Goal: Contribute content

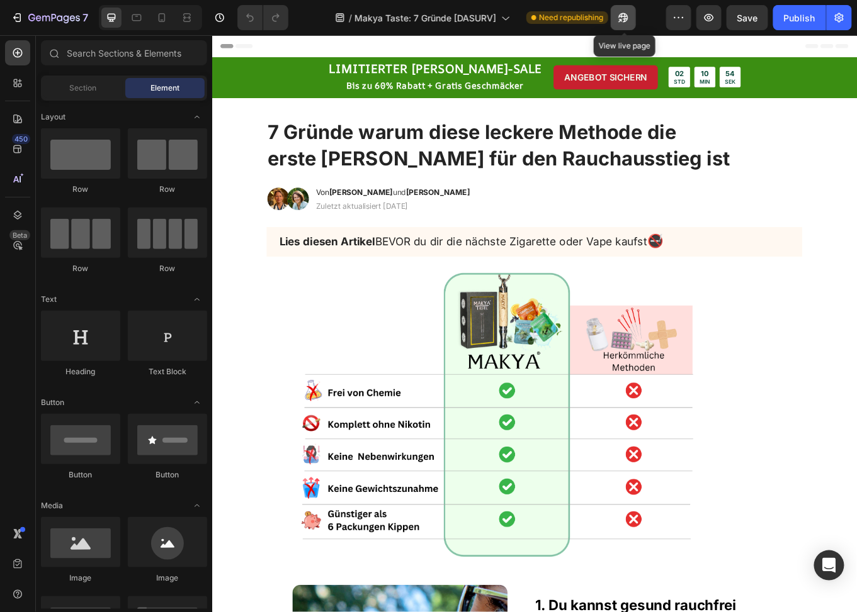
click at [628, 18] on icon "button" at bounding box center [623, 17] width 13 height 13
click at [159, 20] on icon at bounding box center [161, 17] width 13 height 13
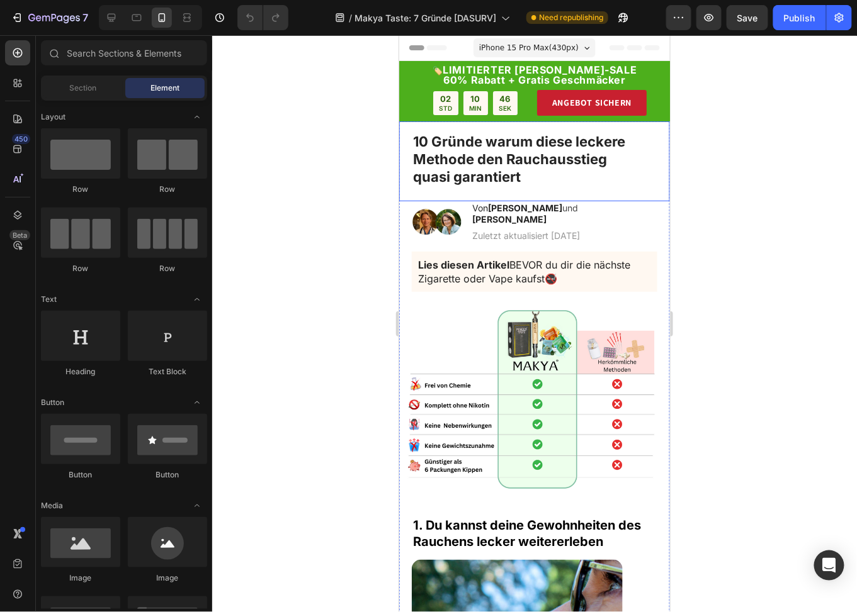
click at [420, 155] on strong "10 Gründe warum diese leckere Methode den Rauchausstieg" at bounding box center [518, 150] width 212 height 34
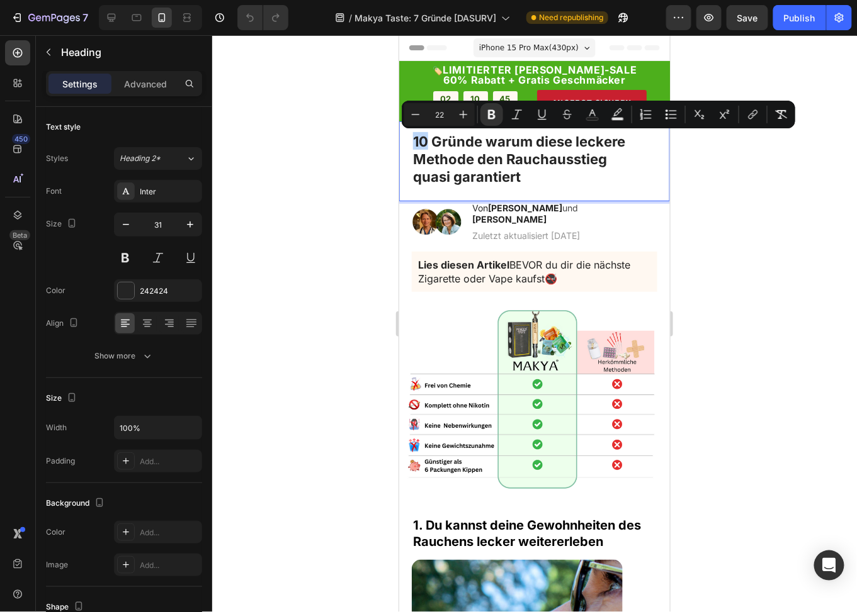
drag, startPoint x: 425, startPoint y: 138, endPoint x: 411, endPoint y: 138, distance: 14.5
click at [411, 138] on h1 "10 Gründe warum diese leckere Methode den Rauchausstieg quasi garantiert" at bounding box center [540, 165] width 258 height 70
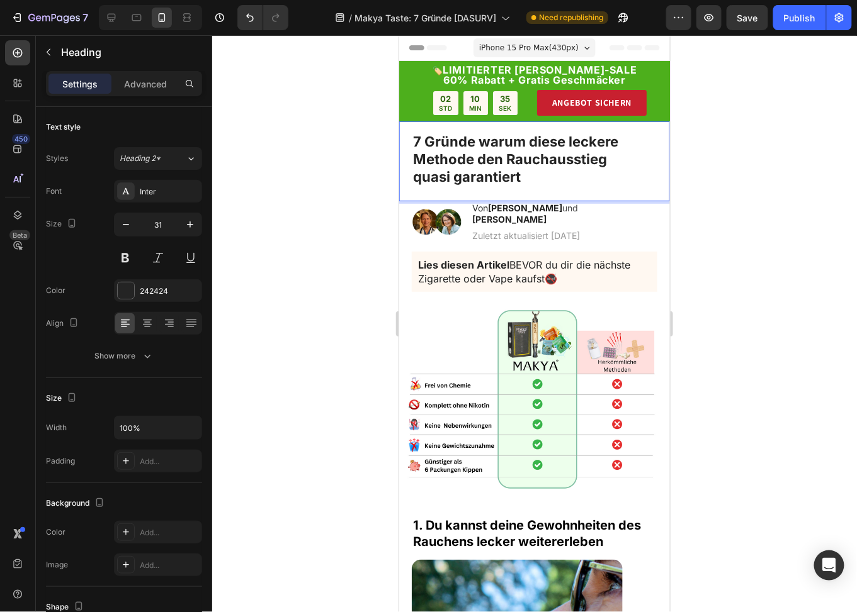
drag, startPoint x: 523, startPoint y: 172, endPoint x: 478, endPoint y: 162, distance: 45.8
click at [478, 162] on p "7 Gründe warum diese leckere Methode den Rauchausstieg quasi garantiert" at bounding box center [540, 166] width 256 height 68
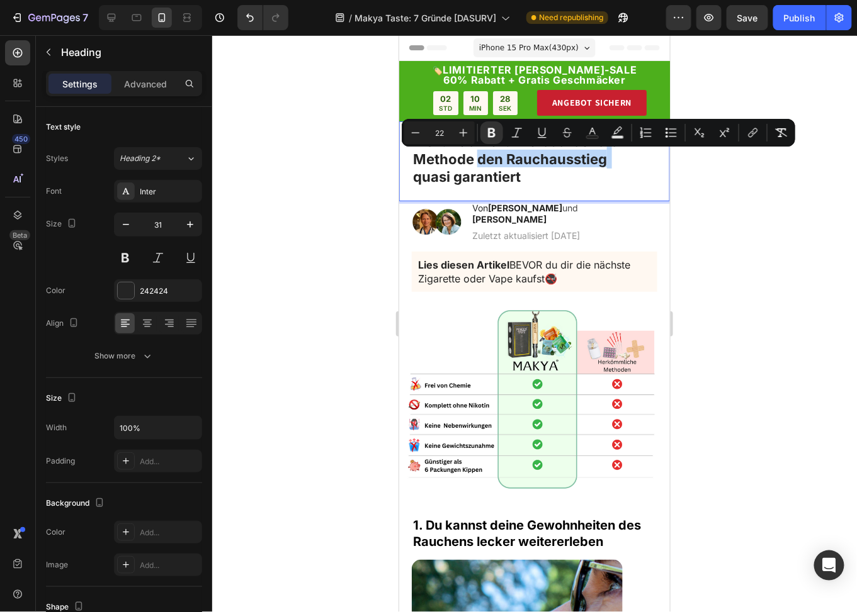
click at [566, 177] on p "7 Gründe warum diese leckere Methode den Rauchausstieg quasi garantiert" at bounding box center [540, 166] width 256 height 68
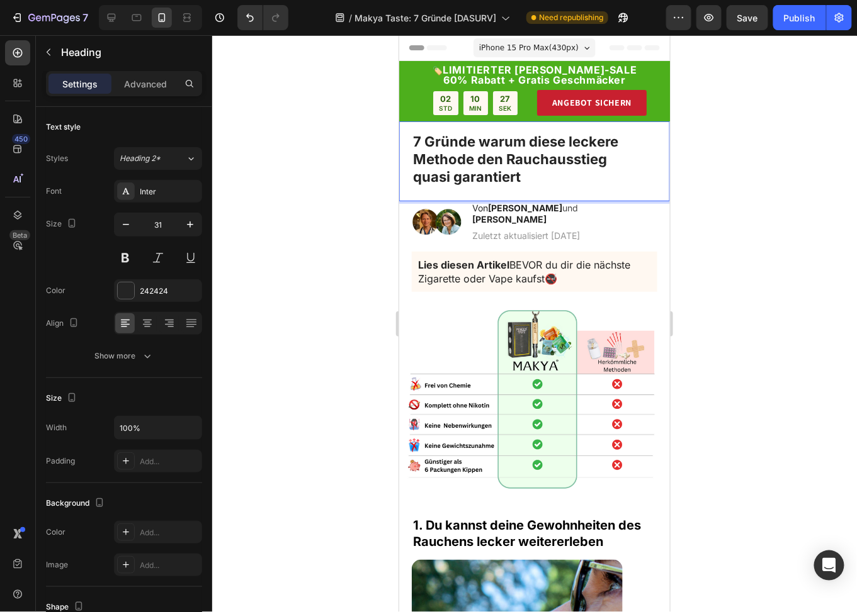
drag, startPoint x: 539, startPoint y: 175, endPoint x: 518, endPoint y: 175, distance: 20.8
click at [518, 175] on p "7 Gründe warum diese leckere Methode den Rauchausstieg quasi garantiert" at bounding box center [540, 166] width 256 height 68
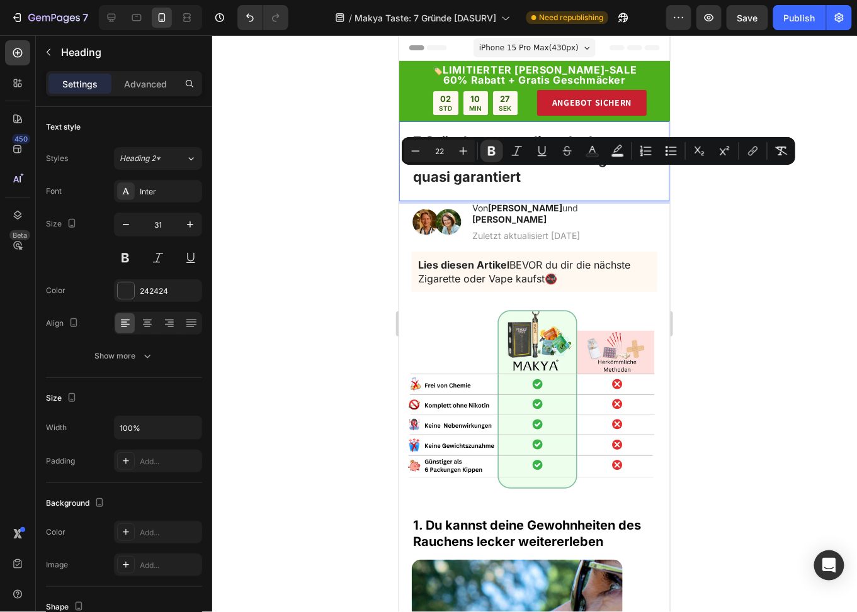
click at [485, 169] on strong "quasi garantiert" at bounding box center [466, 176] width 108 height 16
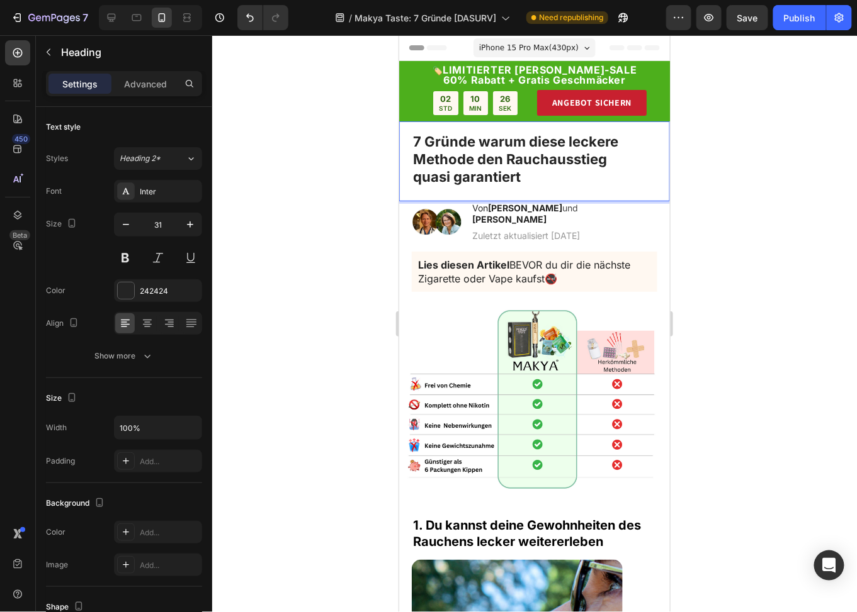
click at [487, 162] on strong "7 Gründe warum diese leckere Methode den Rauchausstieg" at bounding box center [514, 150] width 205 height 34
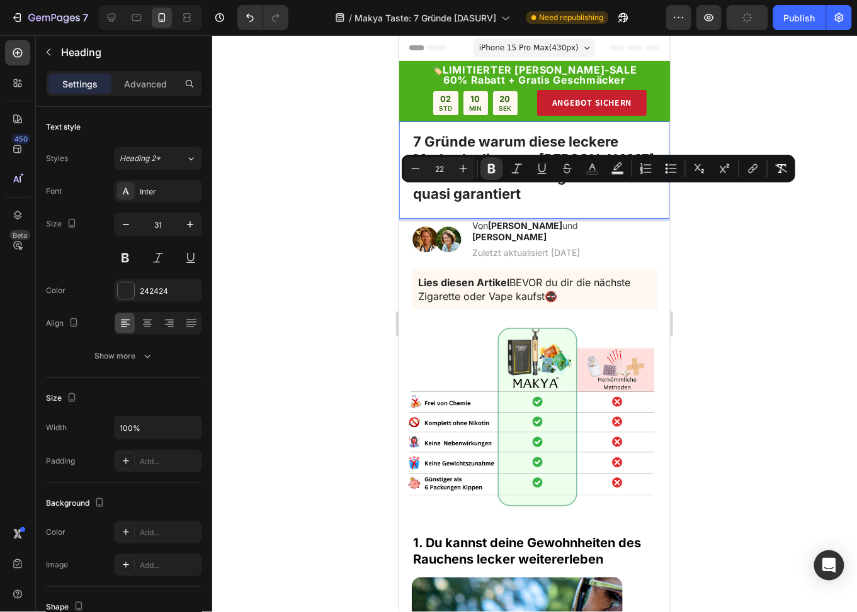
drag, startPoint x: 451, startPoint y: 200, endPoint x: 419, endPoint y: 196, distance: 32.9
click at [419, 196] on p "7 Gründe warum diese leckere Methode die erste [PERSON_NAME] für den Rauchausst…" at bounding box center [540, 175] width 256 height 86
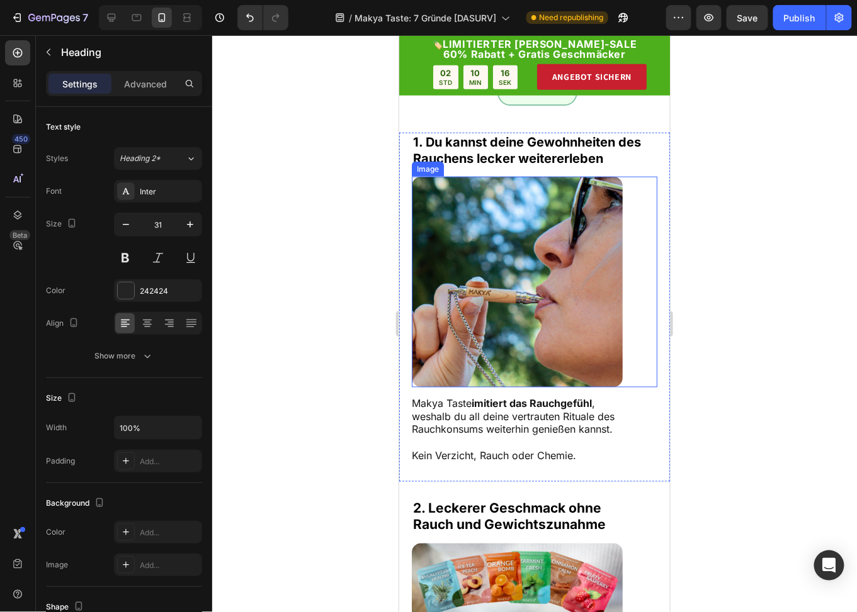
scroll to position [314, 0]
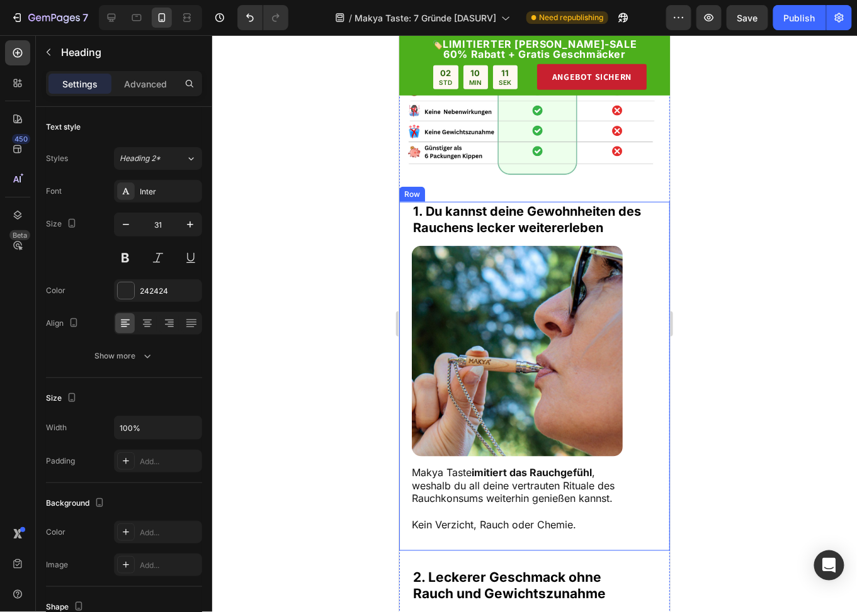
click at [485, 215] on strong "1. Du kannst deine Gewohnheiten des Rauchens lecker weitererleben" at bounding box center [526, 218] width 228 height 31
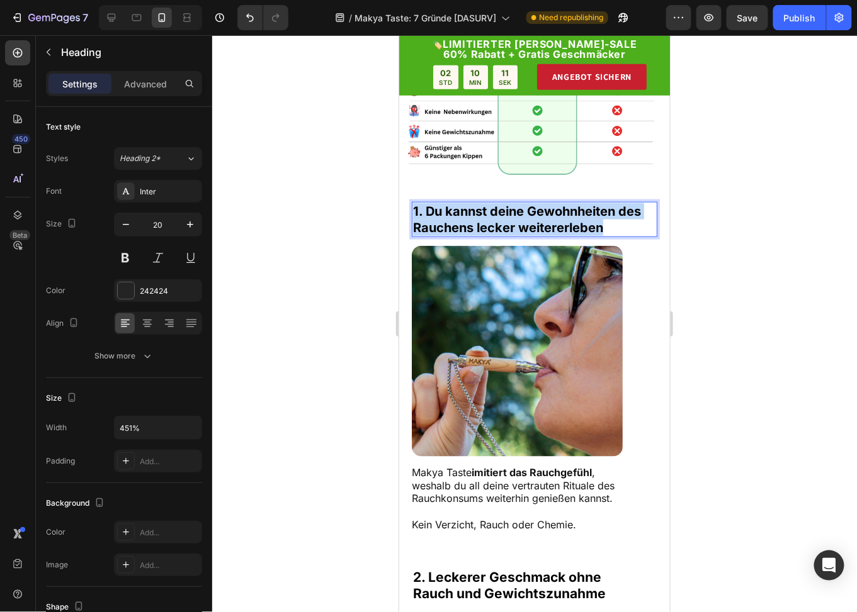
click at [485, 215] on strong "1. Du kannst deine Gewohnheiten des Rauchens lecker weitererleben" at bounding box center [526, 218] width 228 height 31
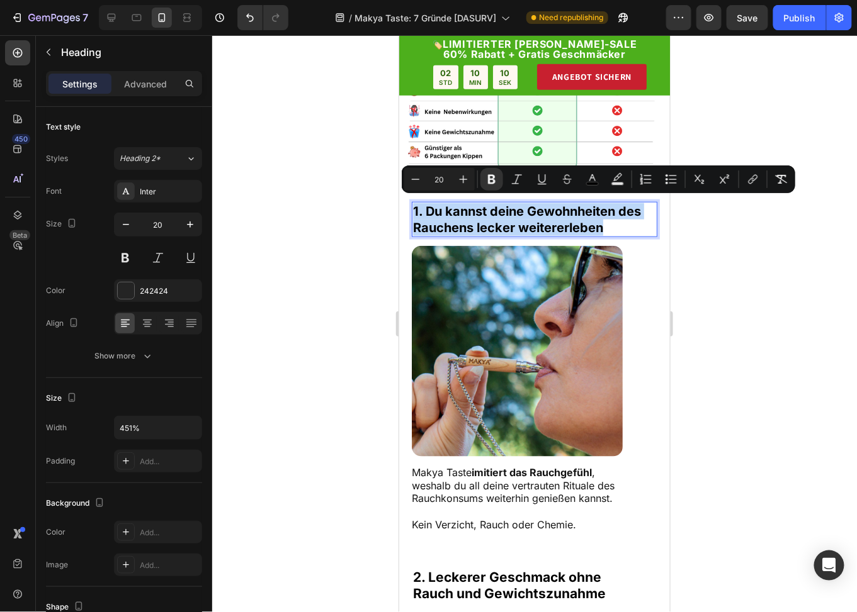
type input "26"
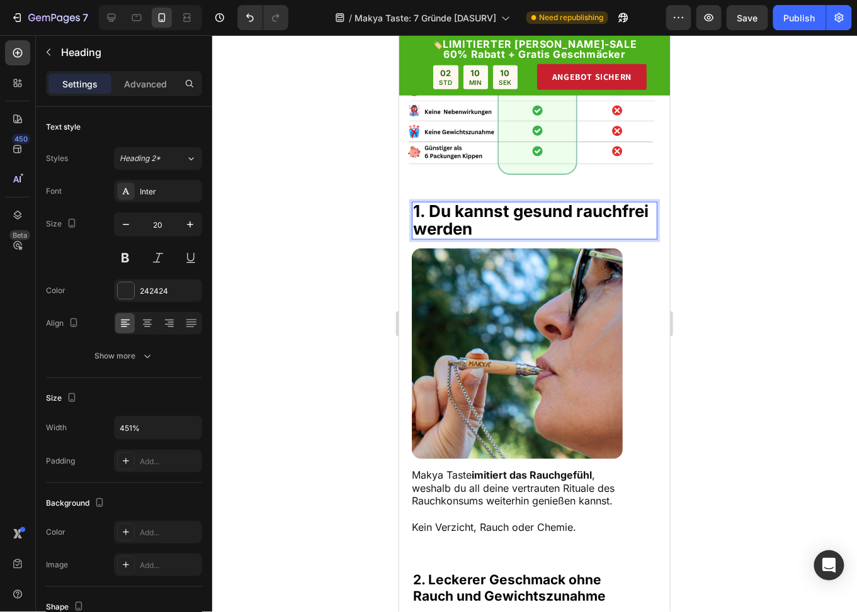
click at [480, 220] on strong "1. Du kannst gesund rauchfrei" at bounding box center [529, 211] width 235 height 20
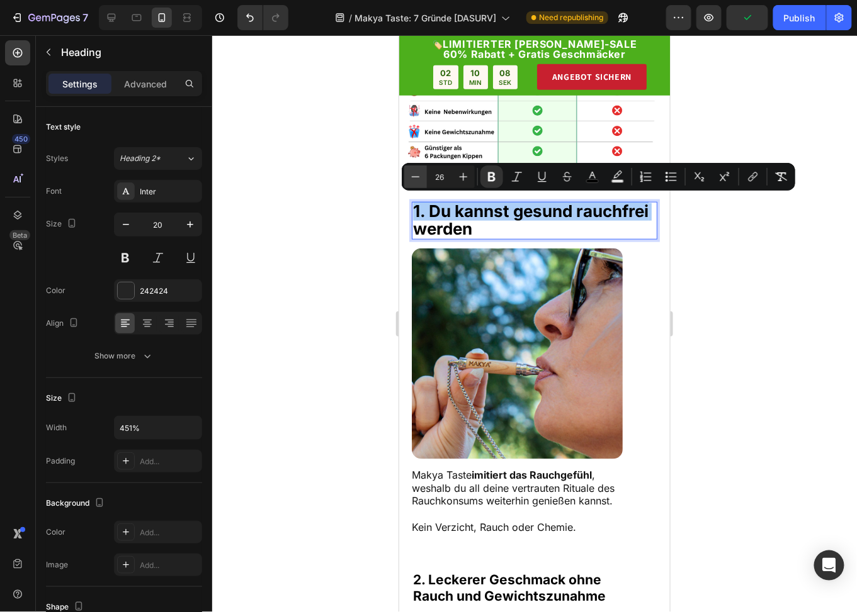
click at [417, 179] on icon "Editor contextual toolbar" at bounding box center [415, 177] width 13 height 13
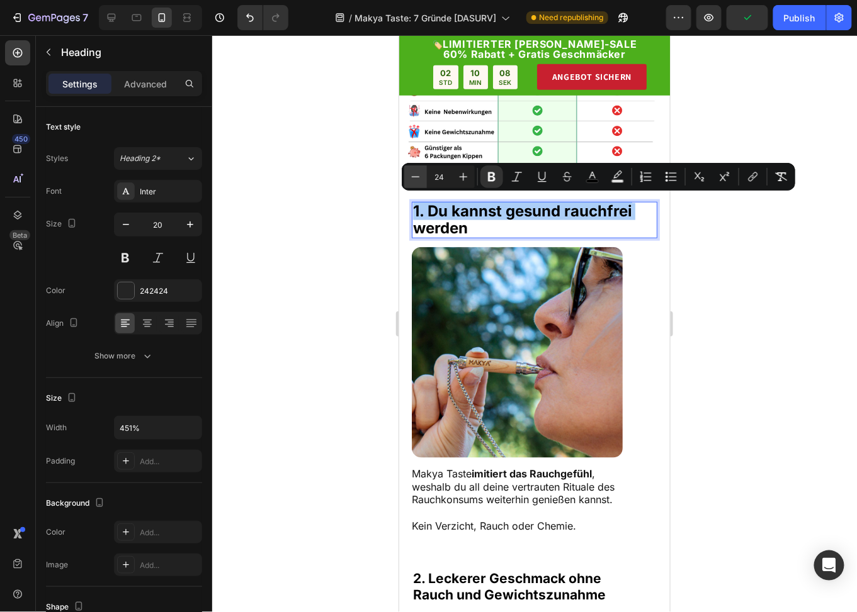
click at [417, 179] on icon "Editor contextual toolbar" at bounding box center [415, 177] width 13 height 13
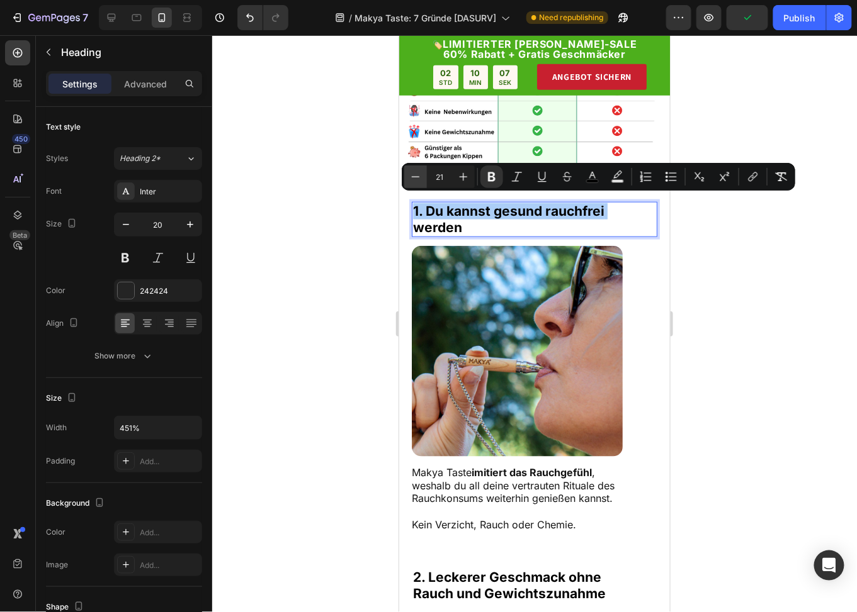
click at [417, 179] on icon "Editor contextual toolbar" at bounding box center [415, 177] width 13 height 13
type input "20"
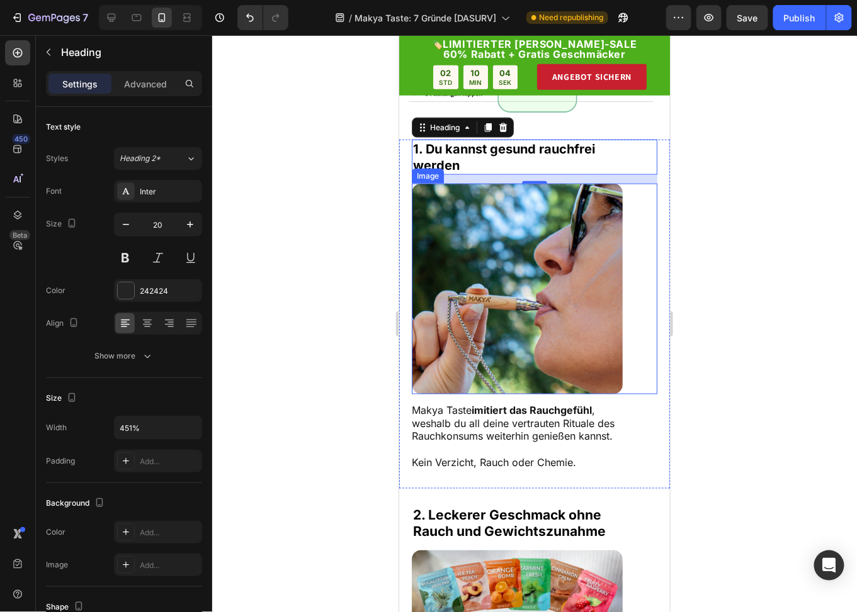
scroll to position [378, 0]
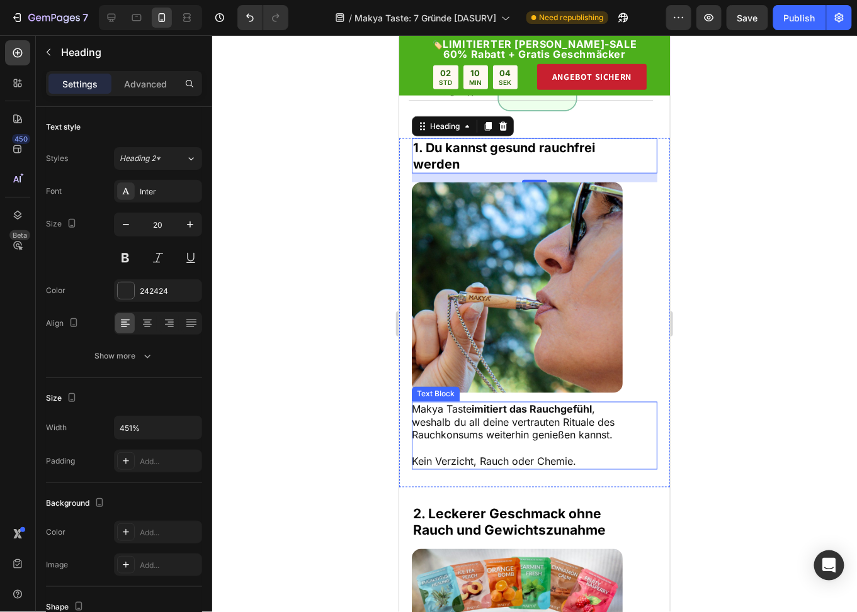
click at [494, 413] on span "Makya Taste imitiert das Rauchgefühl , weshalb du all deine vertrauten Rituale …" at bounding box center [512, 422] width 203 height 39
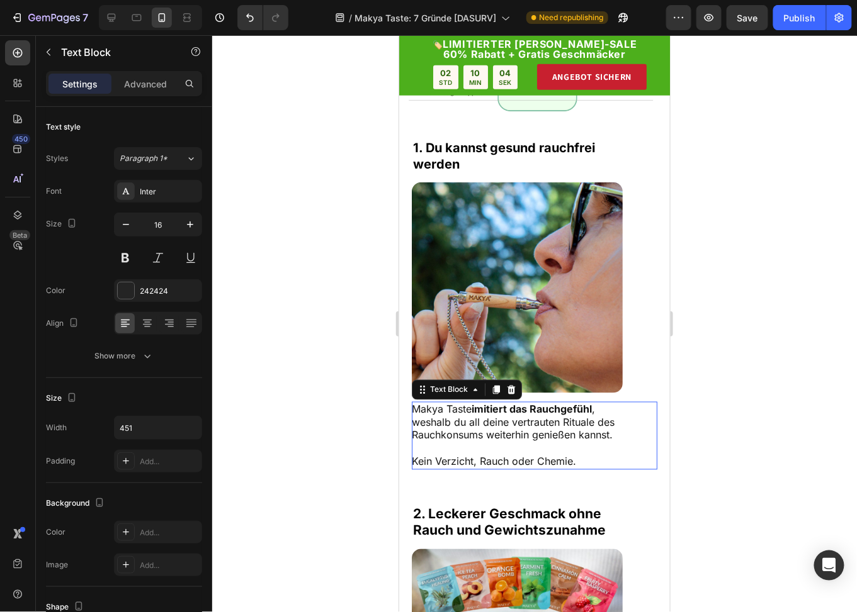
click at [494, 413] on span "Makya Taste imitiert das Rauchgefühl , weshalb du all deine vertrauten Rituale …" at bounding box center [512, 422] width 203 height 39
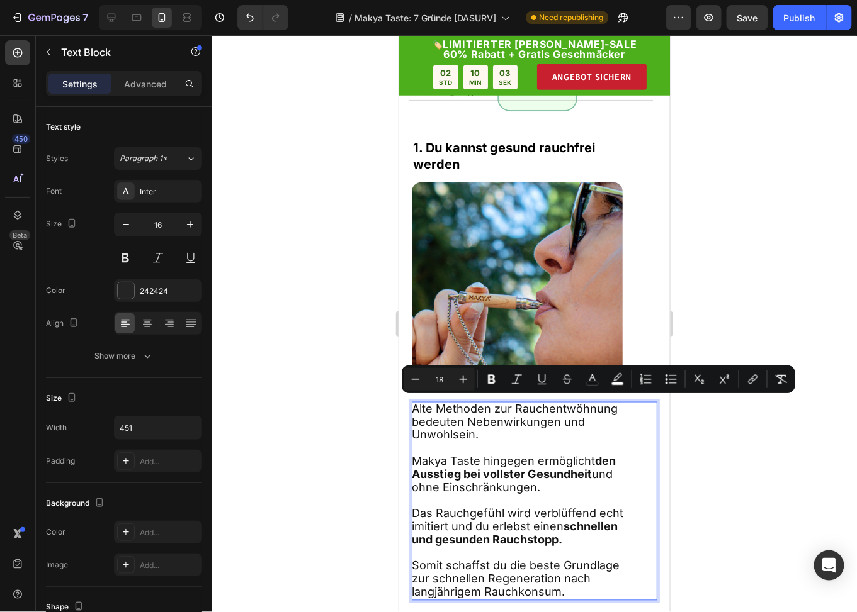
scroll to position [406, 0]
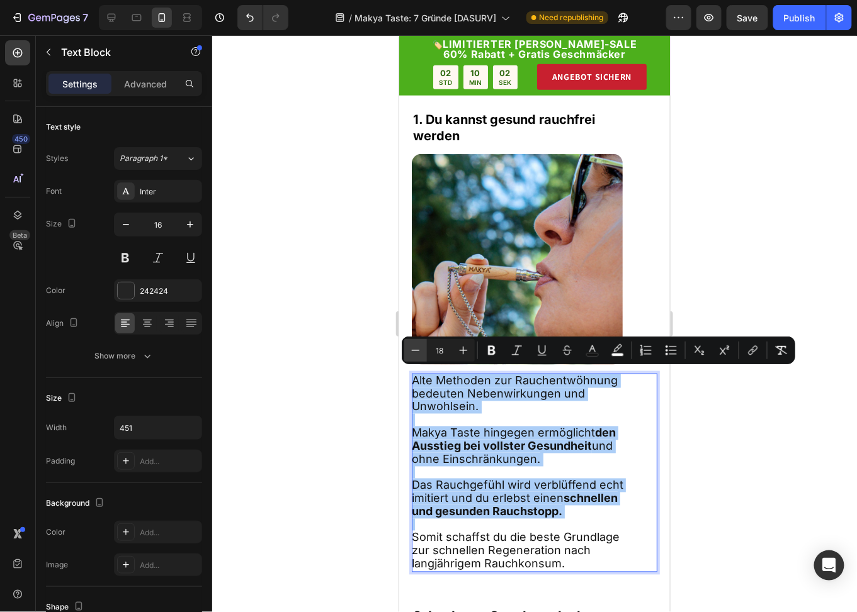
click at [411, 349] on icon "Editor contextual toolbar" at bounding box center [415, 350] width 13 height 13
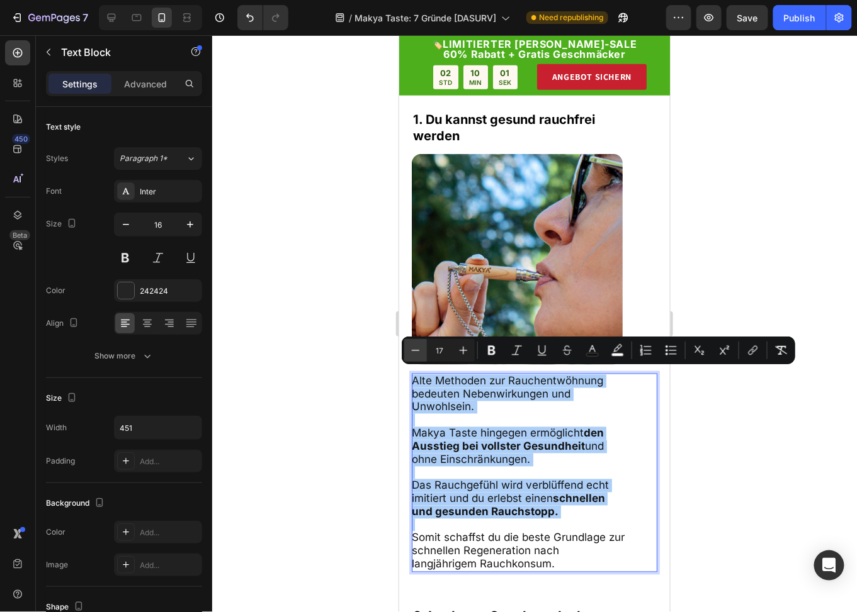
click at [411, 349] on icon "Editor contextual toolbar" at bounding box center [415, 350] width 13 height 13
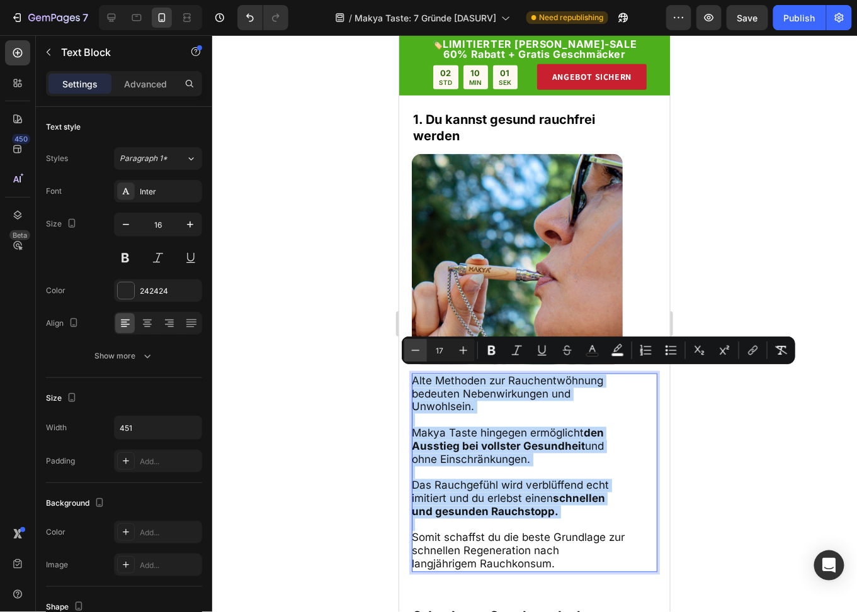
type input "16"
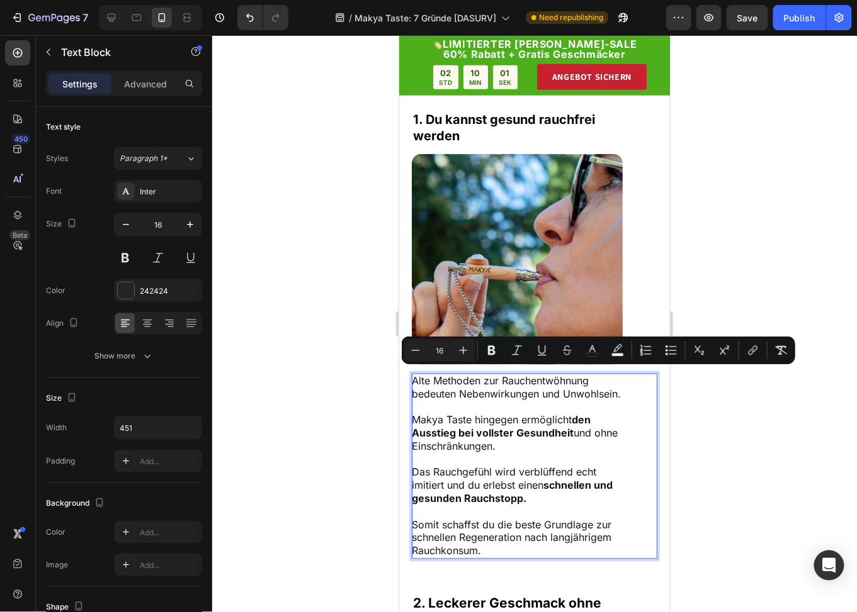
click at [467, 436] on strong "den Ausstieg bei vollster Gesundheit" at bounding box center [500, 426] width 179 height 26
click at [532, 447] on p "Makya Taste hingegen ermöglicht den Ausstieg bei vollster Gesundheit und ohne E…" at bounding box center [517, 432] width 213 height 39
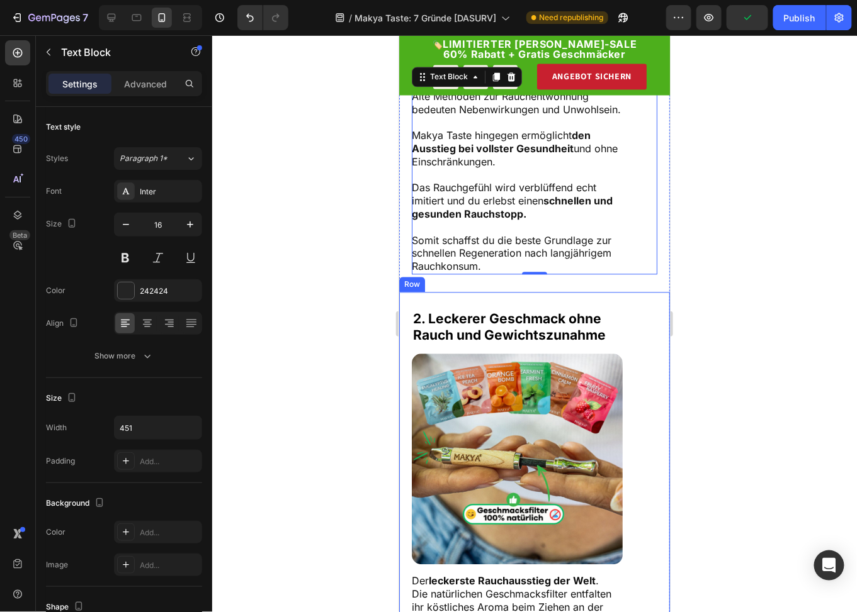
scroll to position [721, 0]
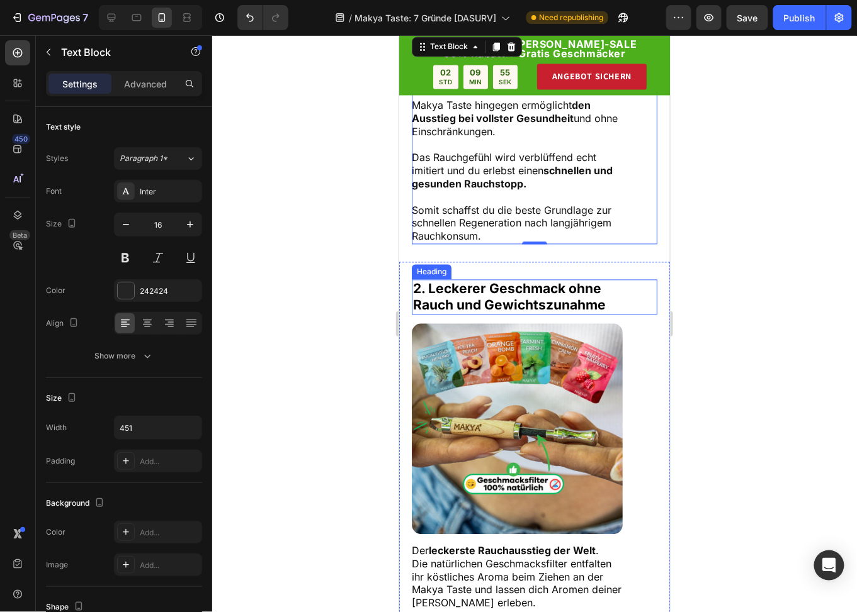
click at [510, 295] on strong "2. Leckerer Geschmack ohne" at bounding box center [506, 289] width 188 height 16
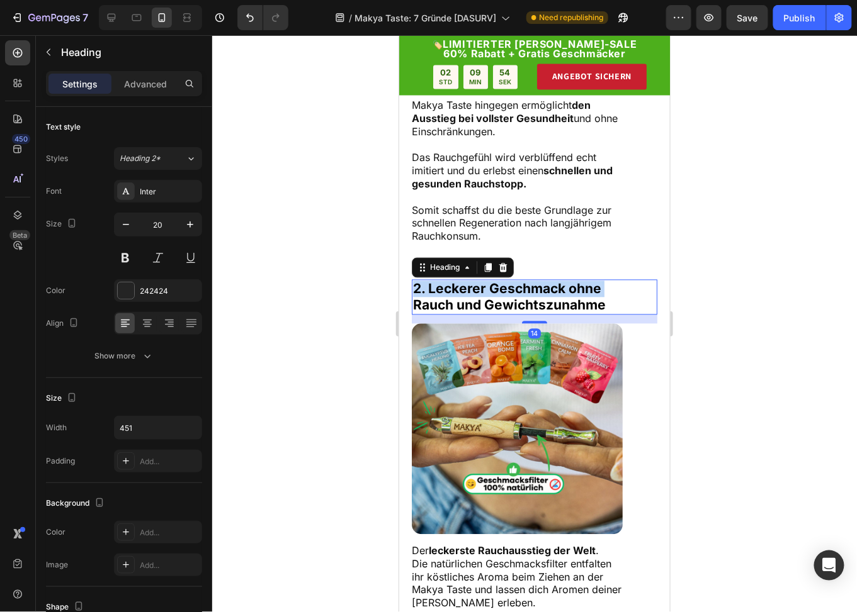
click at [510, 295] on strong "2. Leckerer Geschmack ohne" at bounding box center [506, 289] width 188 height 16
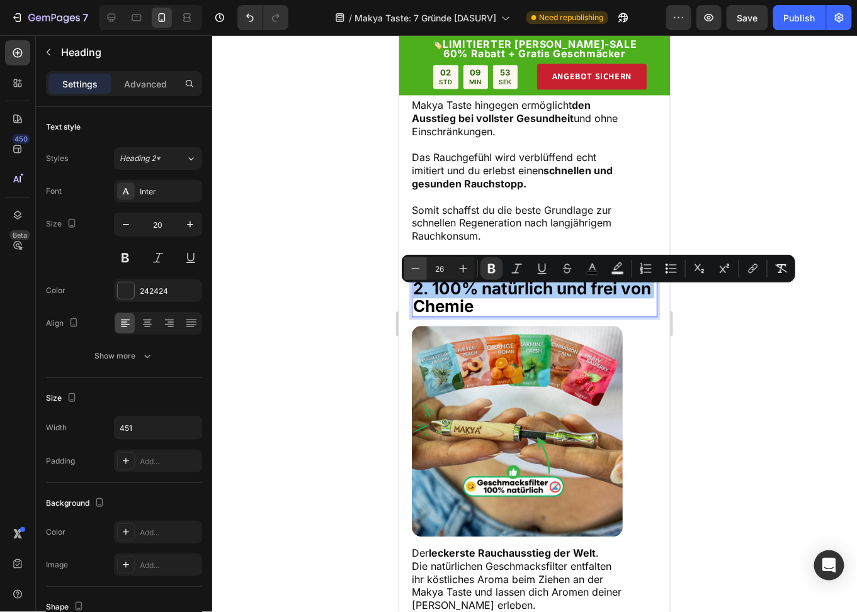
click at [415, 266] on icon "Editor contextual toolbar" at bounding box center [415, 268] width 13 height 13
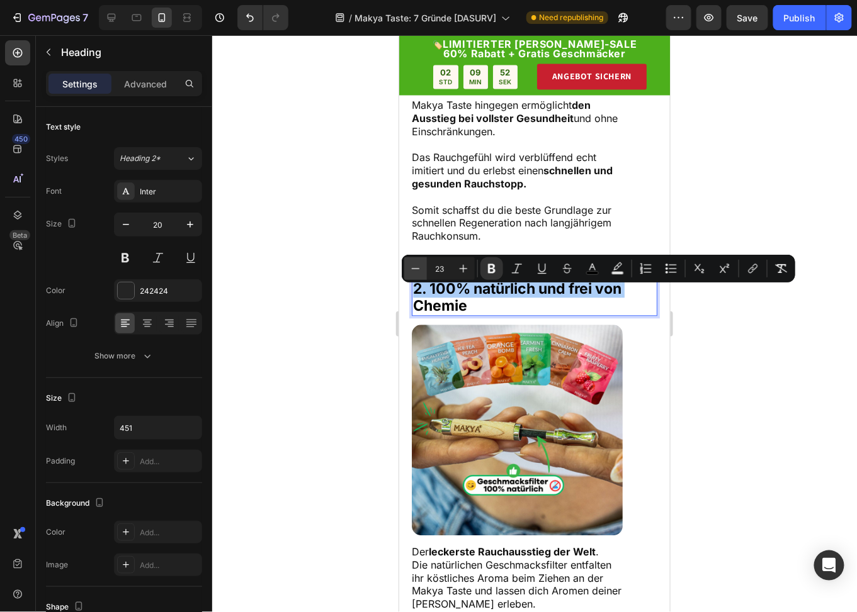
click at [415, 266] on icon "Editor contextual toolbar" at bounding box center [415, 268] width 13 height 13
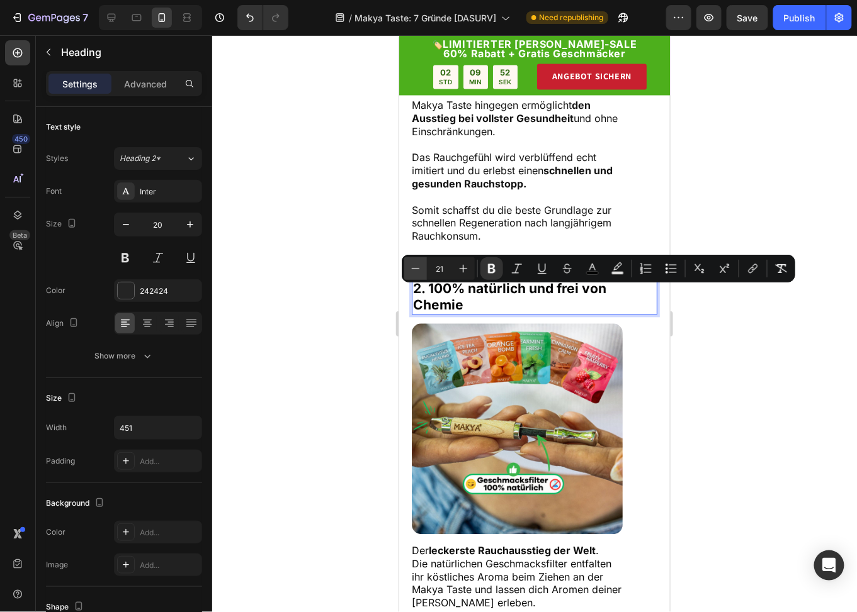
click at [415, 266] on icon "Editor contextual toolbar" at bounding box center [415, 268] width 13 height 13
type input "20"
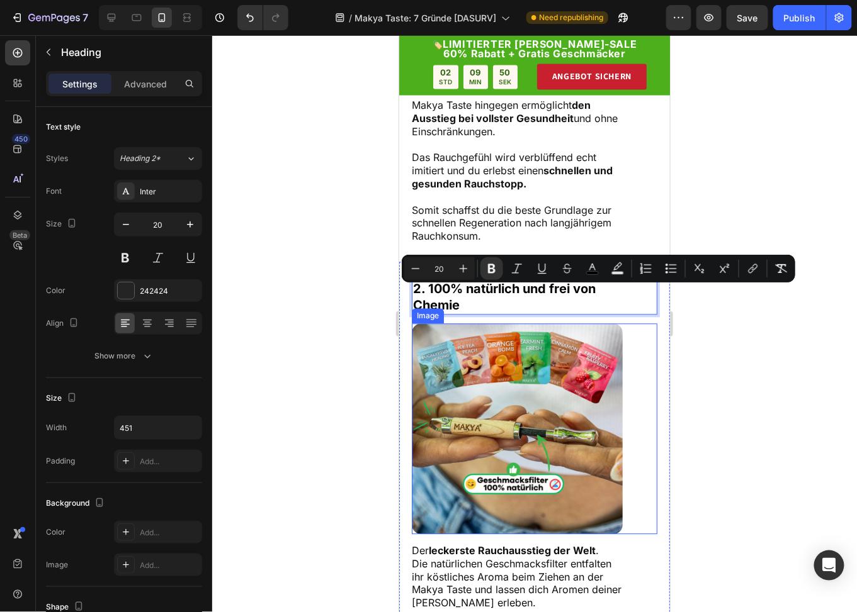
click at [514, 408] on img at bounding box center [516, 428] width 211 height 211
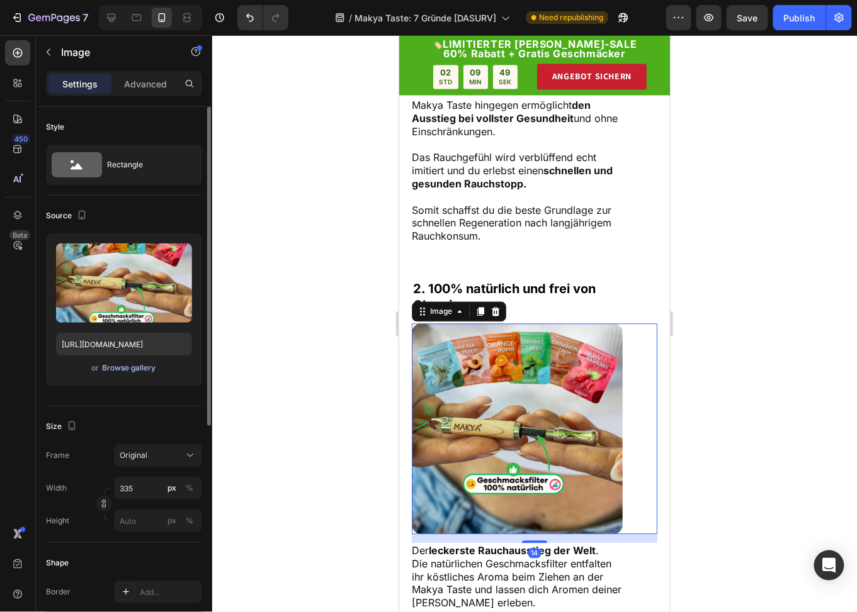
click at [120, 368] on div "Browse gallery" at bounding box center [129, 368] width 53 height 11
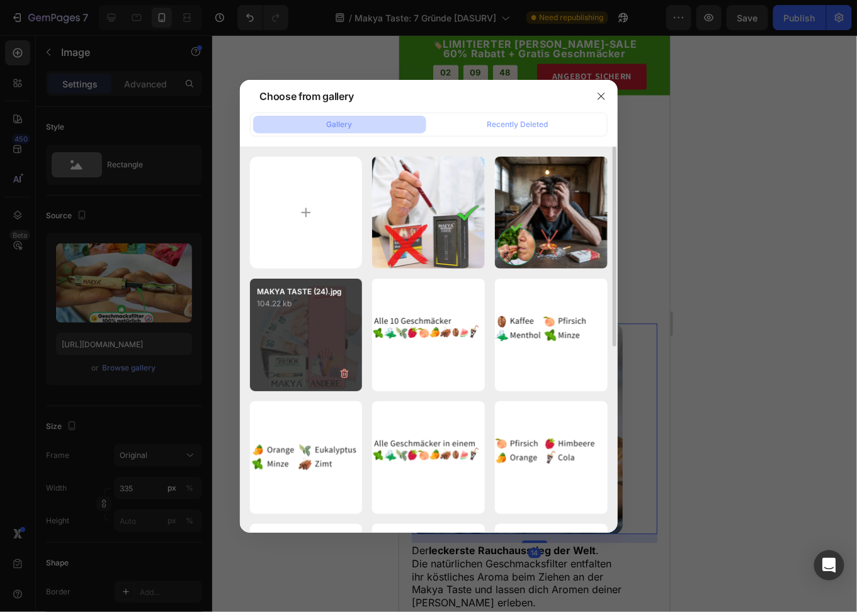
click at [309, 322] on div "MAKYA TASTE (24).jpg 104.22 kb" at bounding box center [306, 335] width 113 height 113
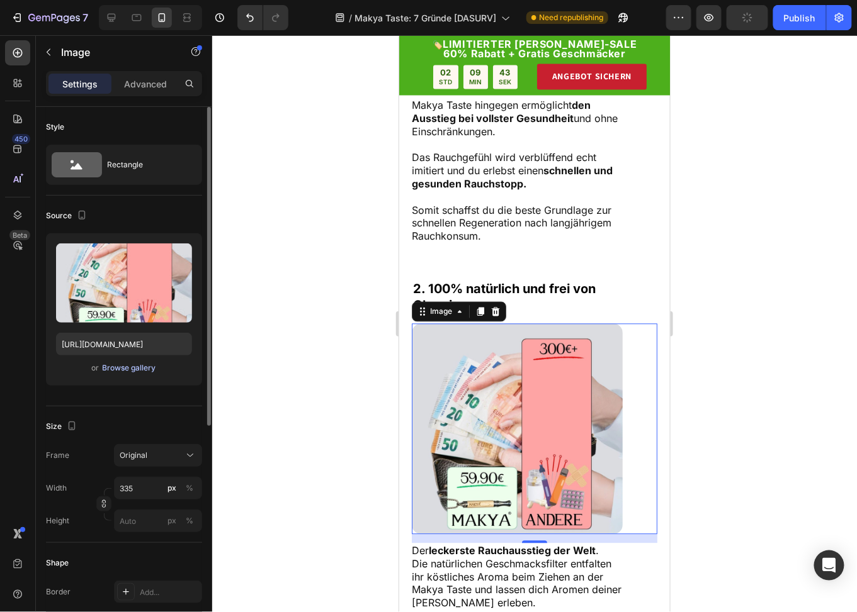
click at [133, 366] on div "Browse gallery" at bounding box center [129, 368] width 53 height 11
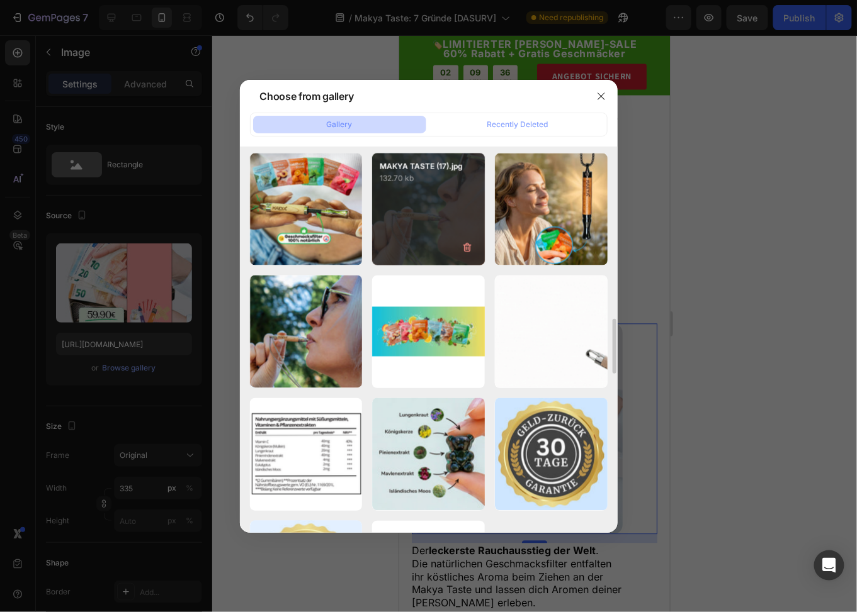
scroll to position [2271, 0]
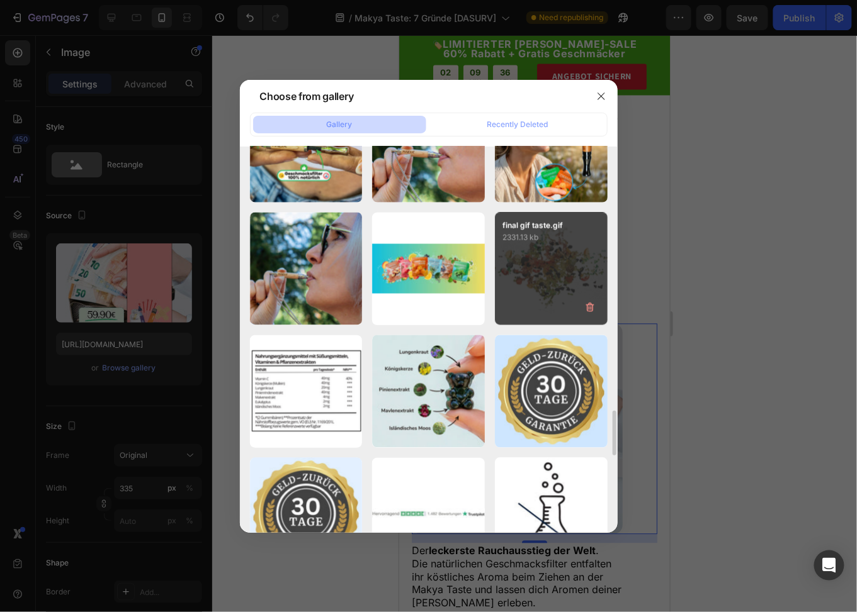
click at [565, 266] on div "final gif taste.gif 2331.13 kb" at bounding box center [551, 269] width 113 height 113
type input "[URL][DOMAIN_NAME]"
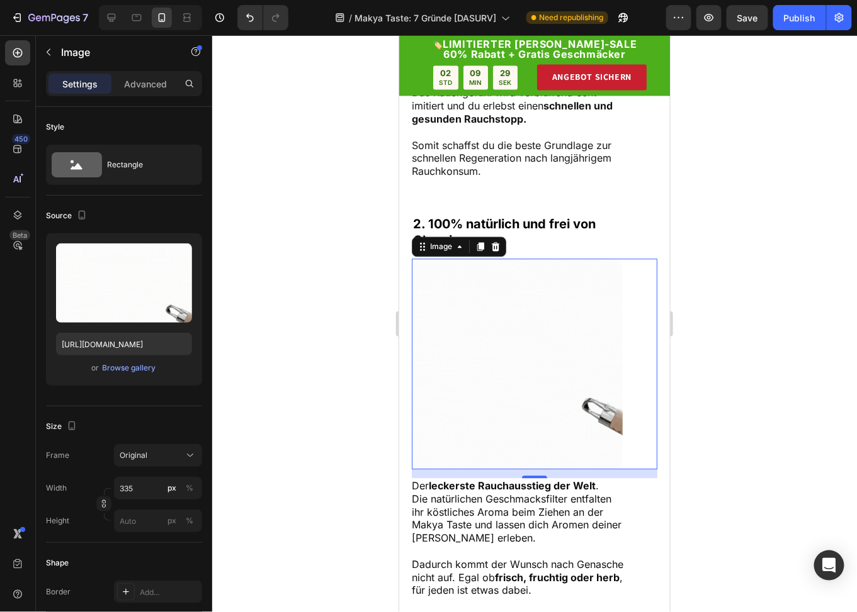
scroll to position [846, 0]
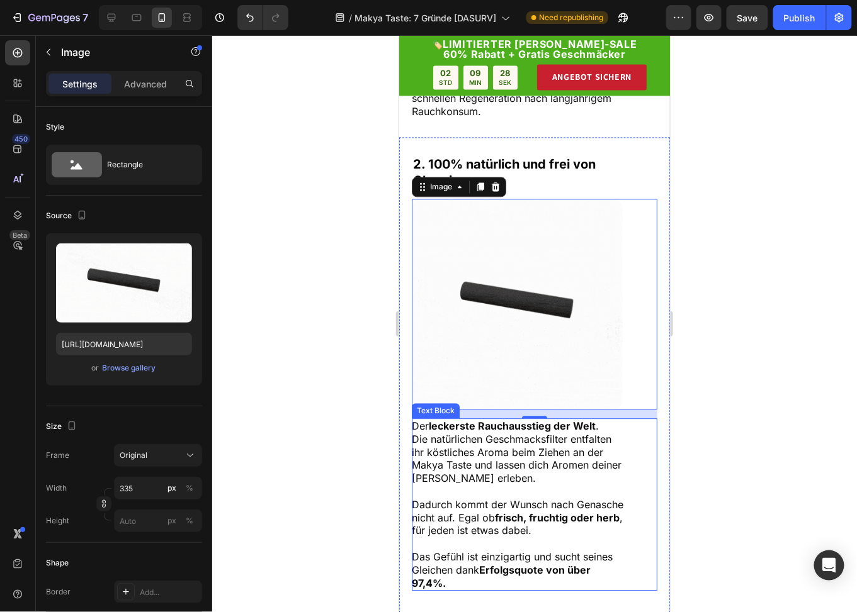
click at [478, 432] on strong "leckerste Rauchausstieg der Welt" at bounding box center [511, 425] width 167 height 13
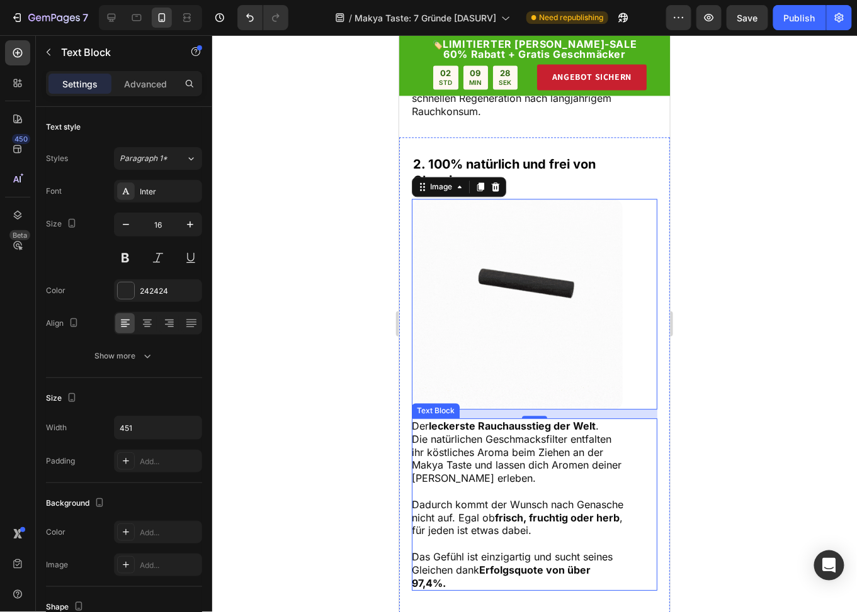
click at [478, 432] on strong "leckerste Rauchausstieg der Welt" at bounding box center [511, 425] width 167 height 13
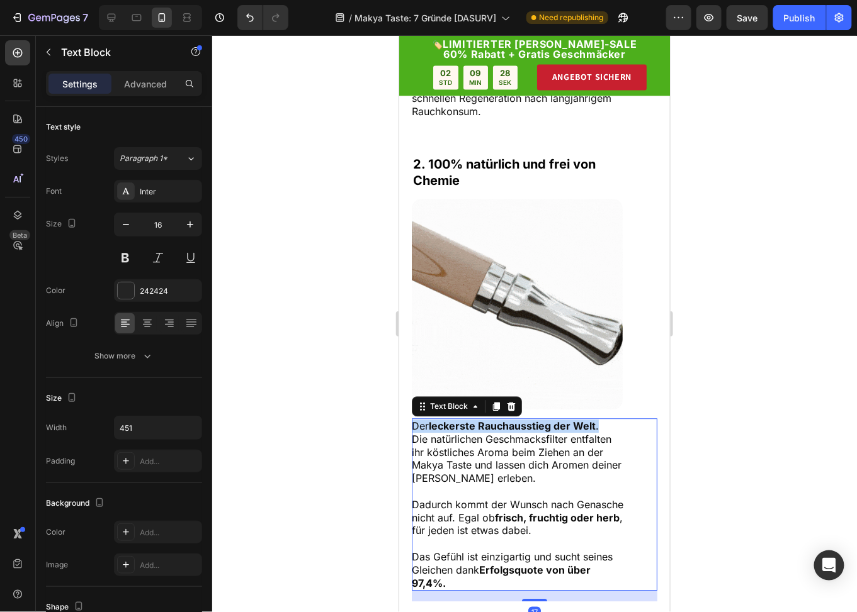
click at [478, 432] on strong "leckerste Rauchausstieg der Welt" at bounding box center [511, 425] width 167 height 13
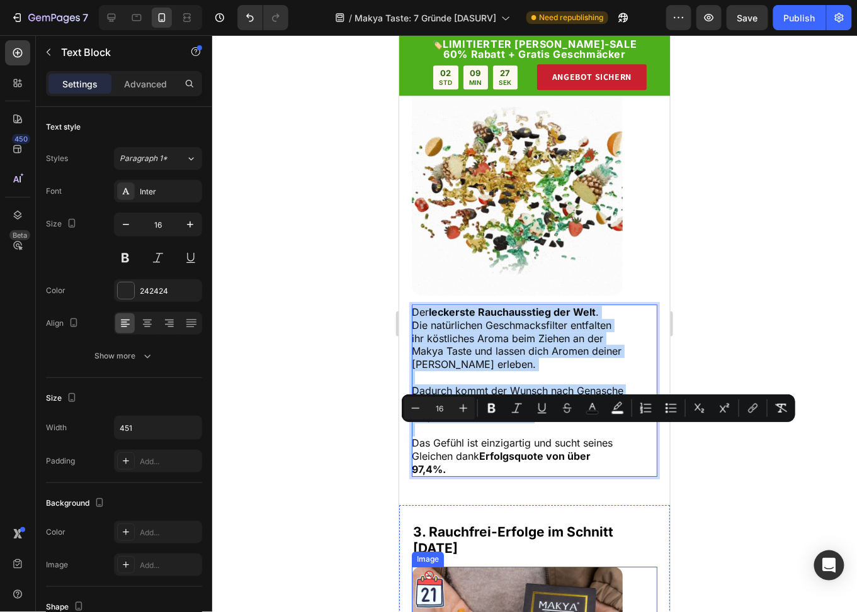
scroll to position [1161, 0]
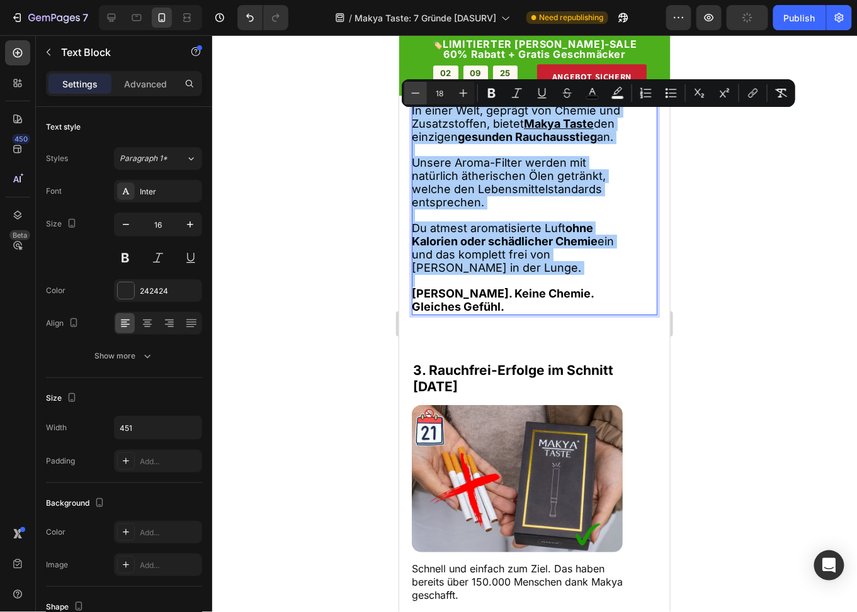
click at [410, 97] on icon "Editor contextual toolbar" at bounding box center [415, 93] width 13 height 13
click at [411, 96] on icon "Editor contextual toolbar" at bounding box center [415, 93] width 13 height 13
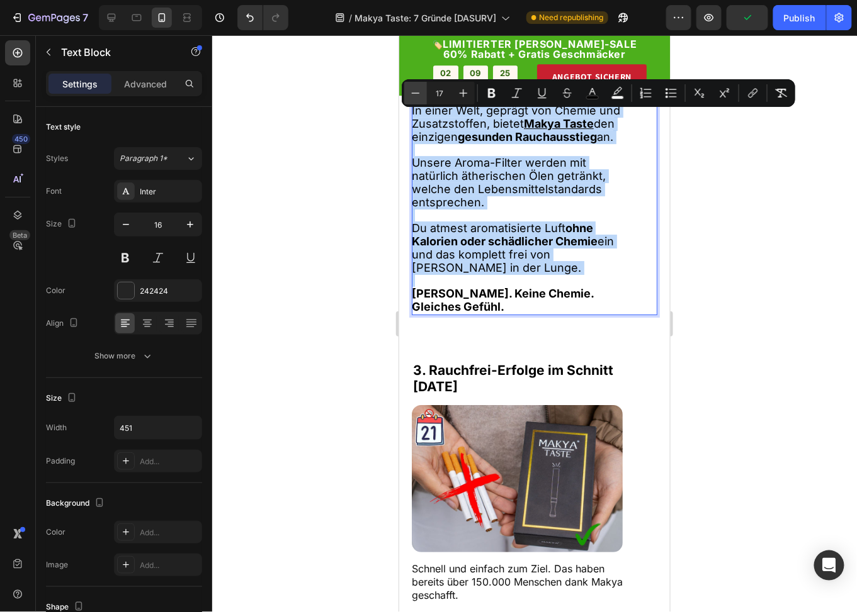
type input "16"
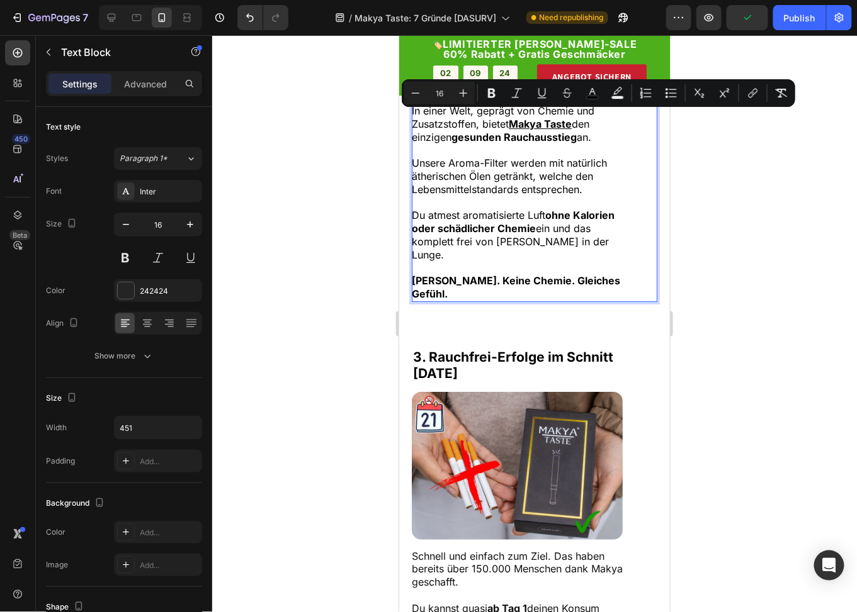
click at [505, 187] on span "Unsere Aroma-Filter werden mit natürlich ätherischen Ölen getränkt, welche den …" at bounding box center [508, 175] width 195 height 39
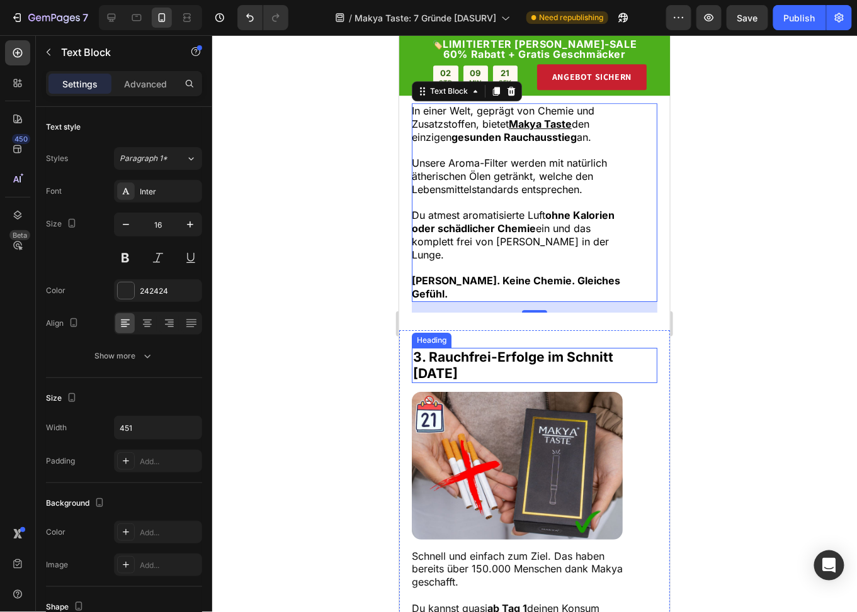
click at [453, 364] on strong "3. Rauchfrei-Erfolge im Schnitt" at bounding box center [512, 357] width 200 height 16
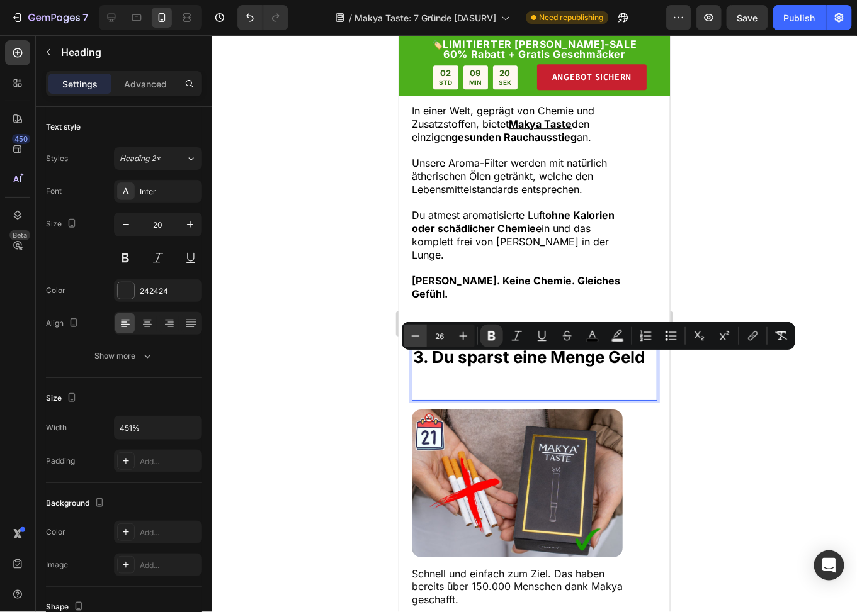
click at [413, 336] on icon "Editor contextual toolbar" at bounding box center [416, 335] width 8 height 1
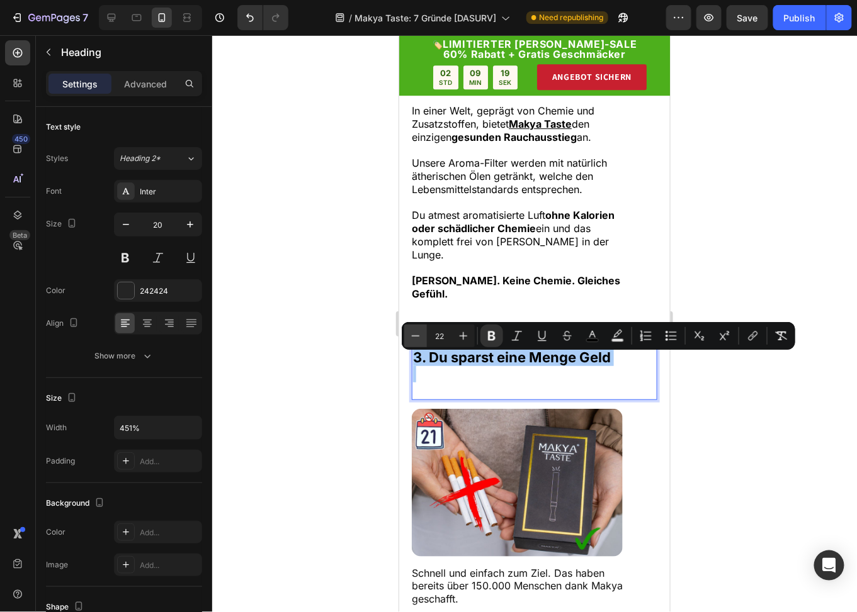
drag, startPoint x: 413, startPoint y: 336, endPoint x: 34, endPoint y: 322, distance: 379.1
click at [413, 336] on icon "Editor contextual toolbar" at bounding box center [416, 335] width 8 height 1
click at [420, 336] on icon "Editor contextual toolbar" at bounding box center [415, 336] width 13 height 13
type input "20"
click at [434, 391] on p "Rich Text Editor. Editing area: main" at bounding box center [533, 381] width 243 height 33
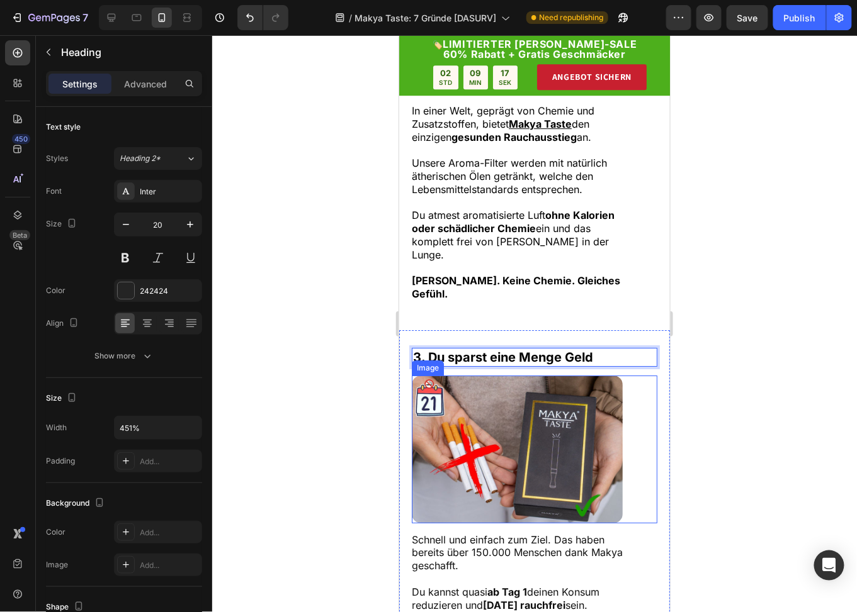
click at [490, 437] on img at bounding box center [516, 449] width 211 height 148
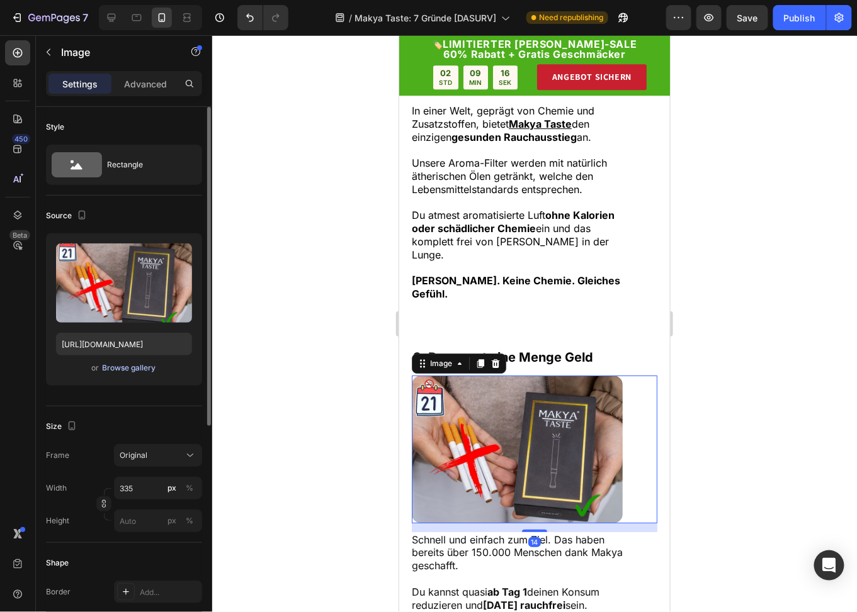
click at [125, 368] on div "Browse gallery" at bounding box center [129, 368] width 53 height 11
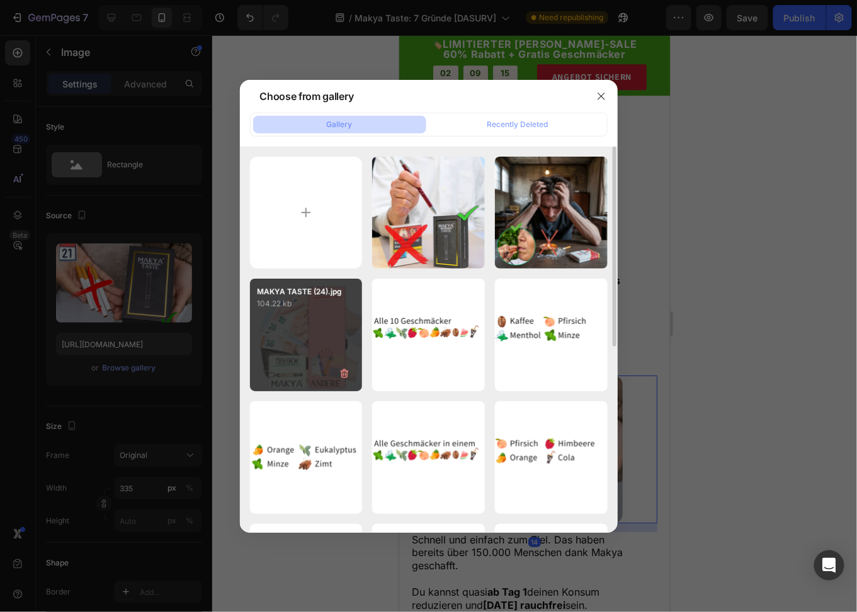
click at [331, 312] on div "MAKYA TASTE (24).jpg 104.22 kb" at bounding box center [306, 335] width 113 height 113
type input "[URL][DOMAIN_NAME]"
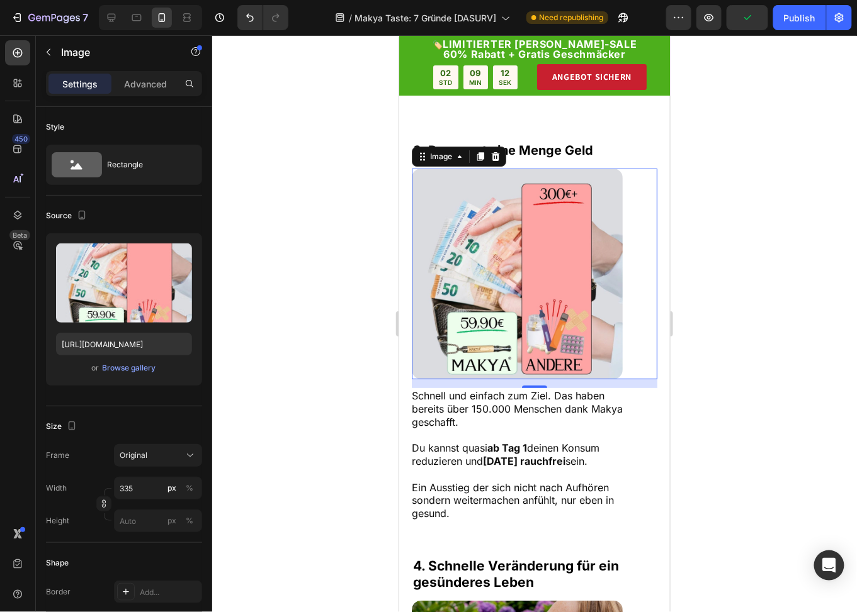
scroll to position [1476, 0]
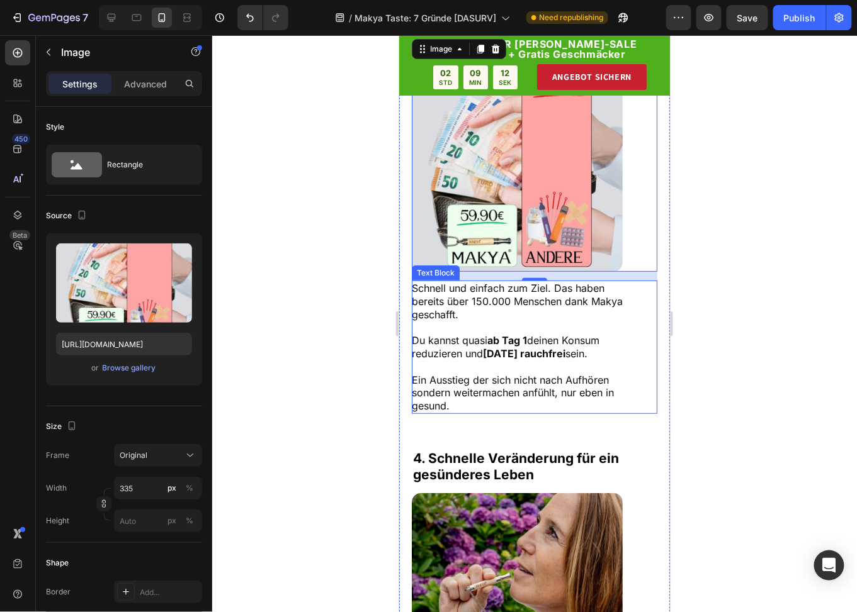
click at [517, 358] on strong "[DATE] rauchfrei" at bounding box center [523, 353] width 82 height 13
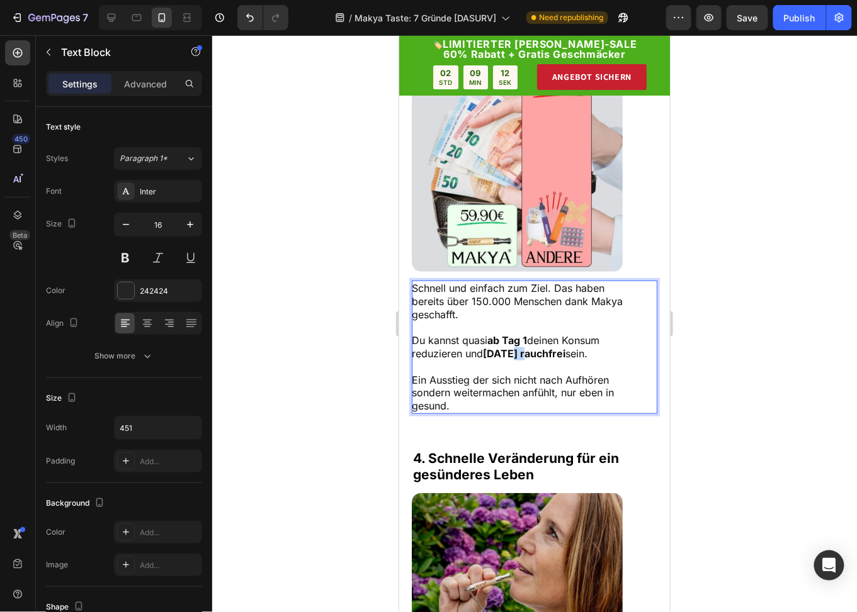
click at [517, 358] on strong "[DATE] rauchfrei" at bounding box center [523, 353] width 82 height 13
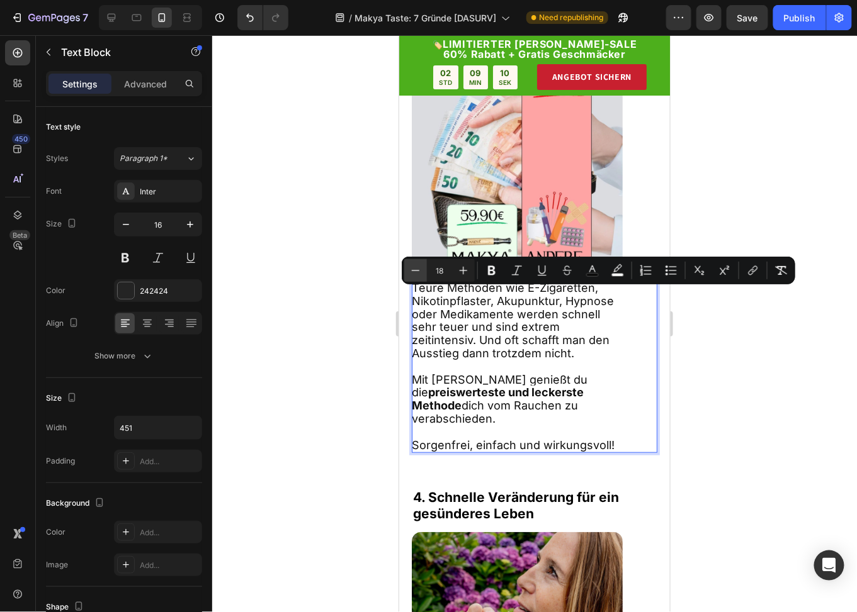
click at [408, 267] on button "Minus" at bounding box center [415, 270] width 23 height 23
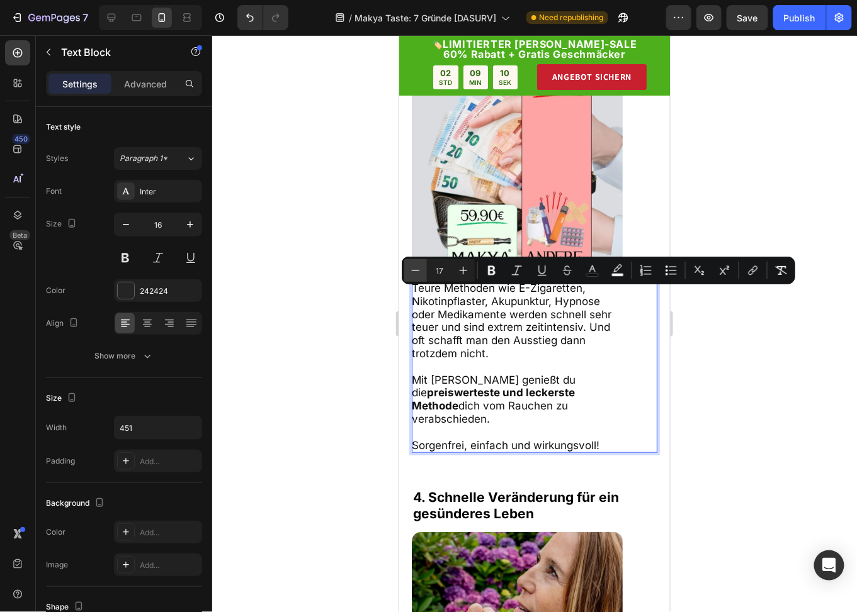
click at [408, 267] on button "Minus" at bounding box center [415, 270] width 23 height 23
type input "16"
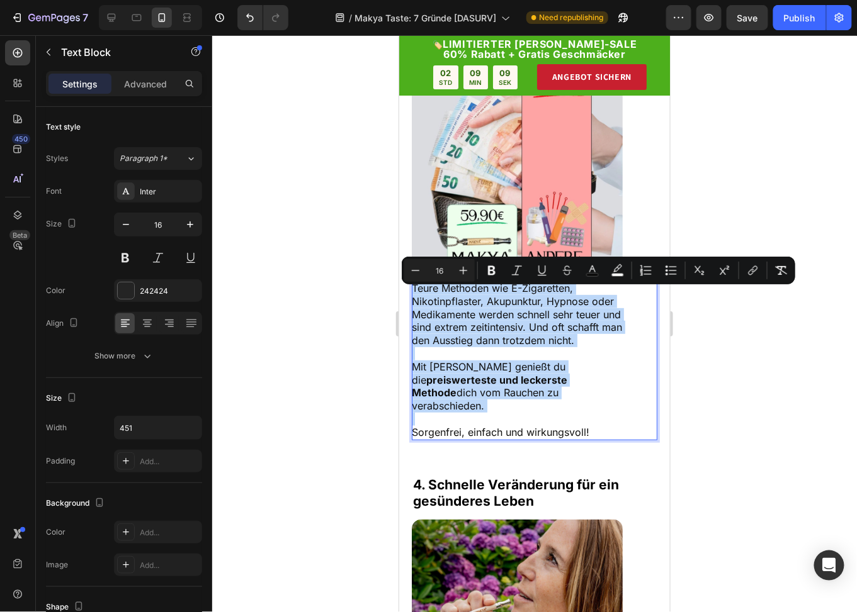
click at [513, 347] on p "Teure Methoden wie E-Zigaretten, Nikotinpflaster, Akupunktur, Hypnose oder Medi…" at bounding box center [517, 313] width 213 height 65
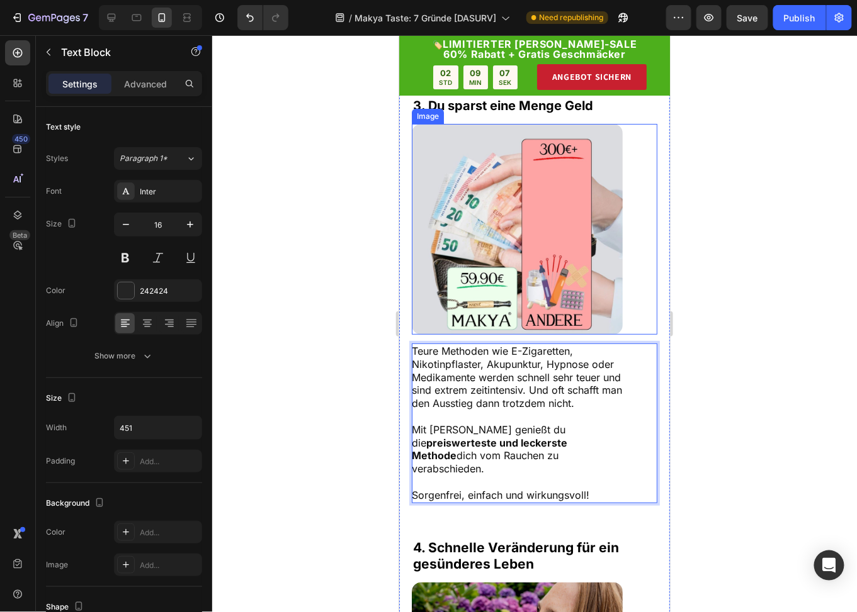
scroll to position [1728, 0]
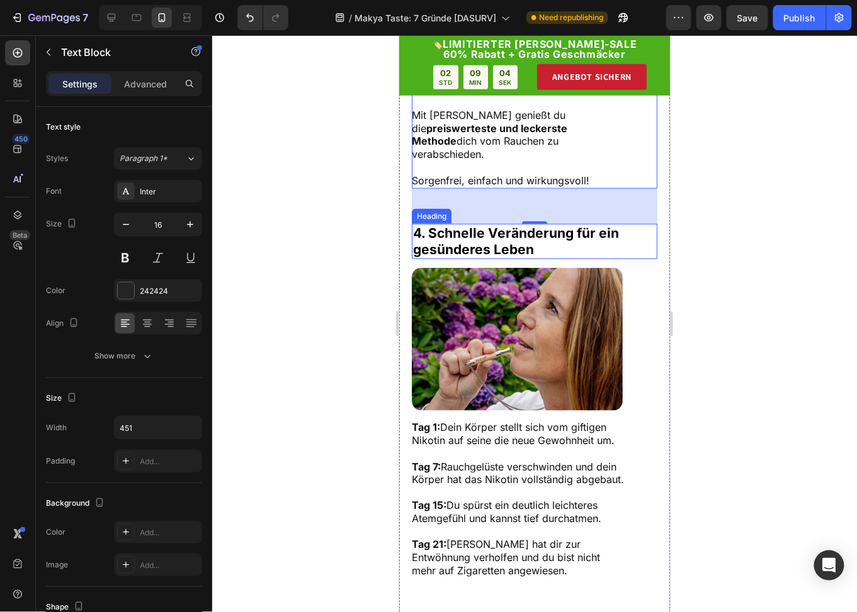
click at [483, 251] on strong "4. Schnelle Veränderung für ein gesünderes Leben" at bounding box center [515, 241] width 206 height 32
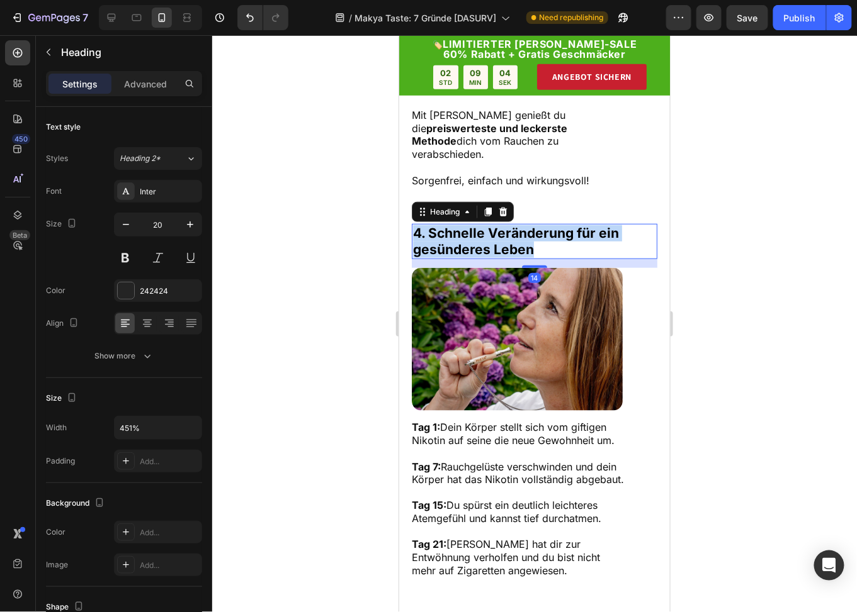
click at [483, 251] on strong "4. Schnelle Veränderung für ein gesünderes Leben" at bounding box center [515, 241] width 206 height 32
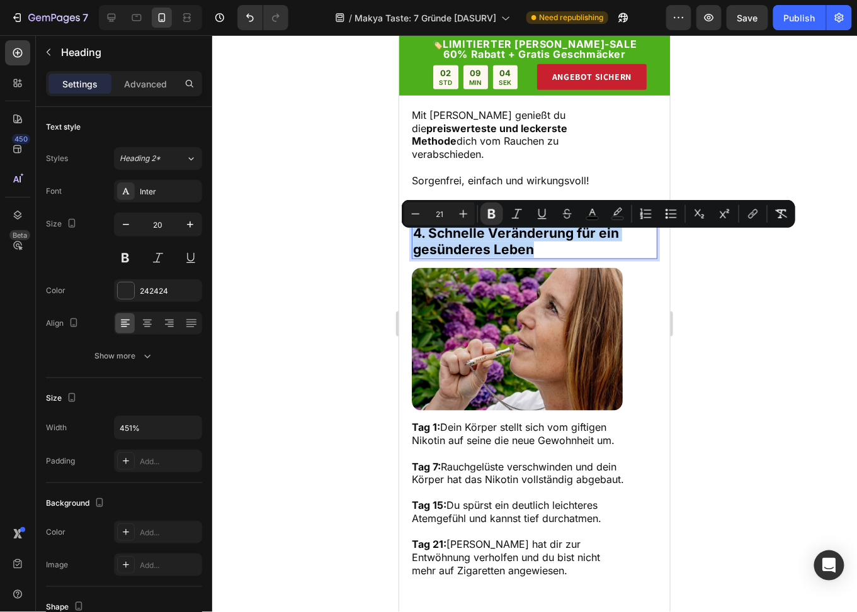
type input "26"
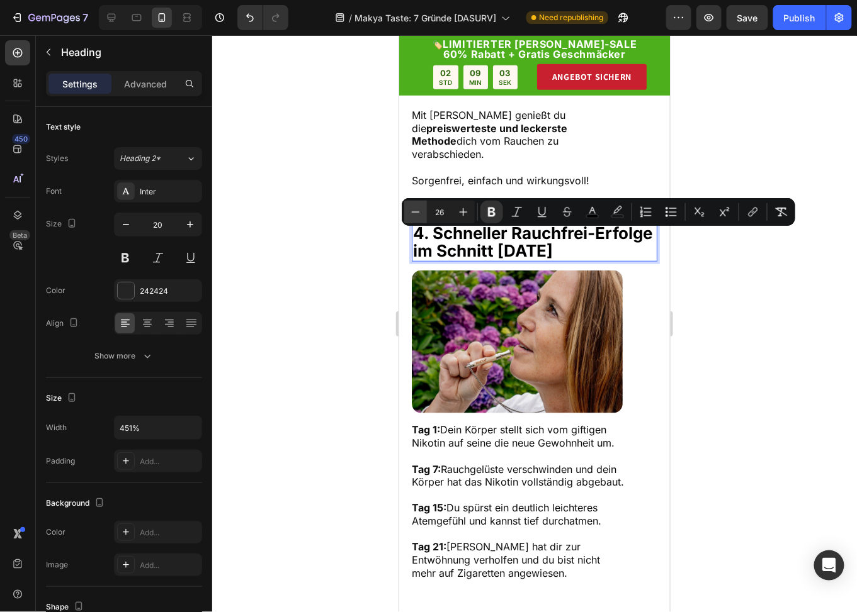
click at [411, 211] on icon "Editor contextual toolbar" at bounding box center [415, 212] width 13 height 13
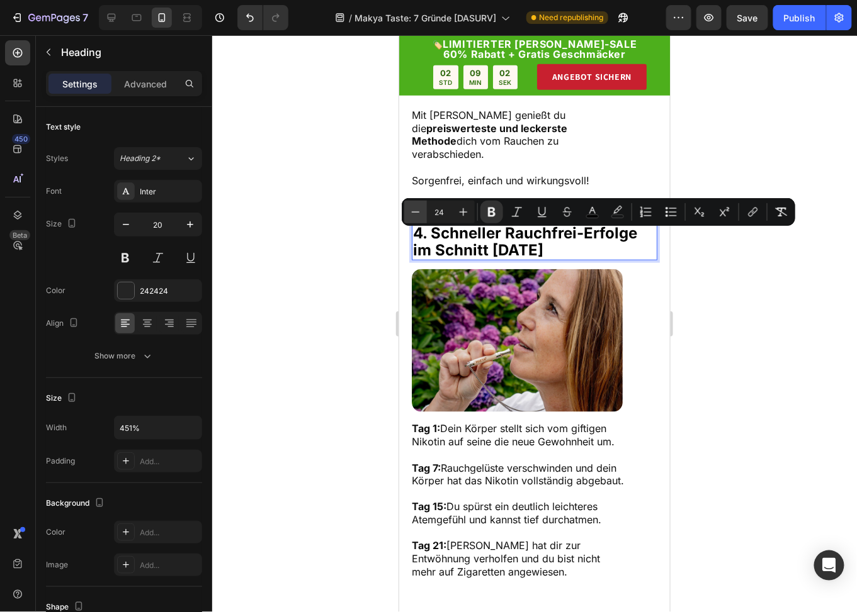
click at [411, 211] on icon "Editor contextual toolbar" at bounding box center [415, 212] width 13 height 13
drag, startPoint x: 411, startPoint y: 211, endPoint x: 26, endPoint y: 193, distance: 385.0
click at [411, 211] on icon "Editor contextual toolbar" at bounding box center [415, 212] width 13 height 13
type input "21"
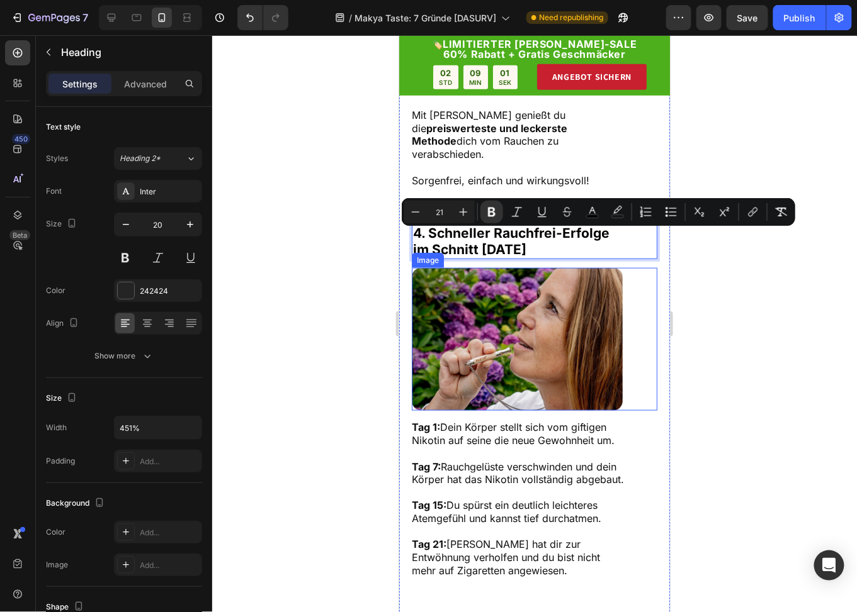
click at [503, 333] on img at bounding box center [516, 338] width 211 height 143
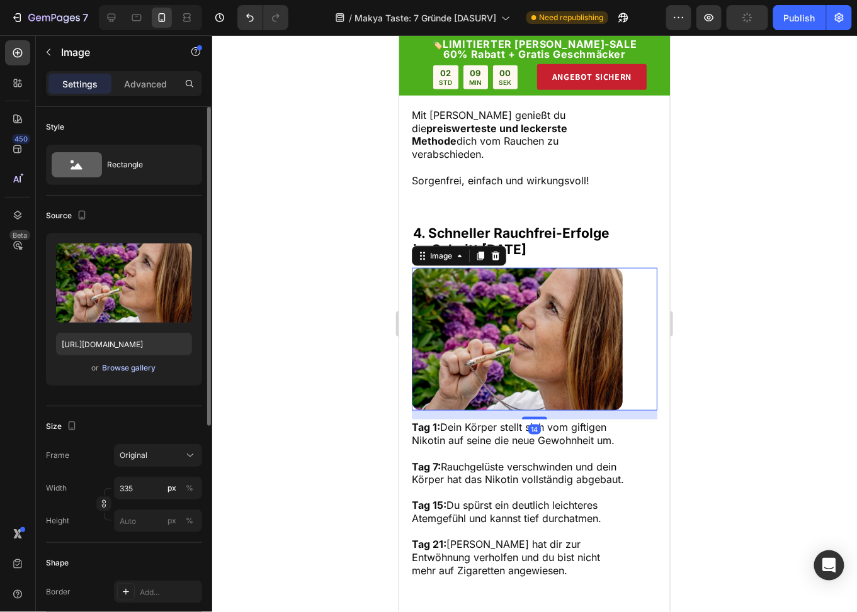
click at [120, 368] on div "Browse gallery" at bounding box center [129, 368] width 53 height 11
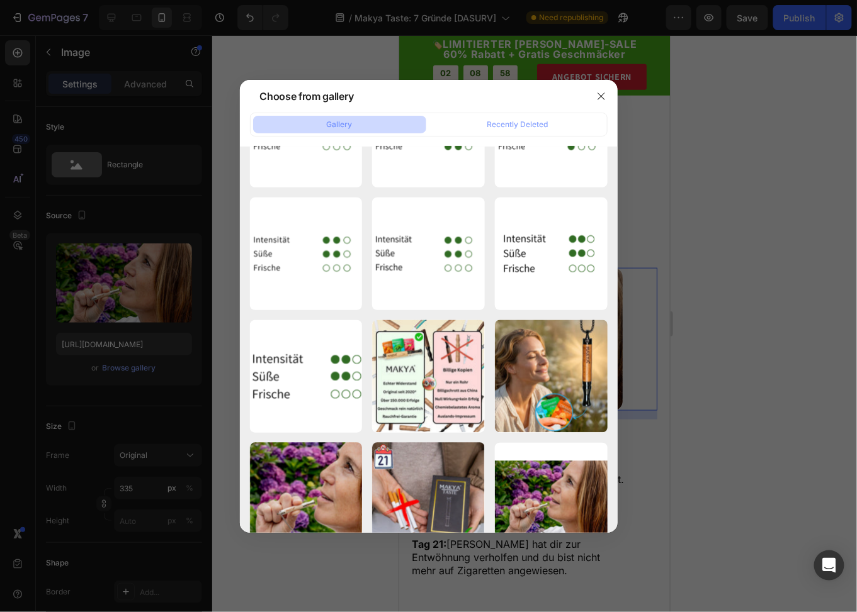
scroll to position [1067, 0]
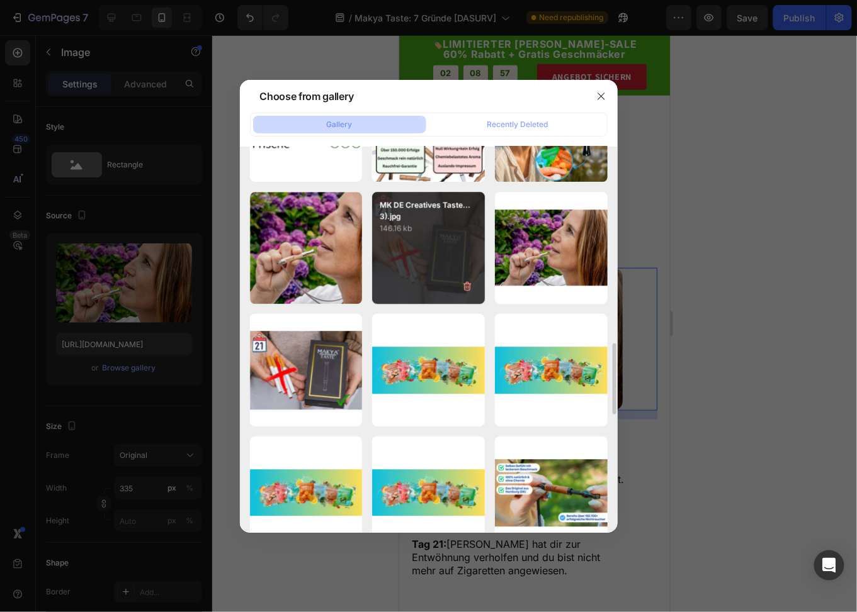
click at [416, 254] on div "MK DE Creatives Taste...3).jpg 146.16 kb" at bounding box center [428, 248] width 113 height 113
type input "[URL][DOMAIN_NAME]"
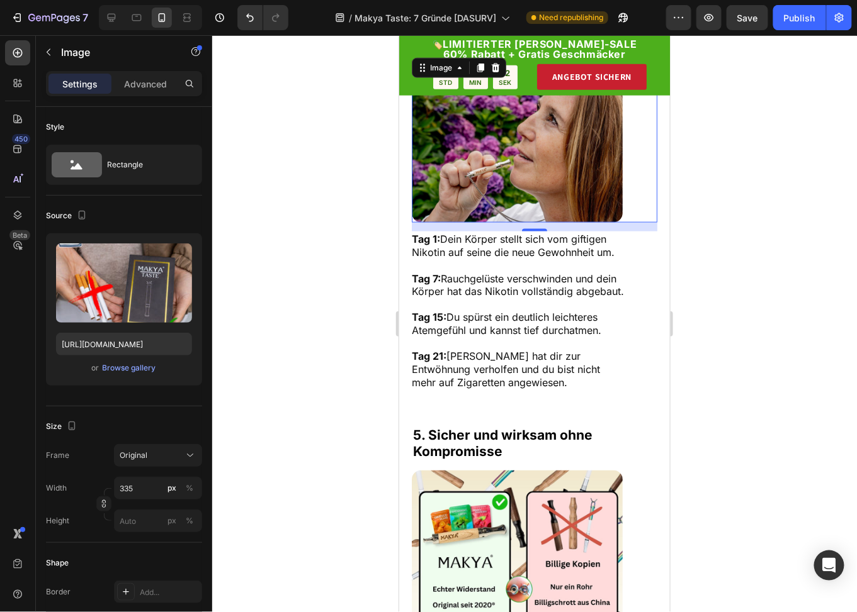
scroll to position [1916, 0]
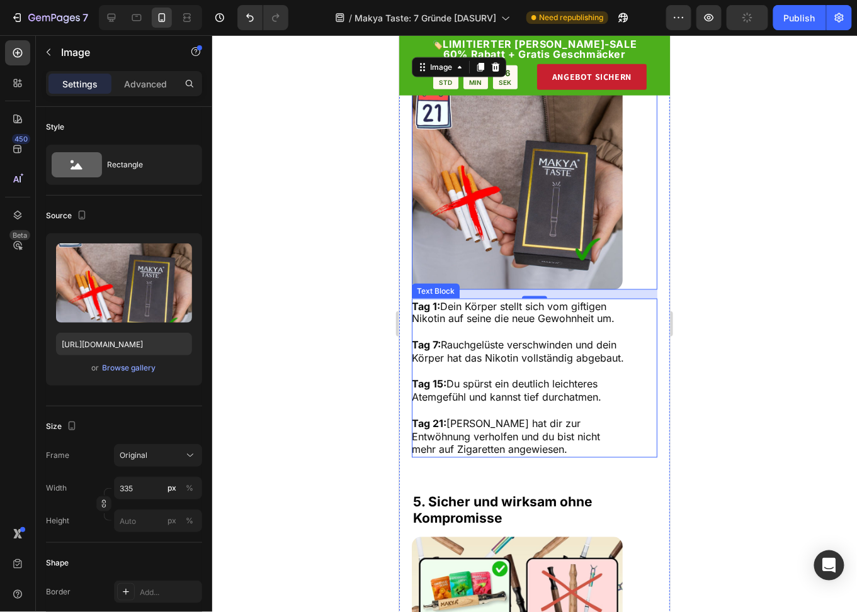
click at [514, 364] on span "Tag 7: Rauchgelüste verschwinden und dein Körper hat das Nikotin vollständig ab…" at bounding box center [517, 352] width 212 height 26
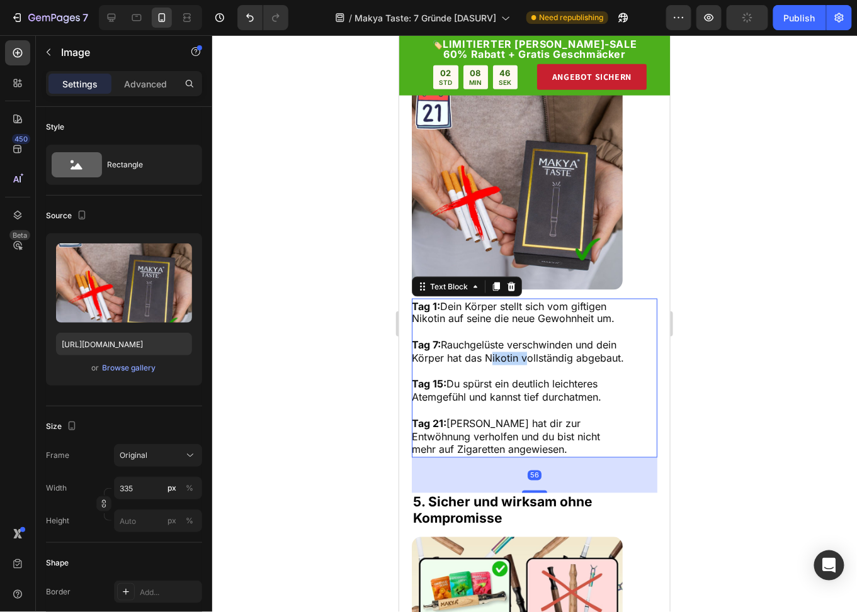
click at [514, 364] on span "Tag 7: Rauchgelüste verschwinden und dein Körper hat das Nikotin vollständig ab…" at bounding box center [517, 352] width 212 height 26
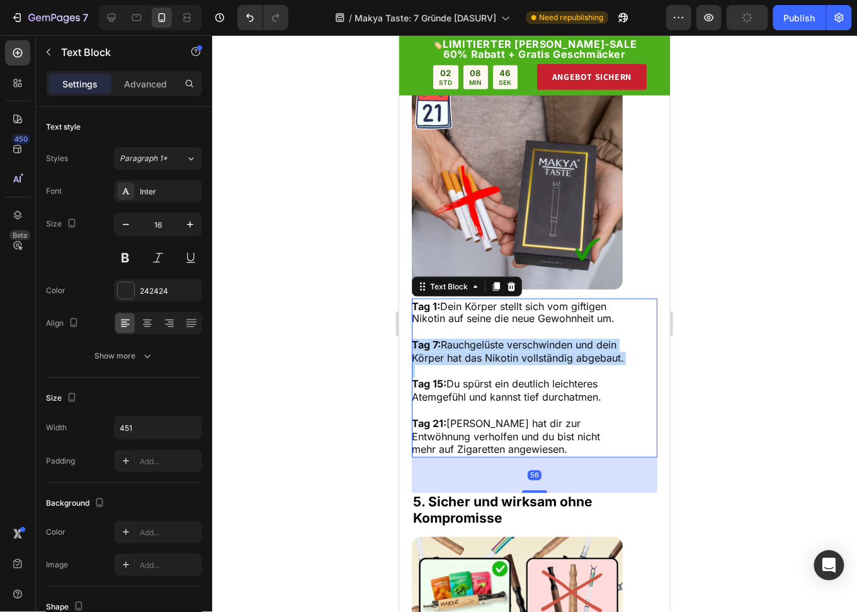
click at [514, 364] on span "Tag 7: Rauchgelüste verschwinden und dein Körper hat das Nikotin vollständig ab…" at bounding box center [517, 352] width 212 height 26
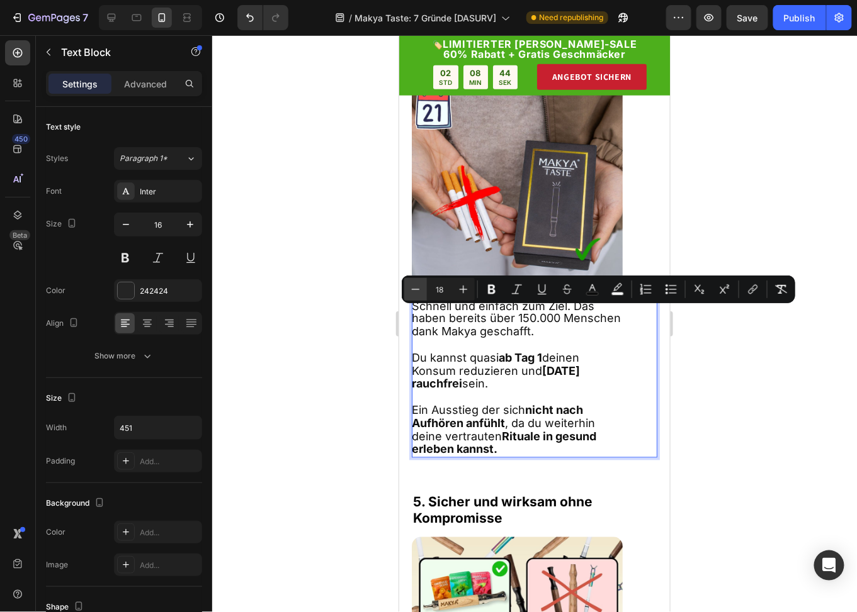
click at [413, 290] on icon "Editor contextual toolbar" at bounding box center [415, 289] width 13 height 13
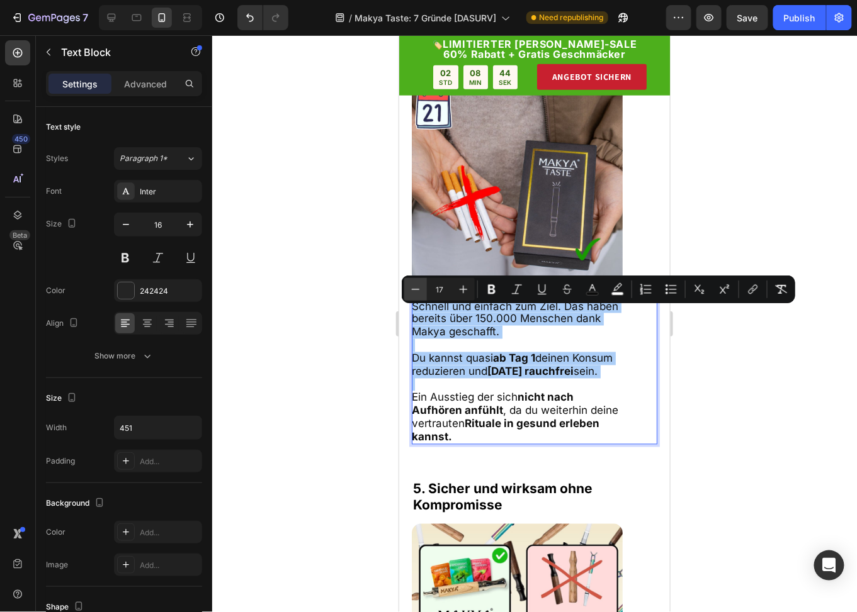
click at [413, 290] on icon "Editor contextual toolbar" at bounding box center [415, 289] width 13 height 13
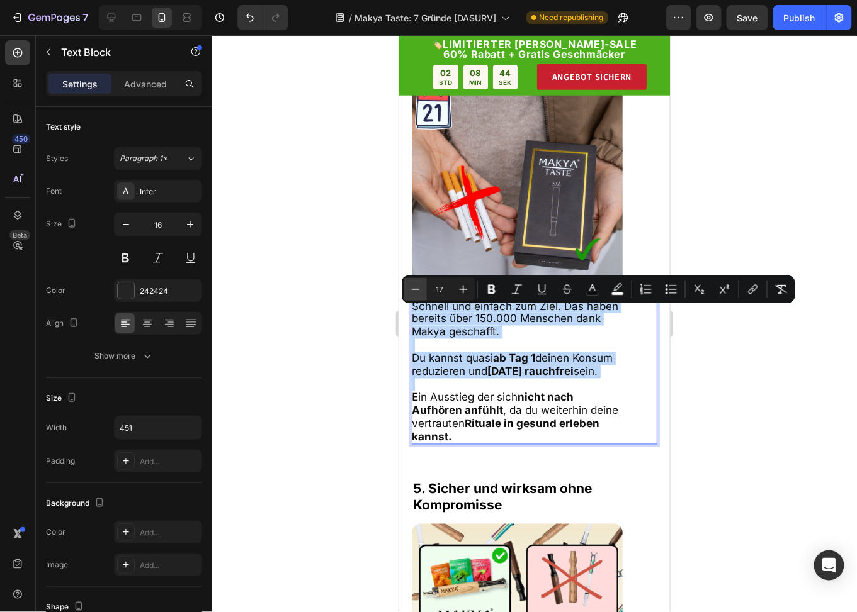
type input "16"
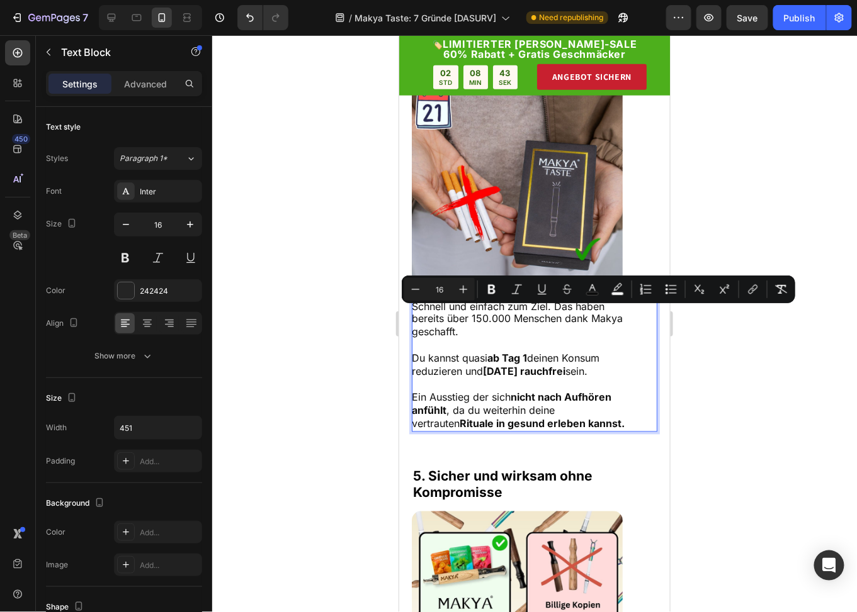
click at [497, 362] on strong "ab Tag 1" at bounding box center [506, 358] width 40 height 13
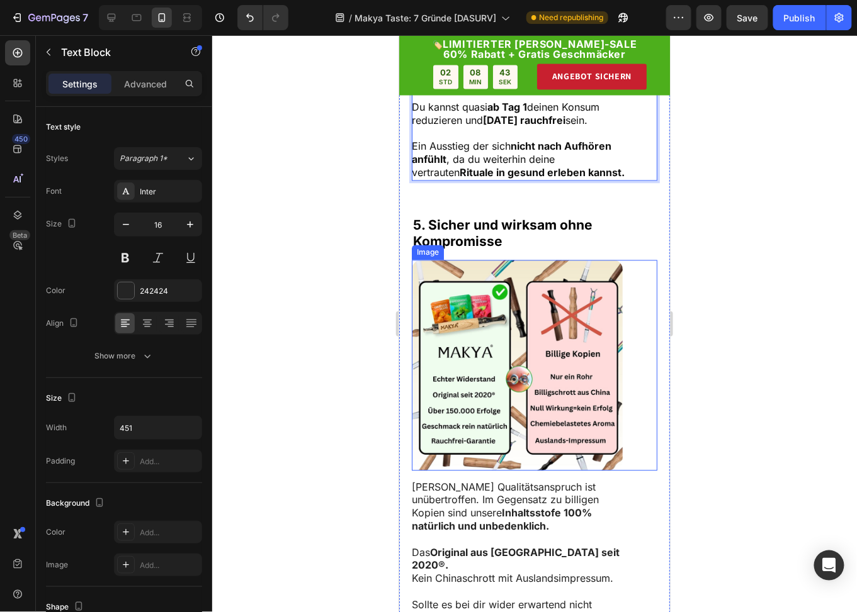
scroll to position [2168, 0]
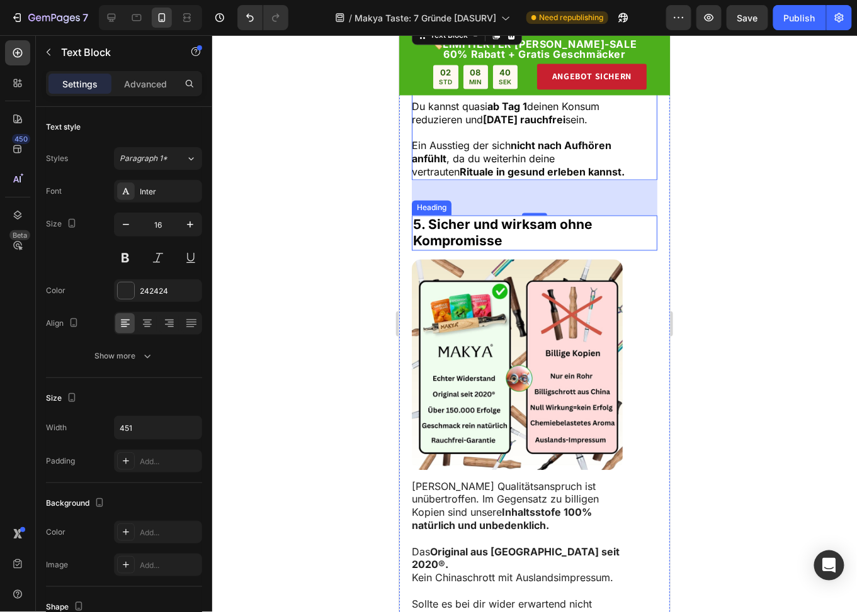
click at [502, 232] on strong "5. Sicher und wirksam ohne" at bounding box center [501, 225] width 179 height 16
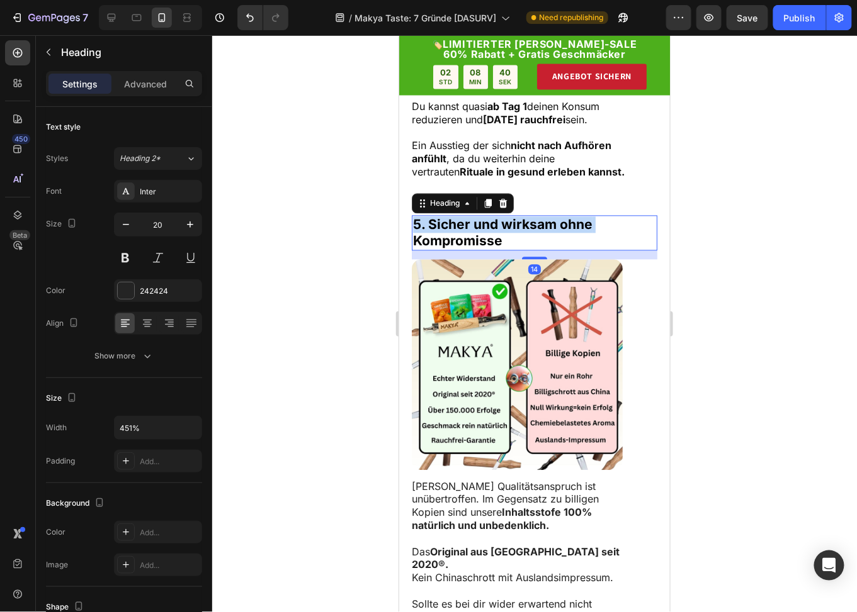
click at [502, 232] on strong "5. Sicher und wirksam ohne" at bounding box center [501, 225] width 179 height 16
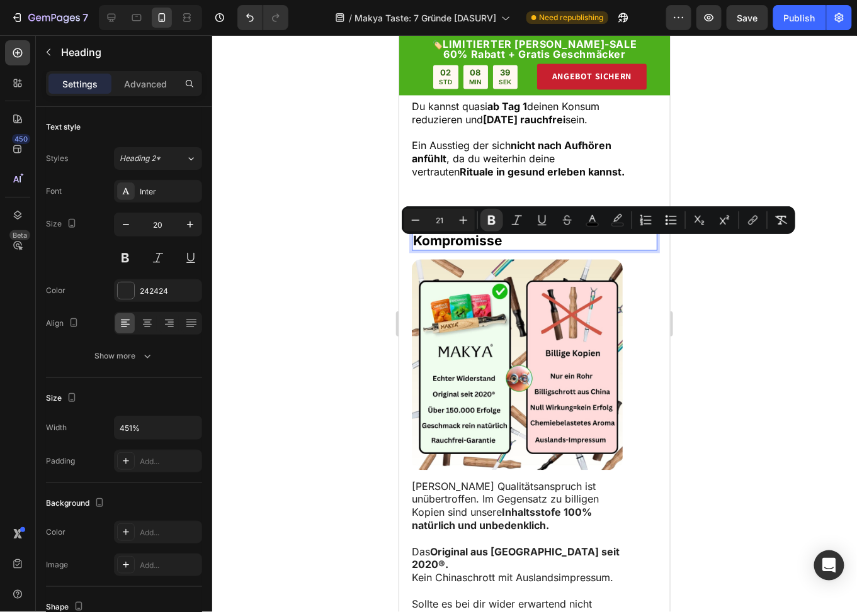
type input "26"
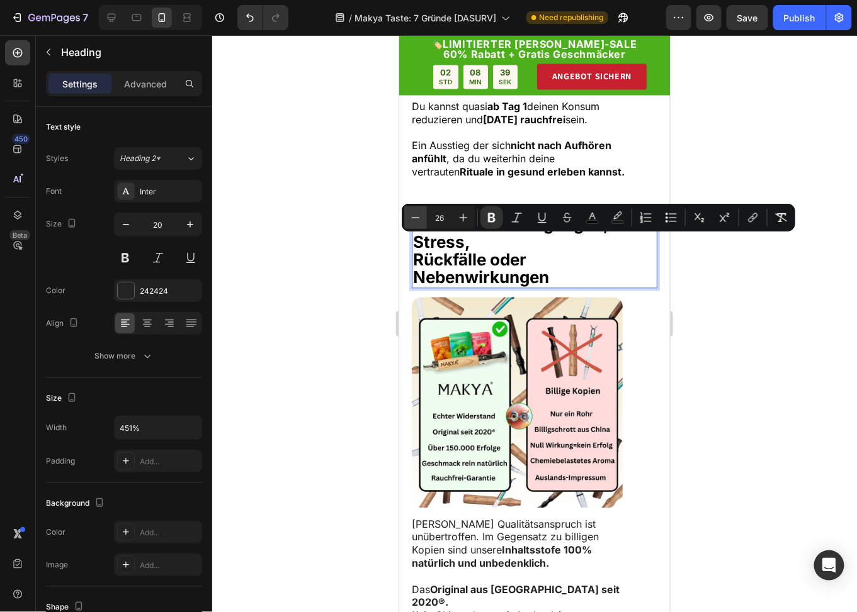
click at [417, 221] on icon "Editor contextual toolbar" at bounding box center [415, 217] width 13 height 13
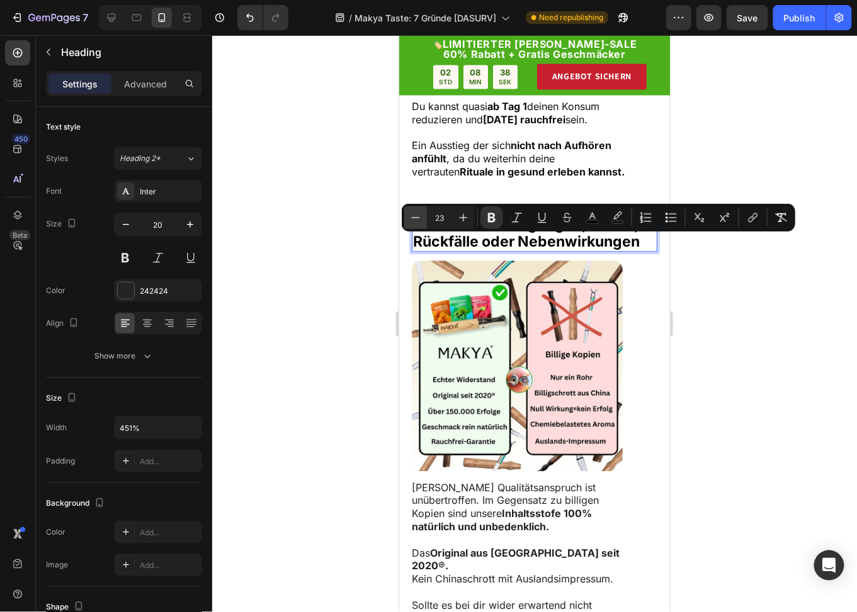
click at [417, 221] on icon "Editor contextual toolbar" at bounding box center [415, 217] width 13 height 13
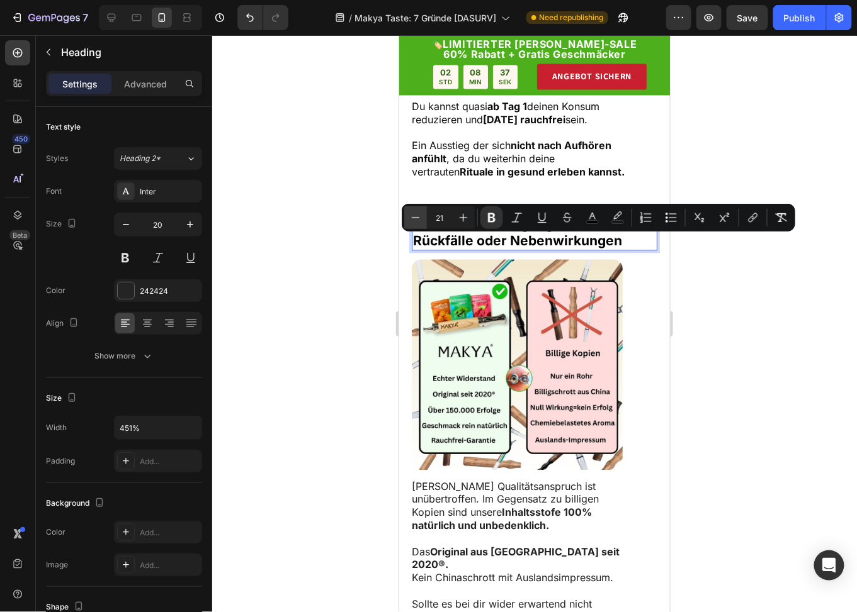
click at [417, 221] on icon "Editor contextual toolbar" at bounding box center [415, 217] width 13 height 13
type input "20"
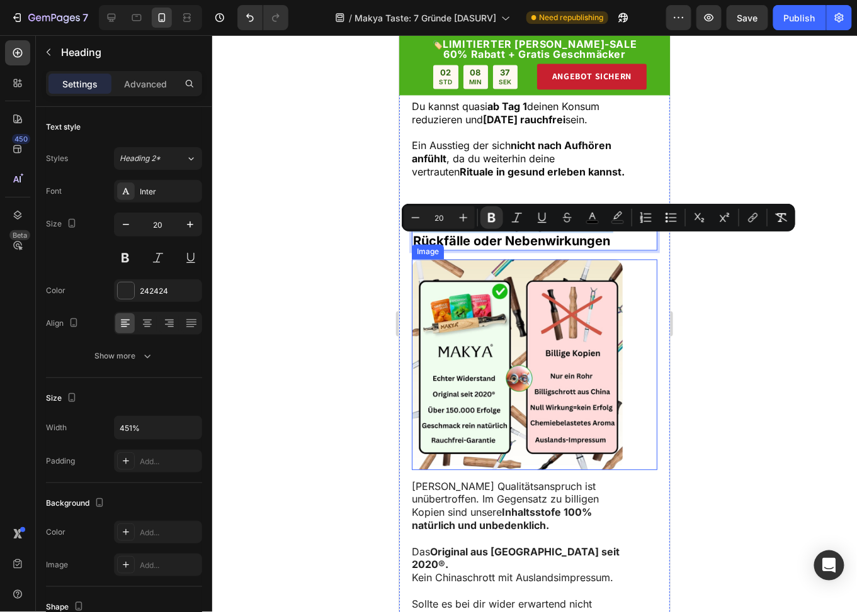
click at [492, 370] on img at bounding box center [516, 364] width 211 height 211
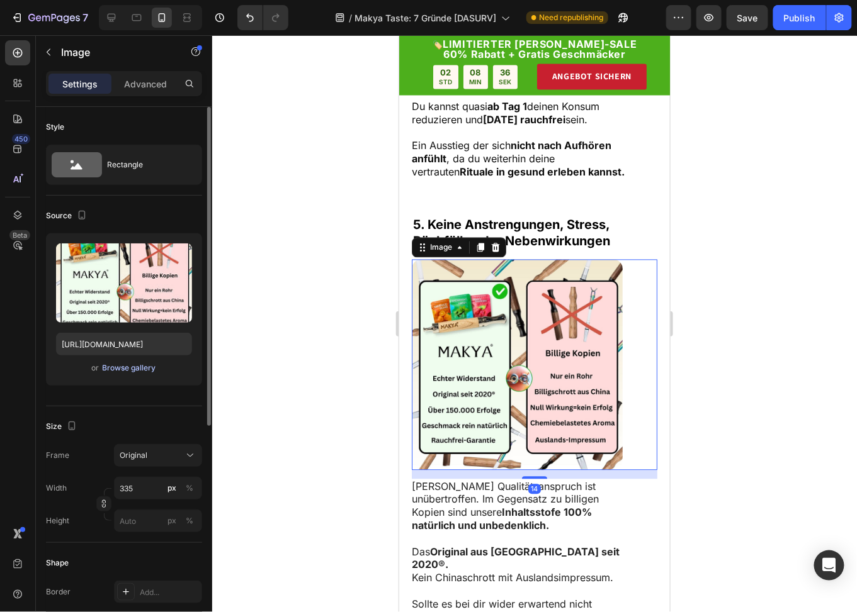
click at [141, 366] on div "Browse gallery" at bounding box center [129, 368] width 53 height 11
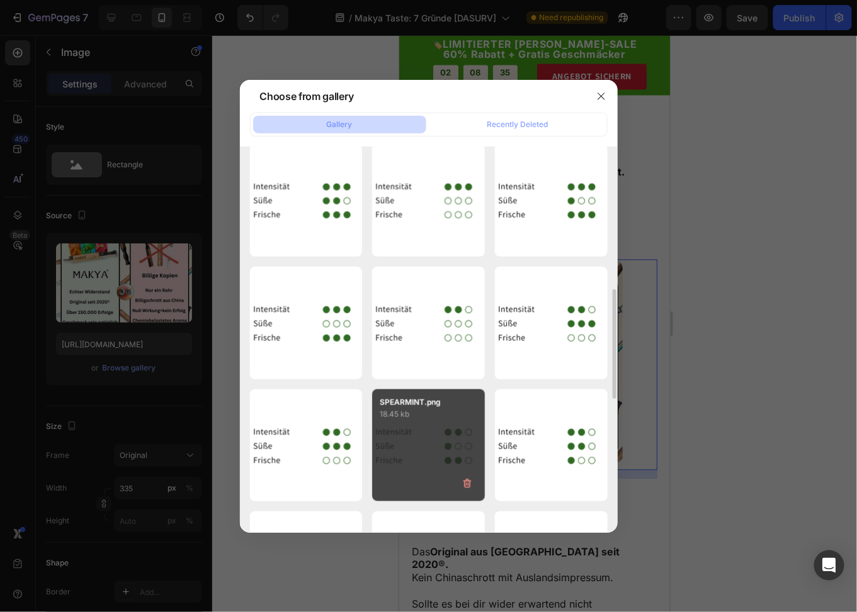
scroll to position [753, 0]
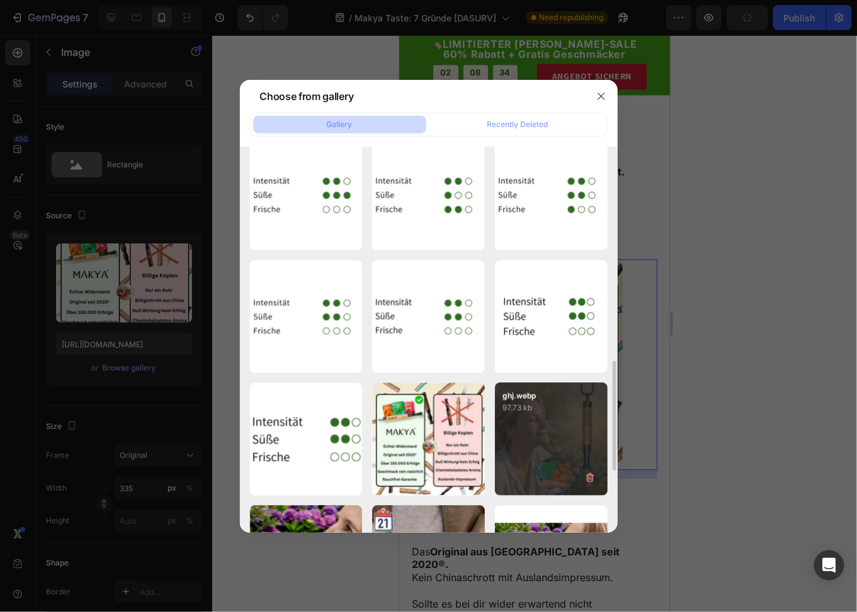
click at [533, 423] on div "ghj.webp 97.73 kb" at bounding box center [551, 439] width 113 height 113
type input "[URL][DOMAIN_NAME]"
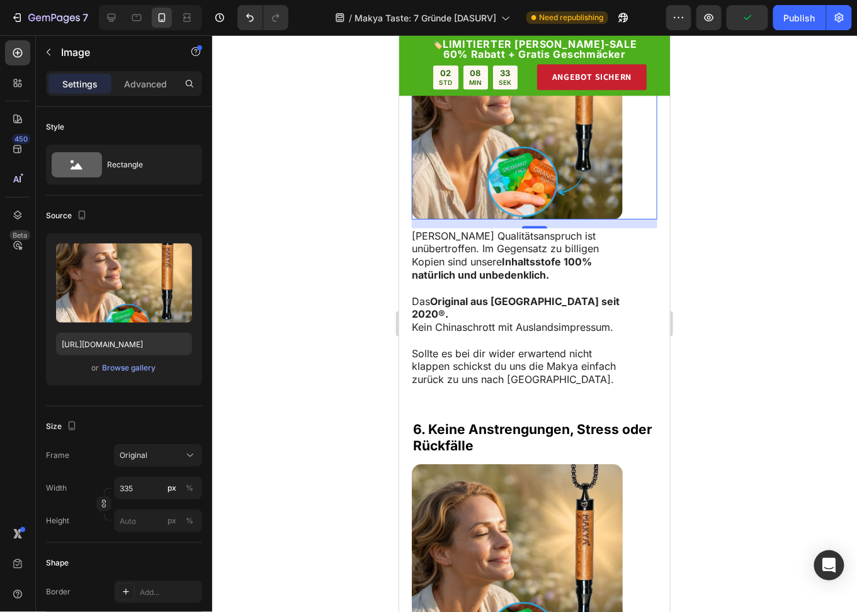
scroll to position [2420, 0]
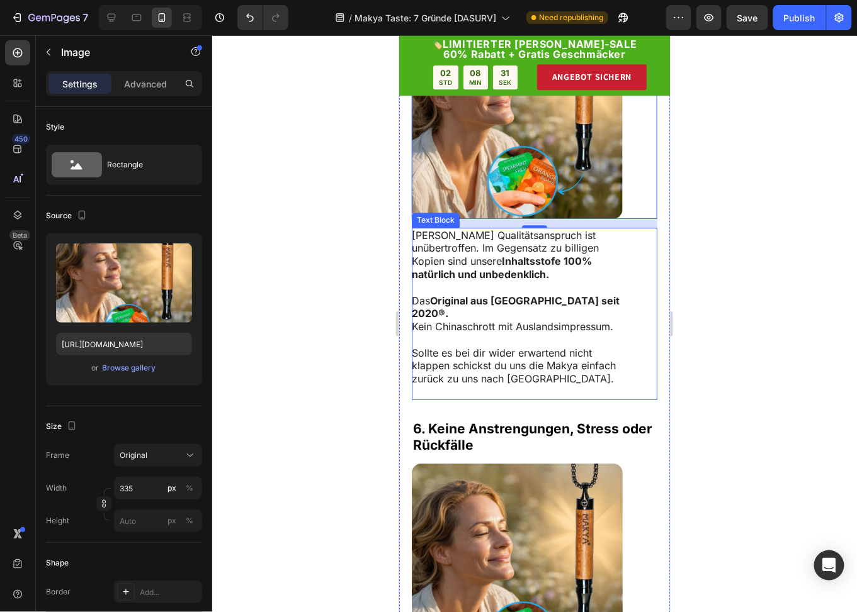
click at [498, 346] on p at bounding box center [517, 339] width 213 height 13
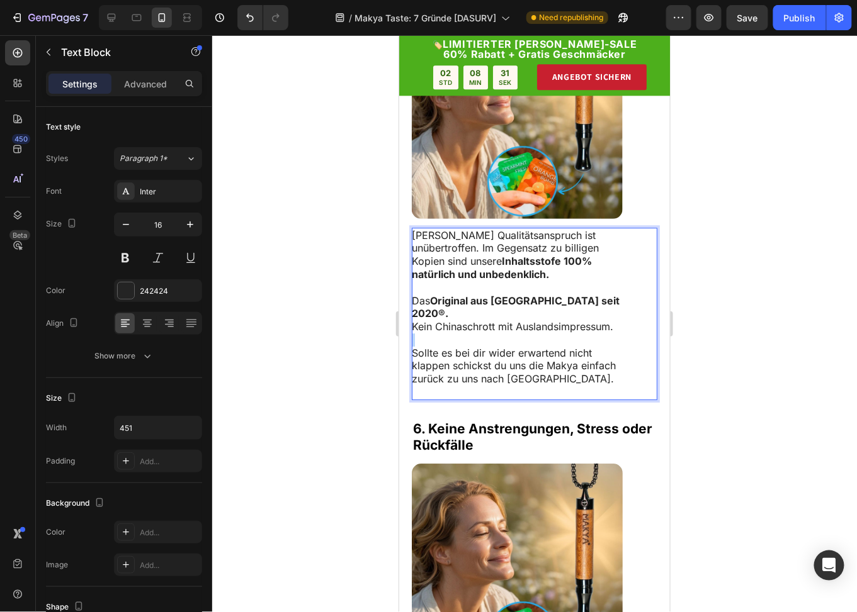
click at [498, 346] on p "Rich Text Editor. Editing area: main" at bounding box center [517, 339] width 213 height 13
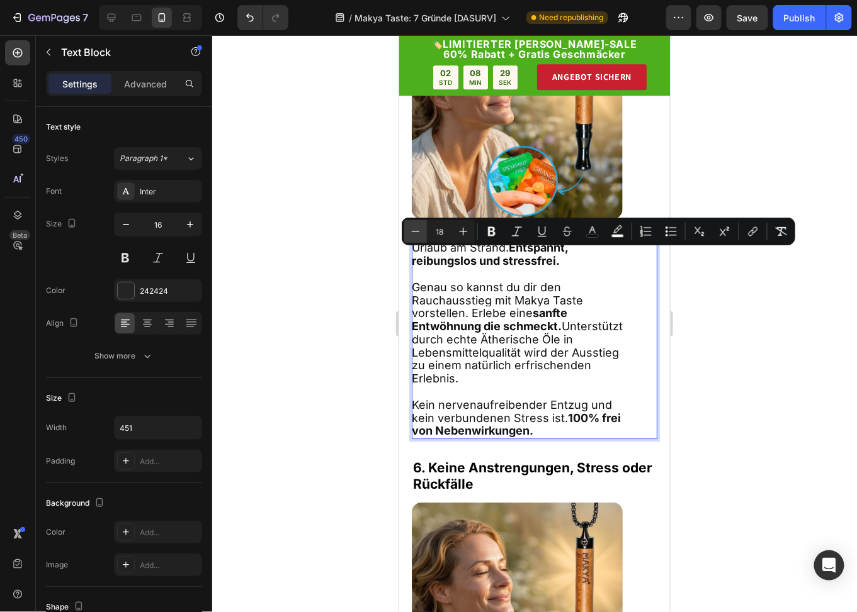
click at [415, 231] on icon "Editor contextual toolbar" at bounding box center [416, 231] width 8 height 1
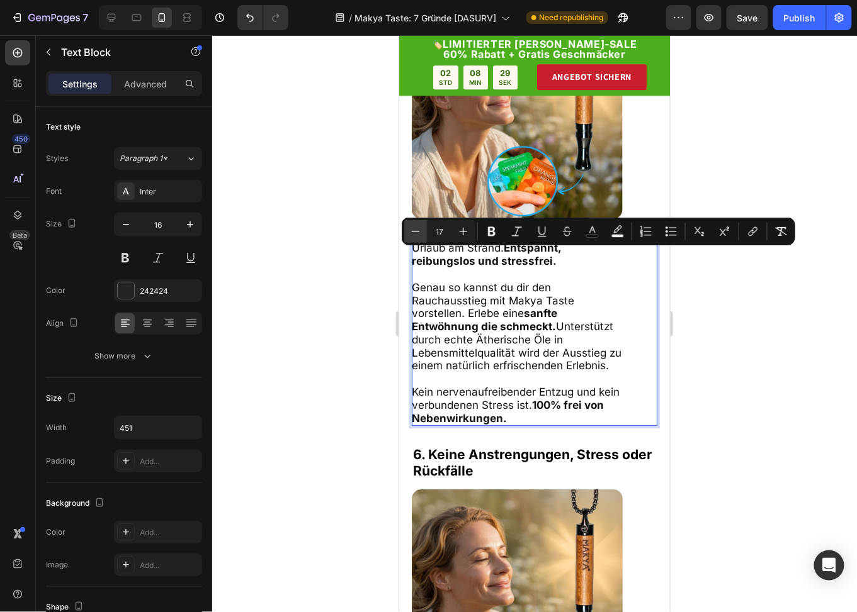
click at [415, 231] on icon "Editor contextual toolbar" at bounding box center [416, 231] width 8 height 1
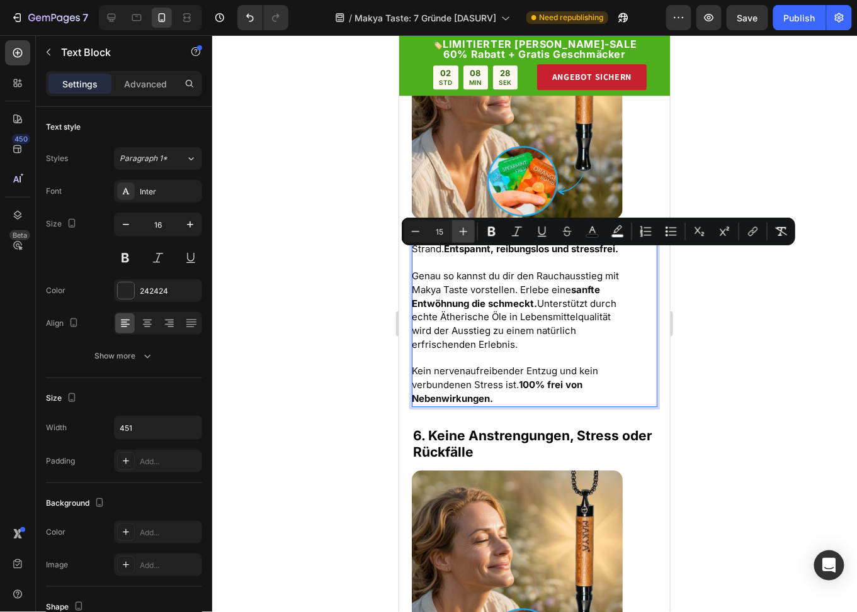
click at [461, 230] on icon "Editor contextual toolbar" at bounding box center [463, 231] width 13 height 13
type input "16"
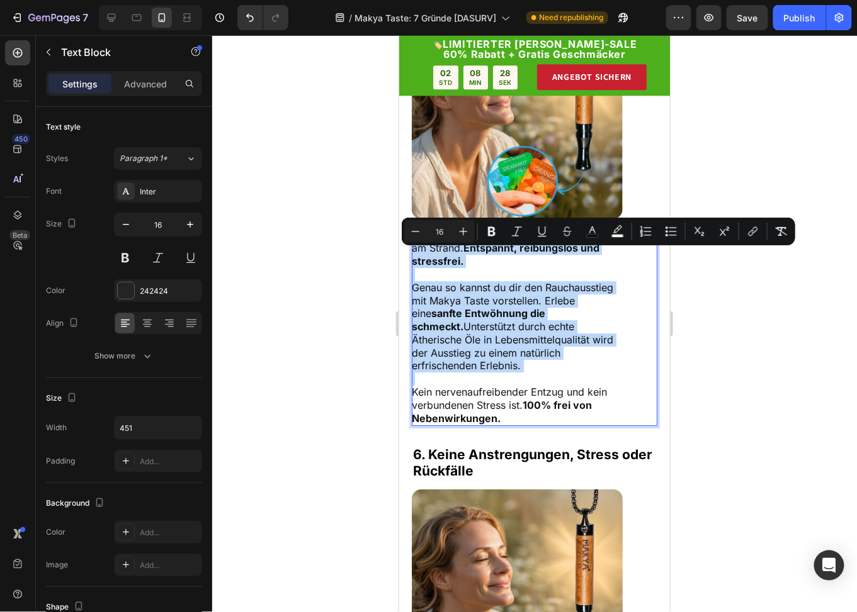
click at [502, 281] on p "Rich Text Editor. Editing area: main" at bounding box center [517, 273] width 213 height 13
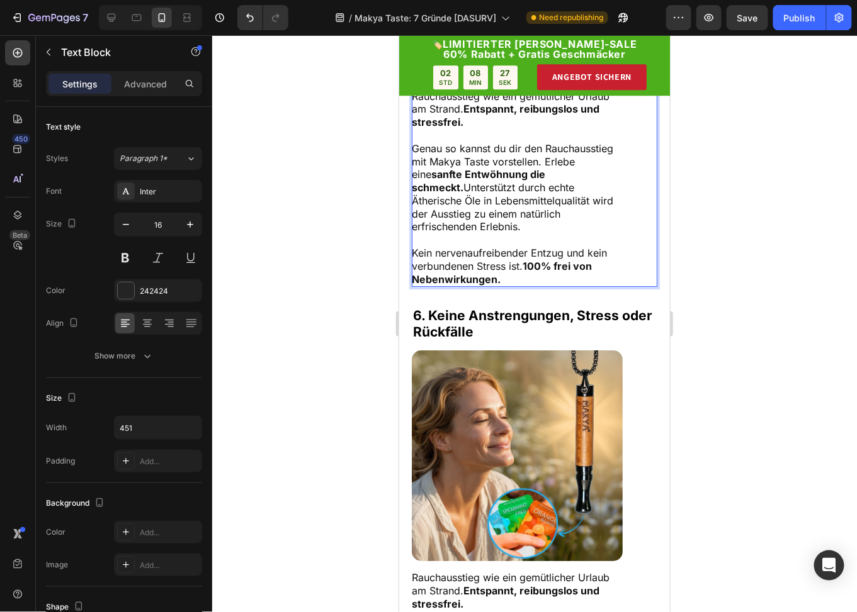
scroll to position [2735, 0]
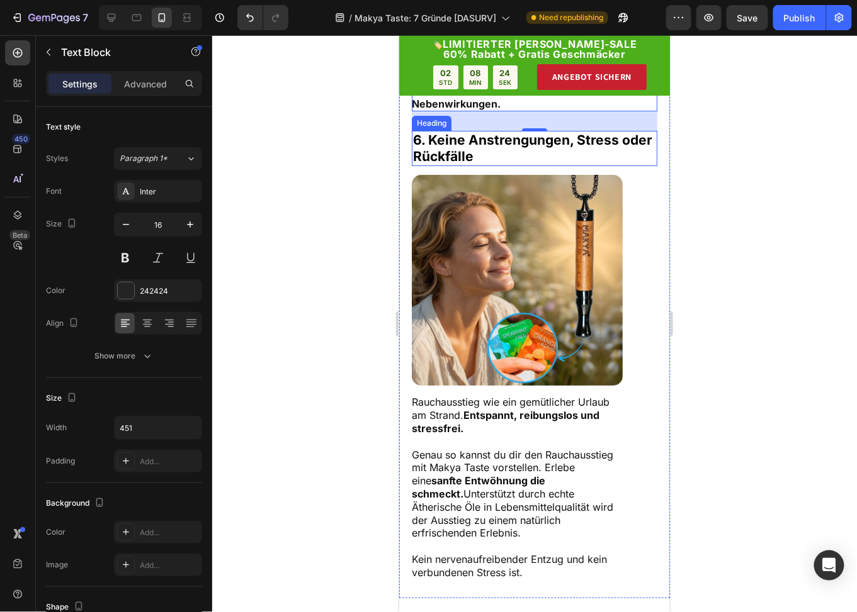
click at [482, 148] on strong "6. Keine Anstrengungen, Stress oder Rückfälle" at bounding box center [531, 148] width 239 height 32
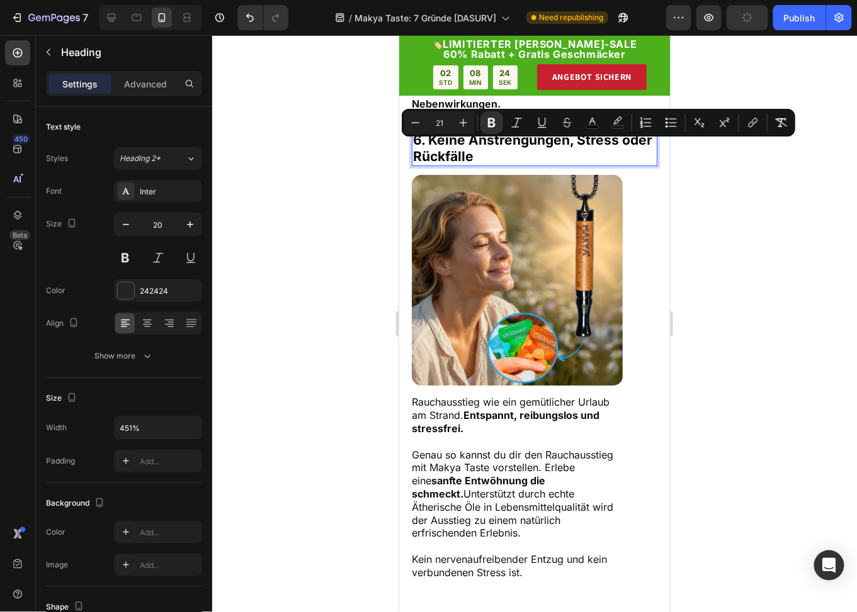
type input "26"
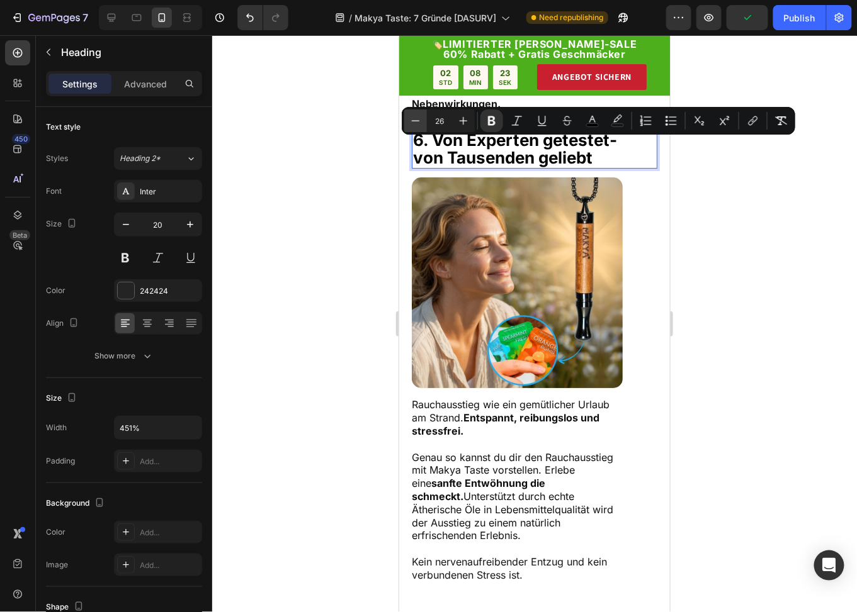
click at [417, 123] on icon "Editor contextual toolbar" at bounding box center [415, 121] width 13 height 13
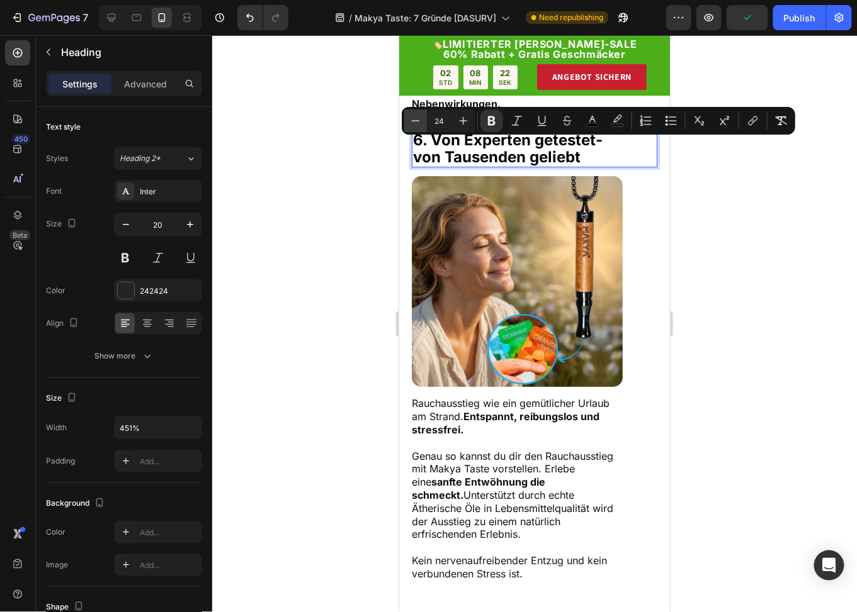
click at [417, 123] on icon "Editor contextual toolbar" at bounding box center [415, 121] width 13 height 13
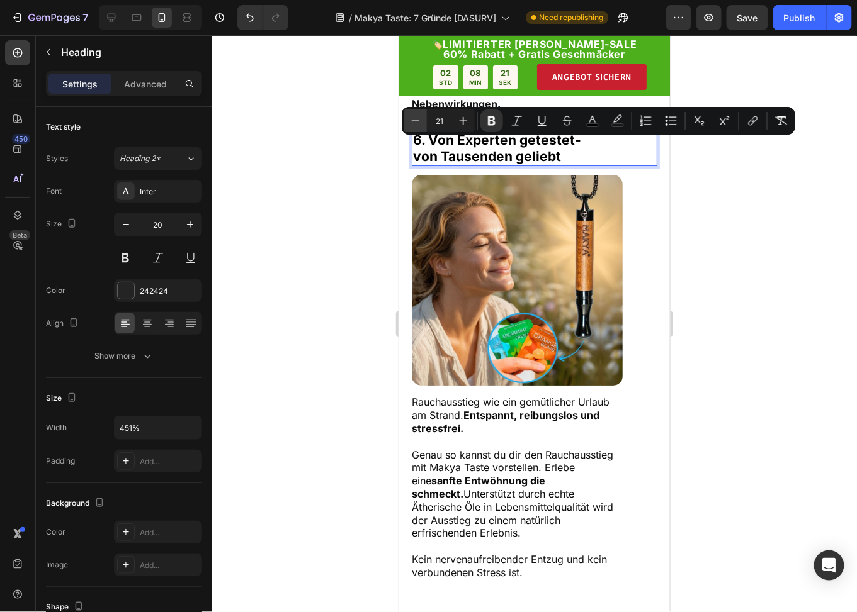
click at [417, 123] on icon "Editor contextual toolbar" at bounding box center [415, 121] width 13 height 13
type input "20"
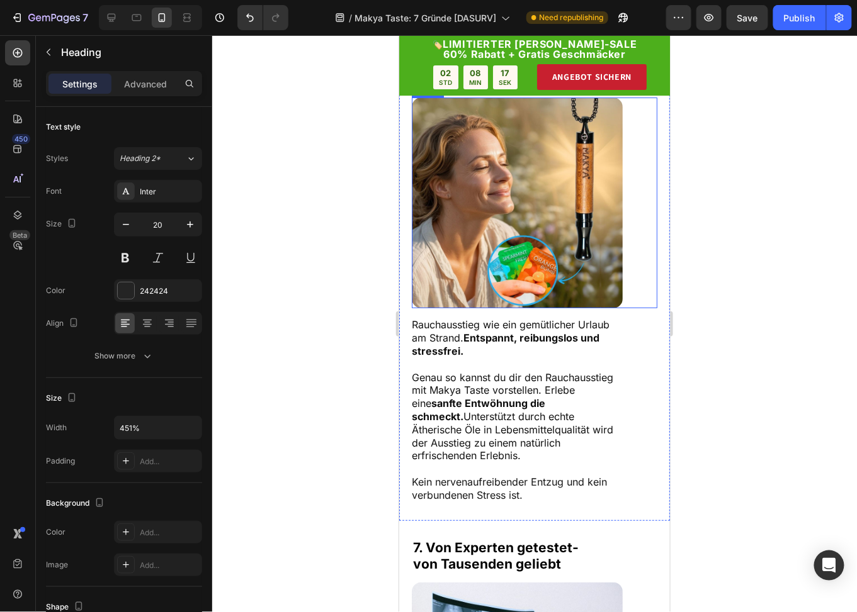
scroll to position [2986, 0]
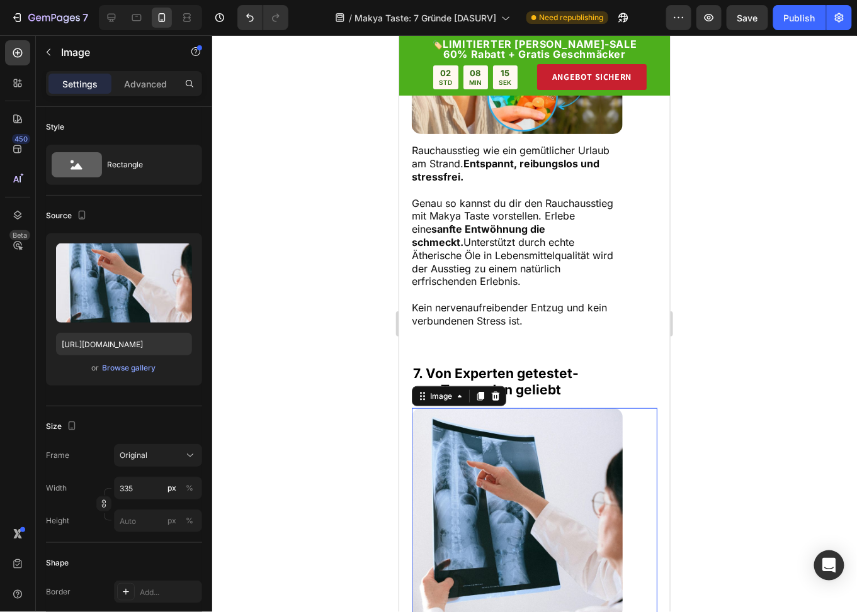
click at [502, 445] on img at bounding box center [516, 513] width 211 height 211
click at [477, 393] on icon at bounding box center [480, 396] width 10 height 10
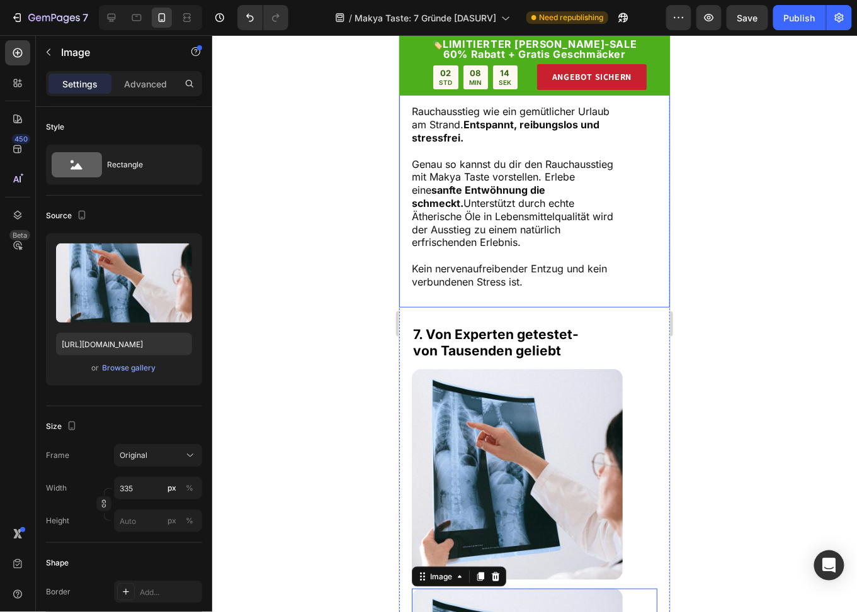
scroll to position [2951, 0]
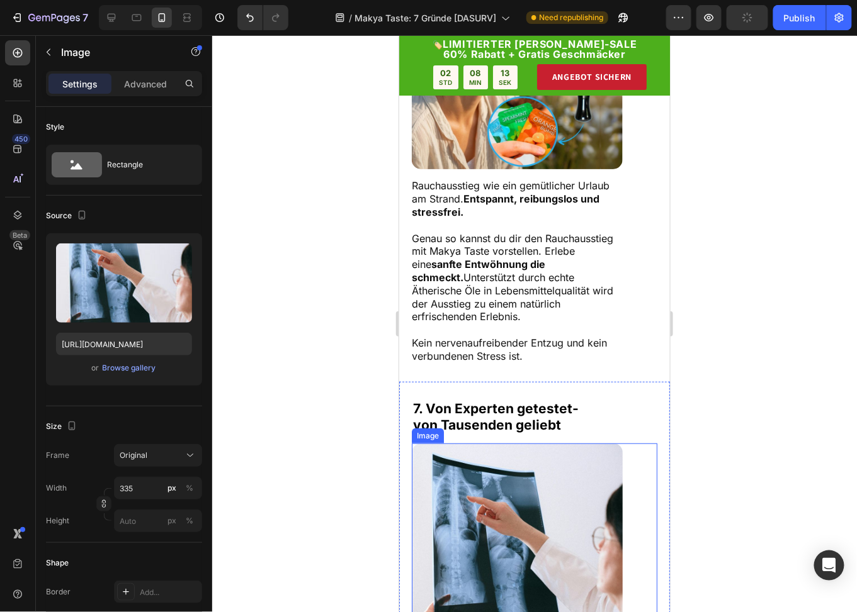
click at [436, 469] on img at bounding box center [516, 548] width 211 height 211
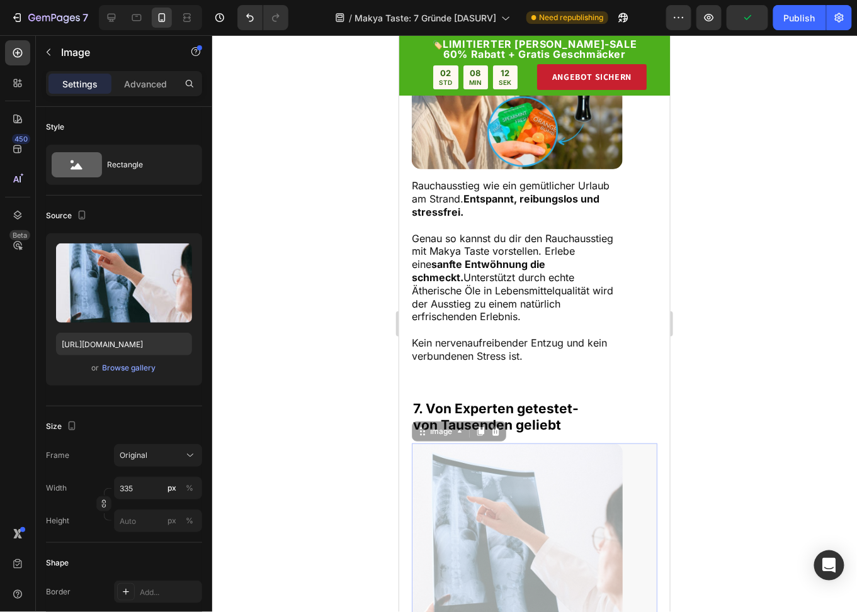
scroll to position [2762, 0]
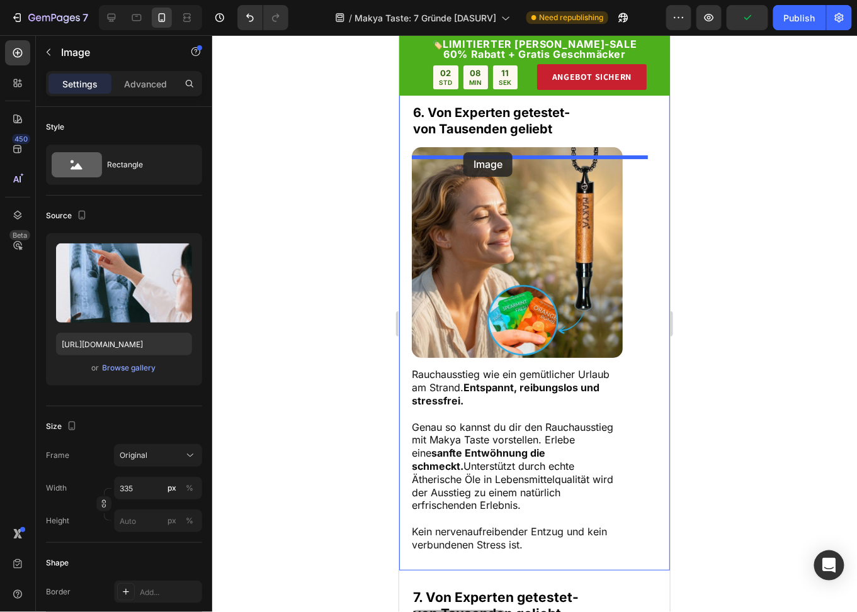
drag, startPoint x: 424, startPoint y: 431, endPoint x: 463, endPoint y: 152, distance: 282.1
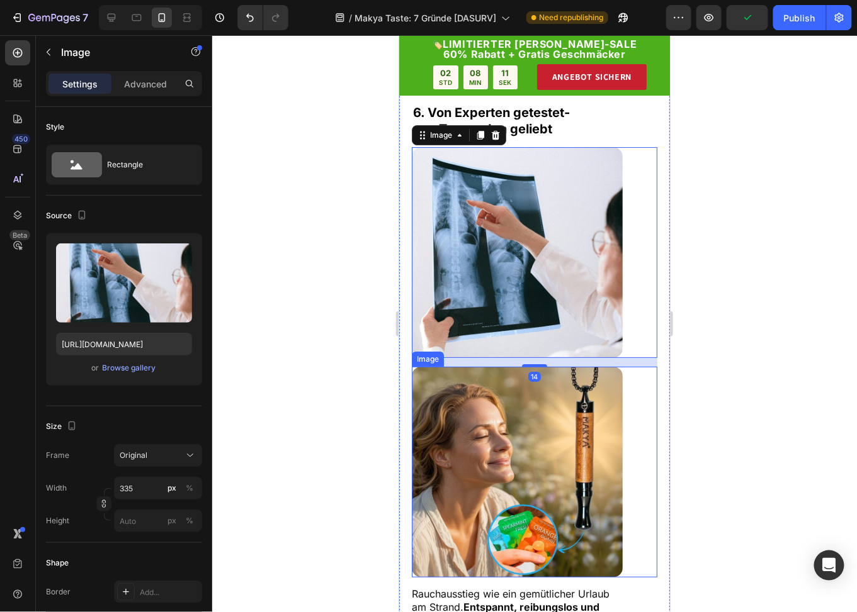
click at [487, 390] on img at bounding box center [516, 471] width 211 height 211
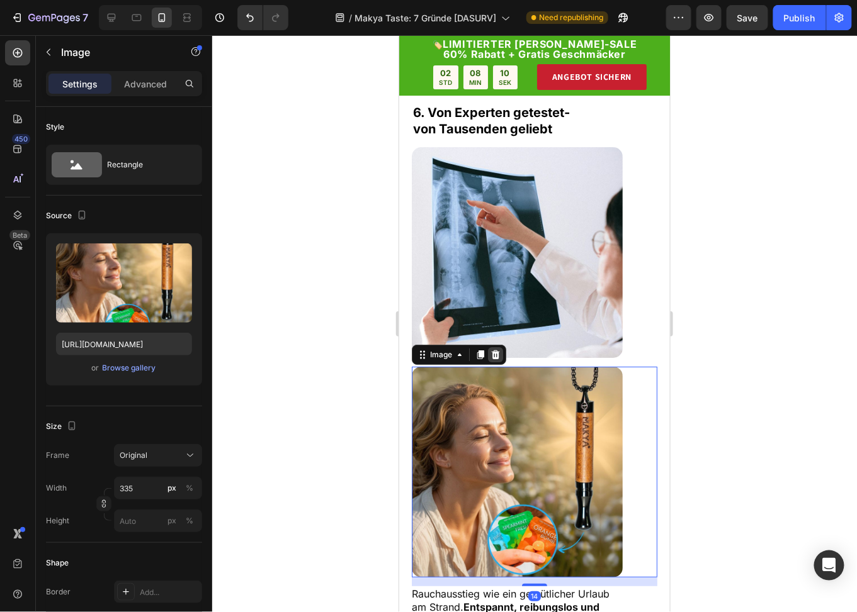
click at [495, 359] on icon at bounding box center [495, 354] width 8 height 9
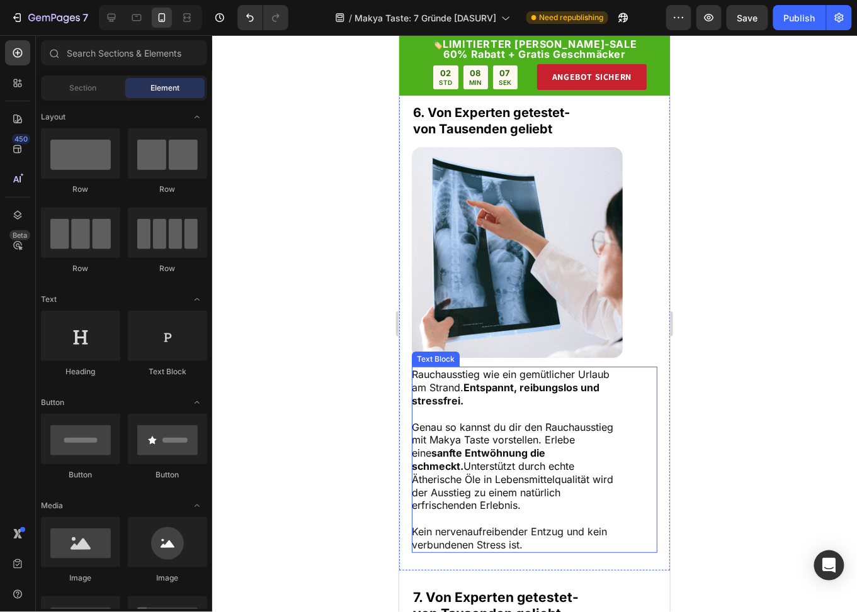
drag, startPoint x: 778, startPoint y: 449, endPoint x: 560, endPoint y: 443, distance: 217.8
click at [560, 443] on span "Genau so kannst du dir den Rauchausstieg mit Makya Taste vorstellen. Erlebe ein…" at bounding box center [511, 465] width 201 height 91
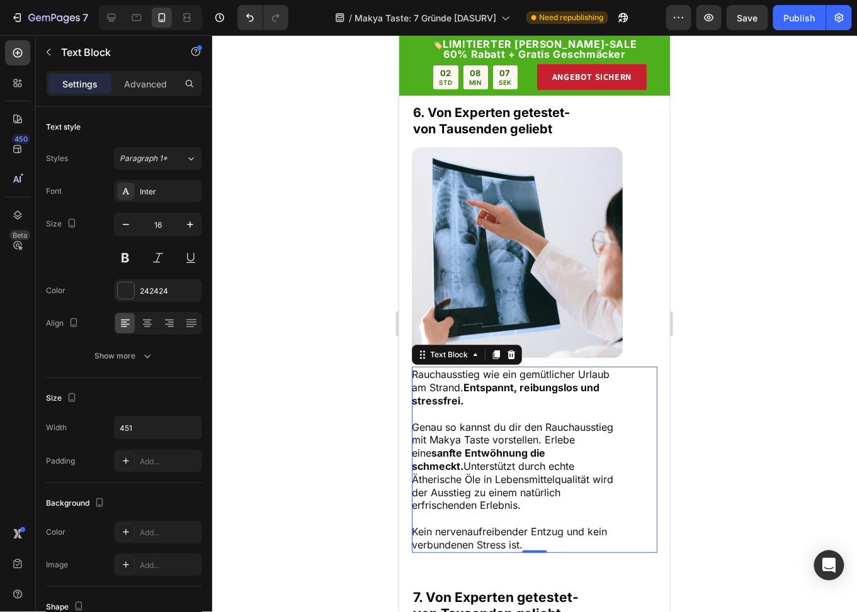
click at [560, 443] on span "Genau so kannst du dir den Rauchausstieg mit Makya Taste vorstellen. Erlebe ein…" at bounding box center [511, 465] width 201 height 91
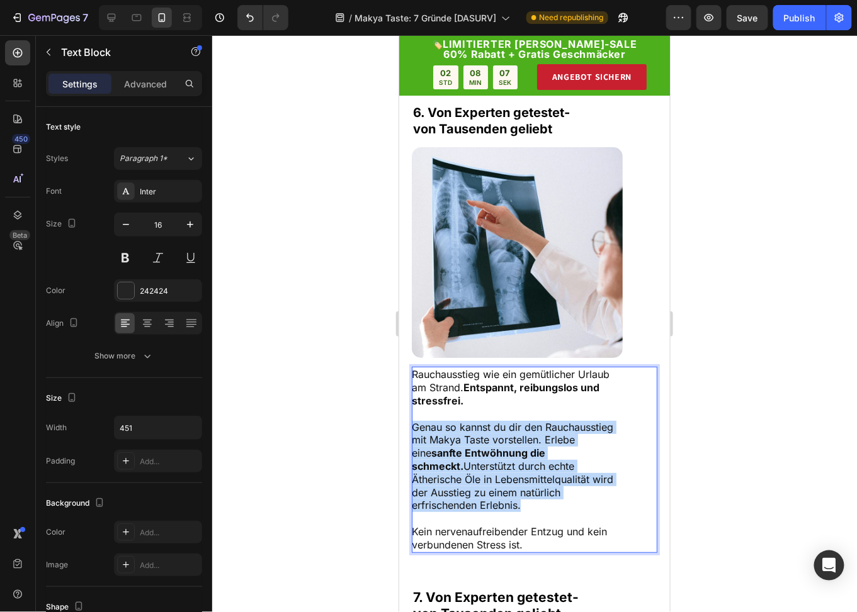
click at [560, 443] on span "Genau so kannst du dir den Rauchausstieg mit Makya Taste vorstellen. Erlebe ein…" at bounding box center [511, 465] width 201 height 91
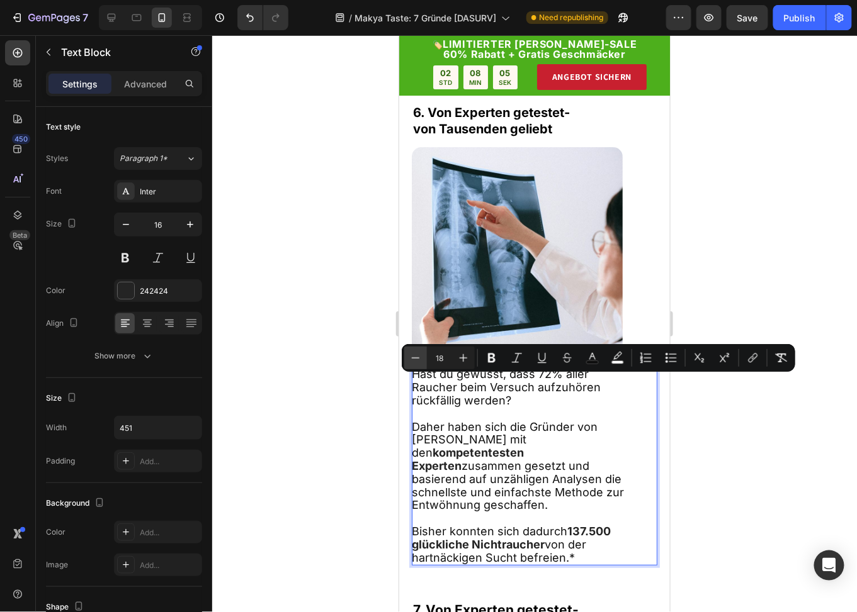
click at [412, 359] on icon "Editor contextual toolbar" at bounding box center [415, 358] width 13 height 13
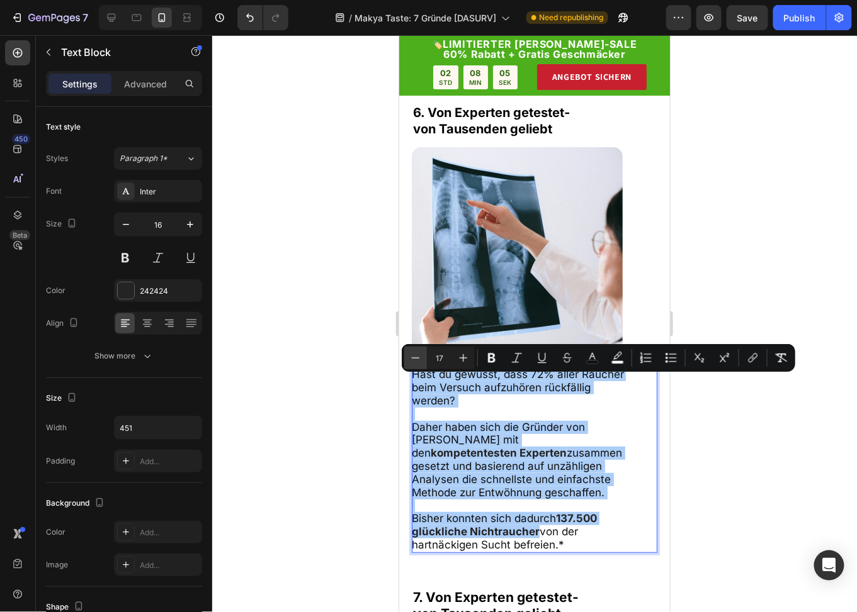
drag, startPoint x: 412, startPoint y: 359, endPoint x: 35, endPoint y: 307, distance: 380.7
click at [412, 359] on icon "Editor contextual toolbar" at bounding box center [415, 358] width 13 height 13
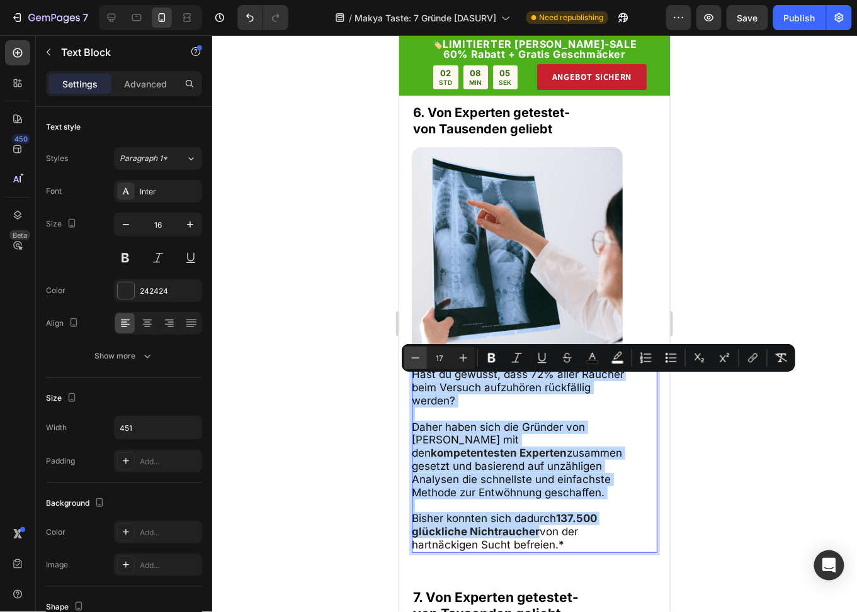
type input "16"
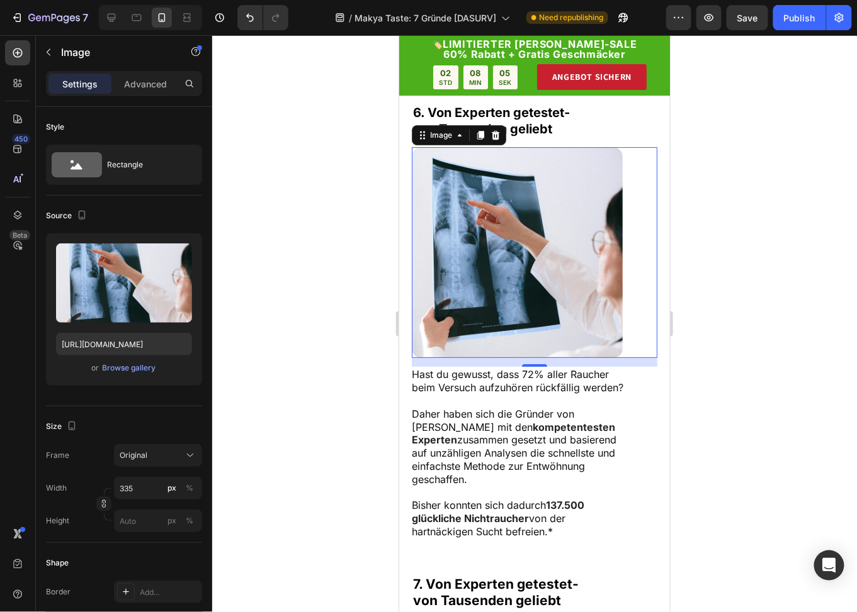
click at [489, 278] on img at bounding box center [516, 252] width 211 height 211
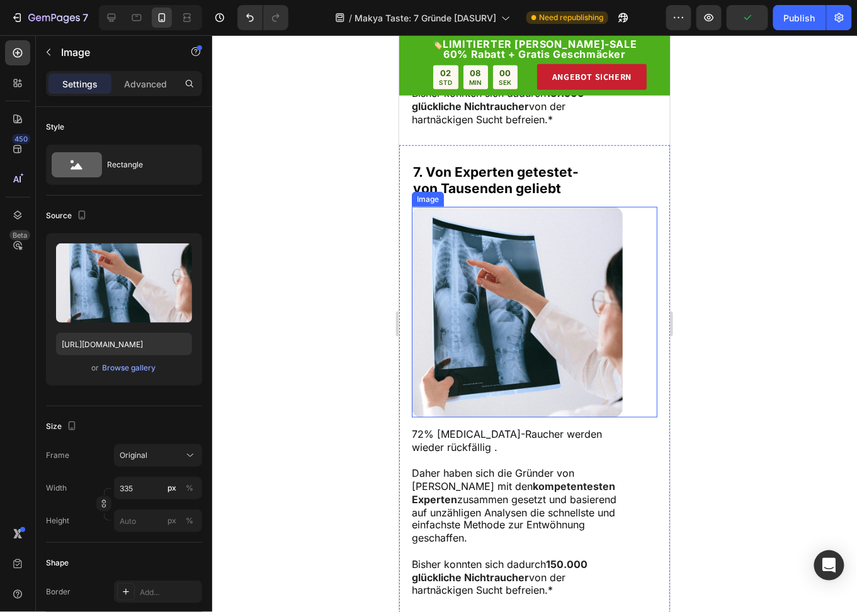
scroll to position [3014, 0]
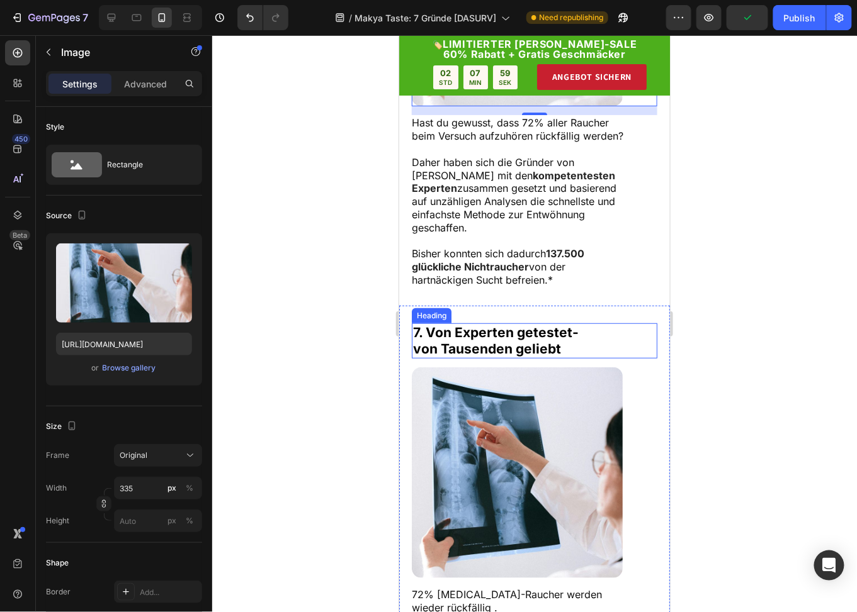
click at [451, 340] on strong "7. Von Experten getestet-" at bounding box center [495, 332] width 166 height 16
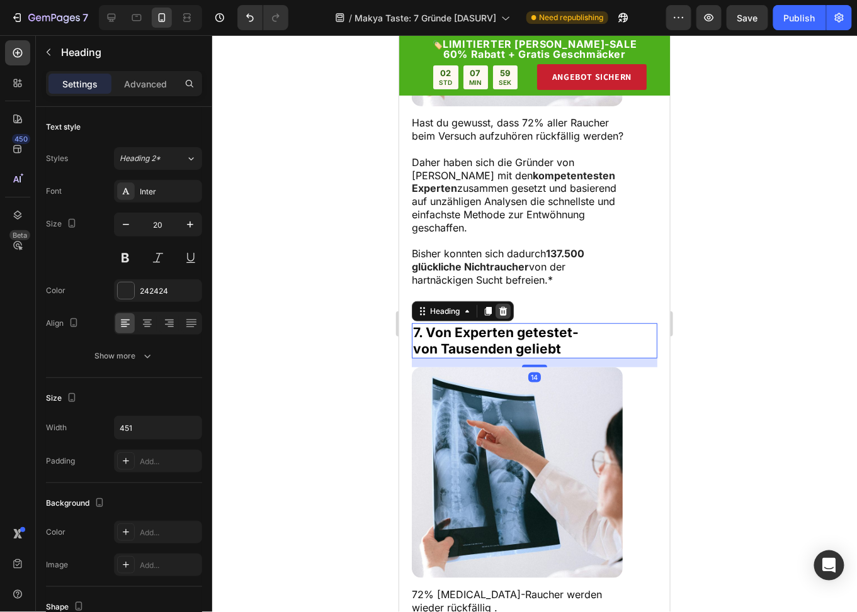
click at [502, 315] on icon at bounding box center [502, 311] width 8 height 9
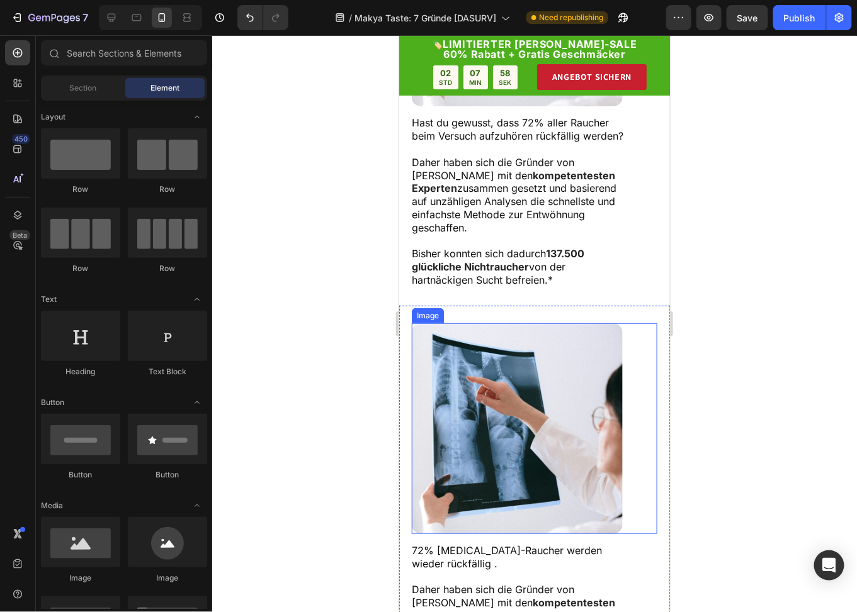
click at [471, 371] on img at bounding box center [516, 428] width 211 height 211
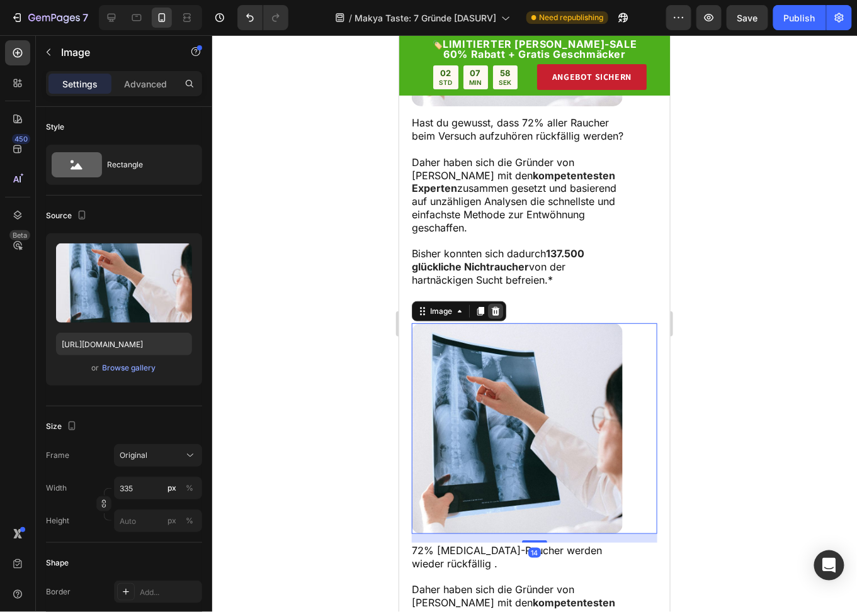
click at [495, 316] on icon at bounding box center [495, 311] width 10 height 10
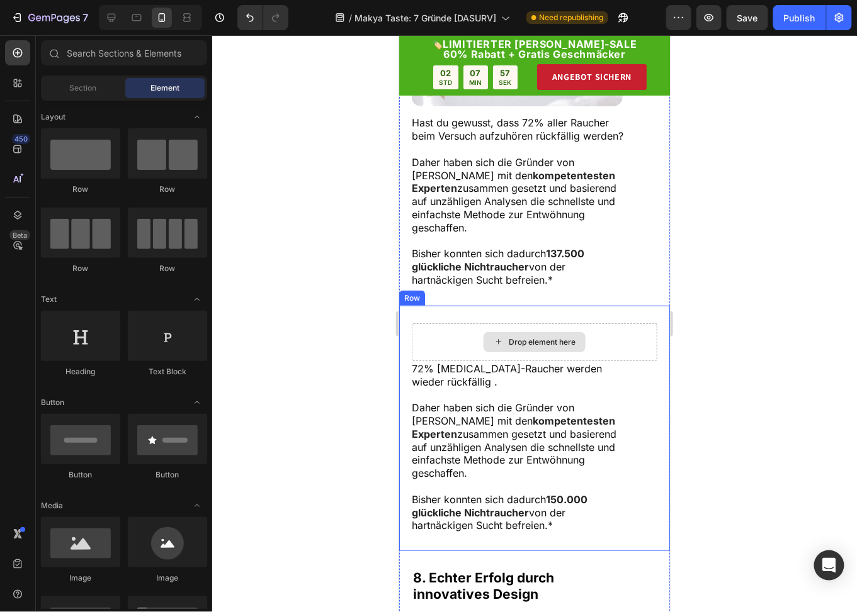
click at [475, 359] on div "Drop element here" at bounding box center [533, 342] width 245 height 38
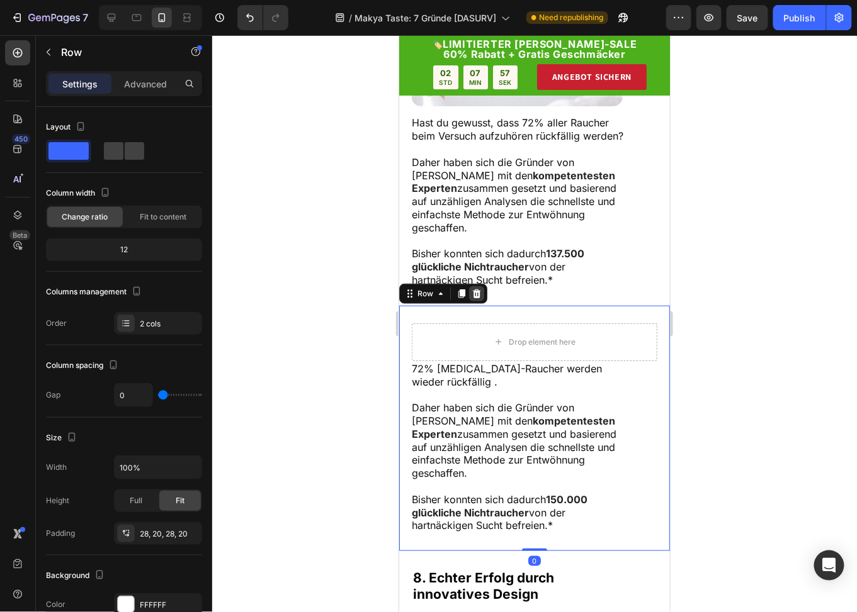
click at [473, 298] on icon at bounding box center [476, 293] width 8 height 9
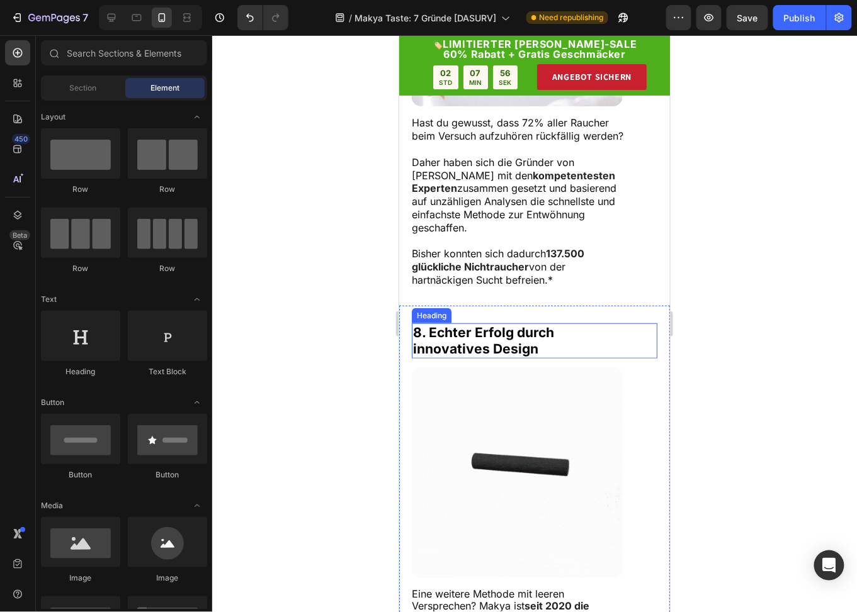
click at [454, 340] on strong "8. Echter Erfolg durch" at bounding box center [482, 332] width 141 height 16
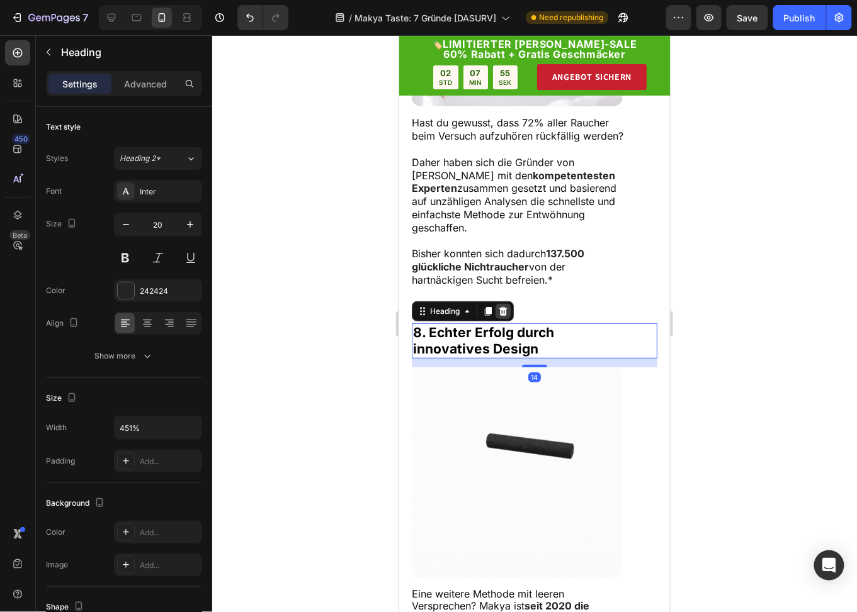
click at [502, 316] on icon at bounding box center [502, 311] width 10 height 10
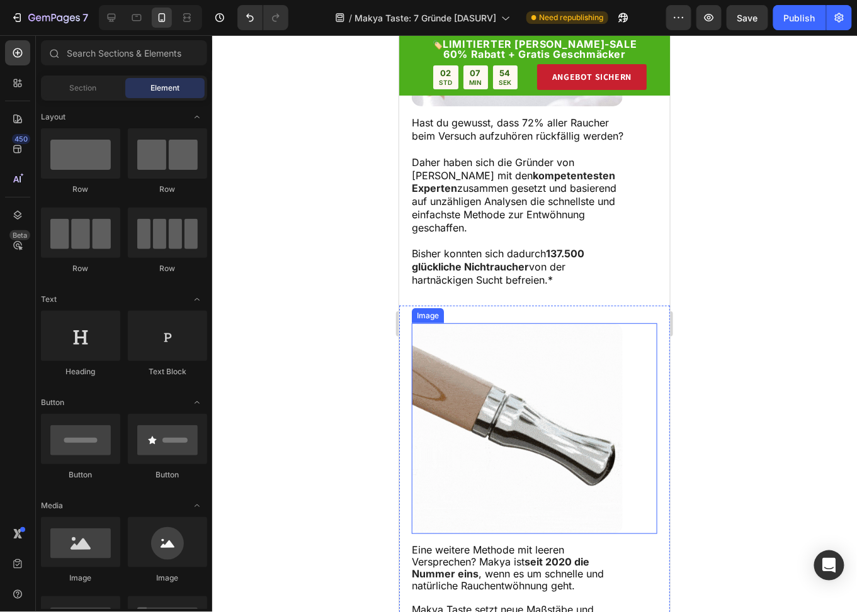
click at [468, 368] on img at bounding box center [516, 428] width 211 height 211
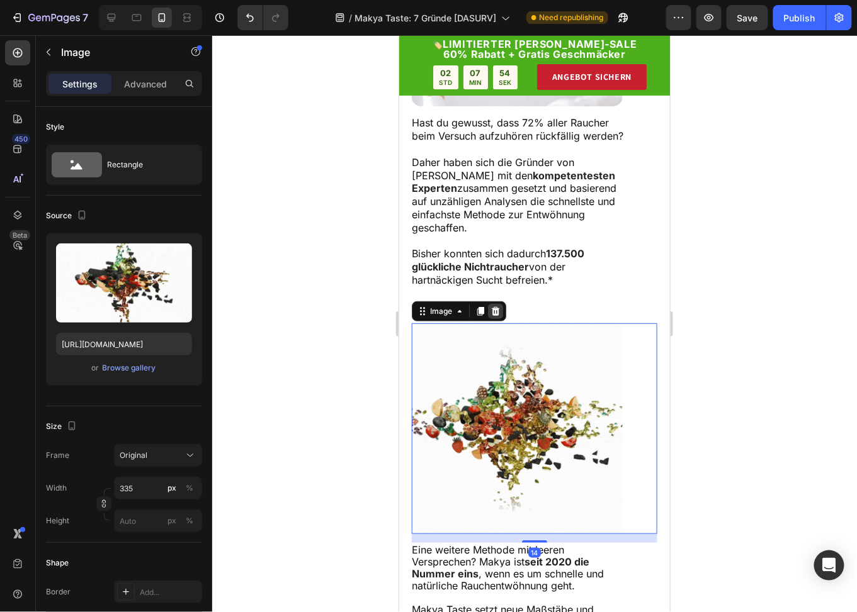
click at [492, 315] on icon at bounding box center [495, 311] width 8 height 9
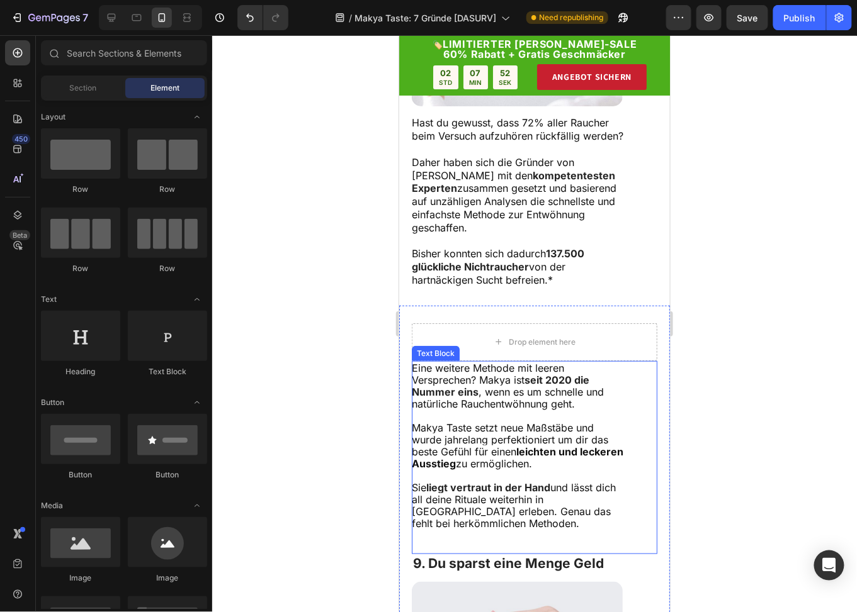
click at [441, 410] on span ", wenn es um schnelle und natürliche Rauchentwöhnung geht." at bounding box center [507, 397] width 192 height 25
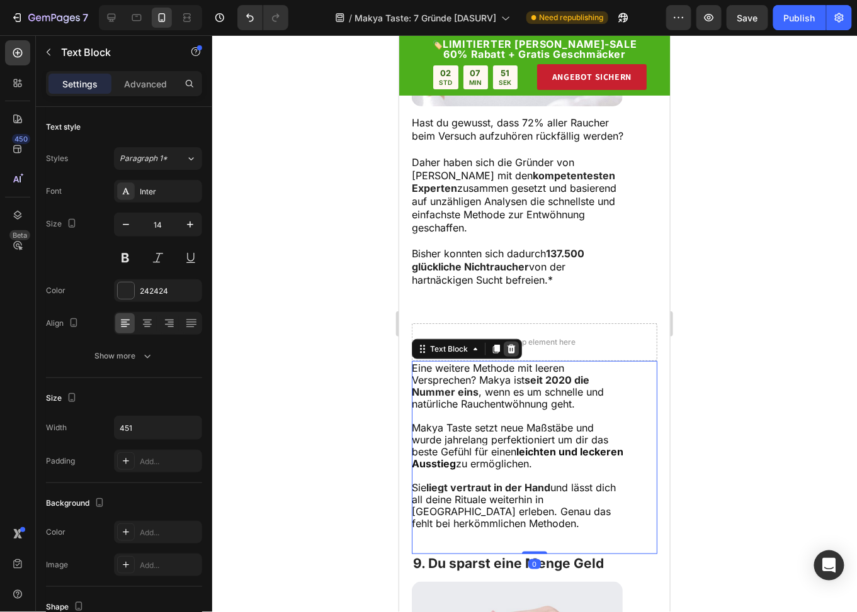
click at [509, 353] on icon at bounding box center [511, 348] width 8 height 9
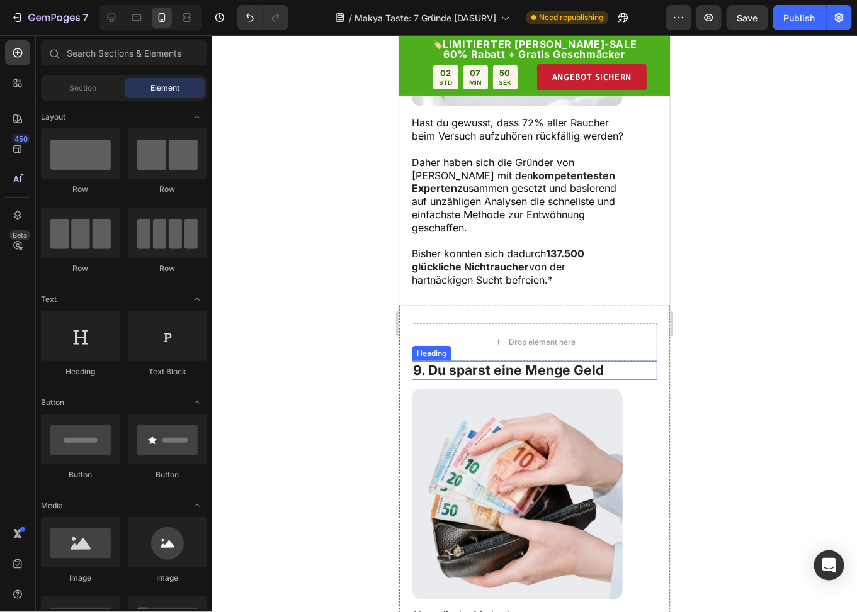
click at [454, 378] on strong "9. Du sparst eine Menge Geld" at bounding box center [507, 370] width 191 height 16
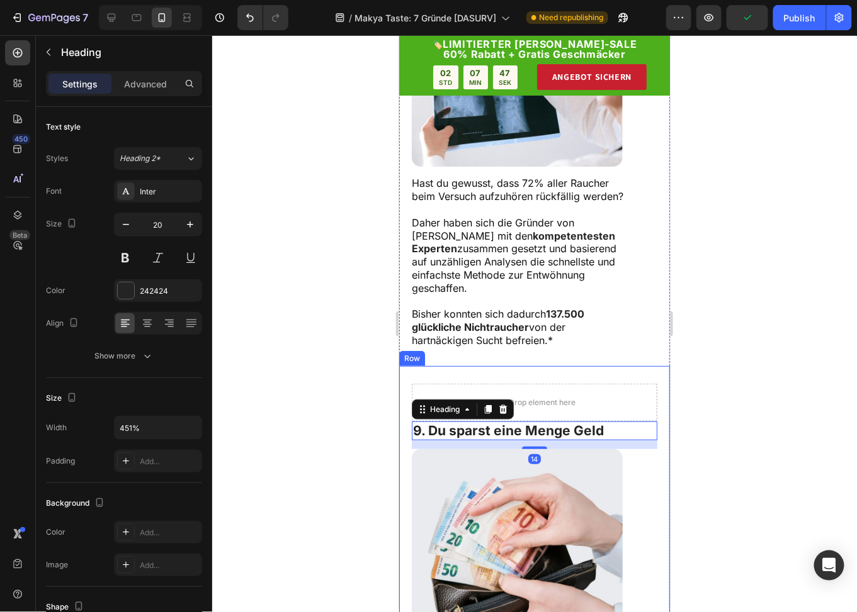
scroll to position [2951, 0]
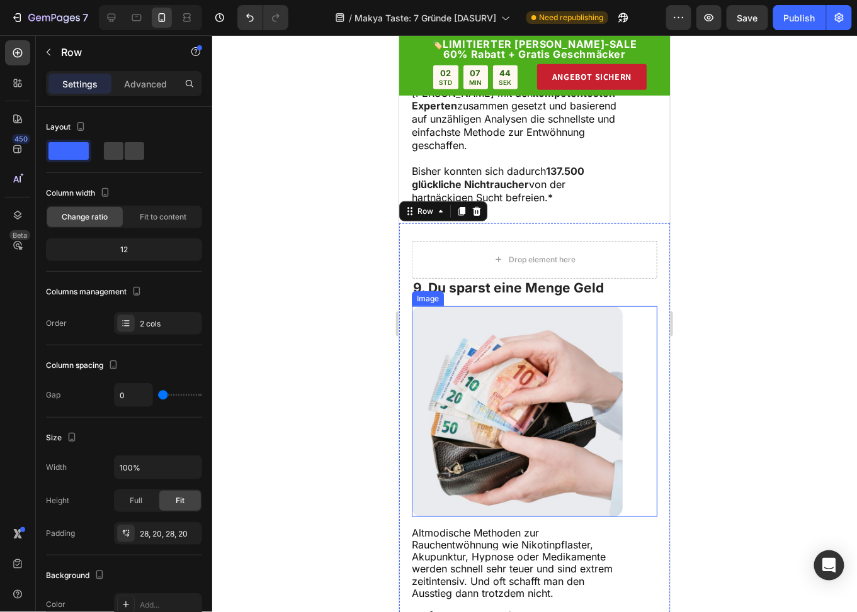
scroll to position [3329, 0]
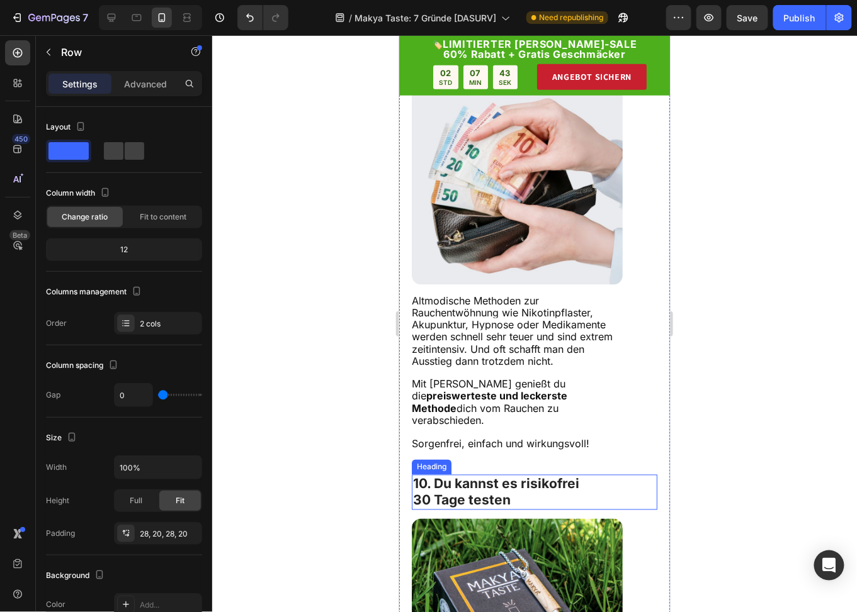
click at [461, 492] on strong "10. Du kannst es risikofrei" at bounding box center [495, 484] width 166 height 16
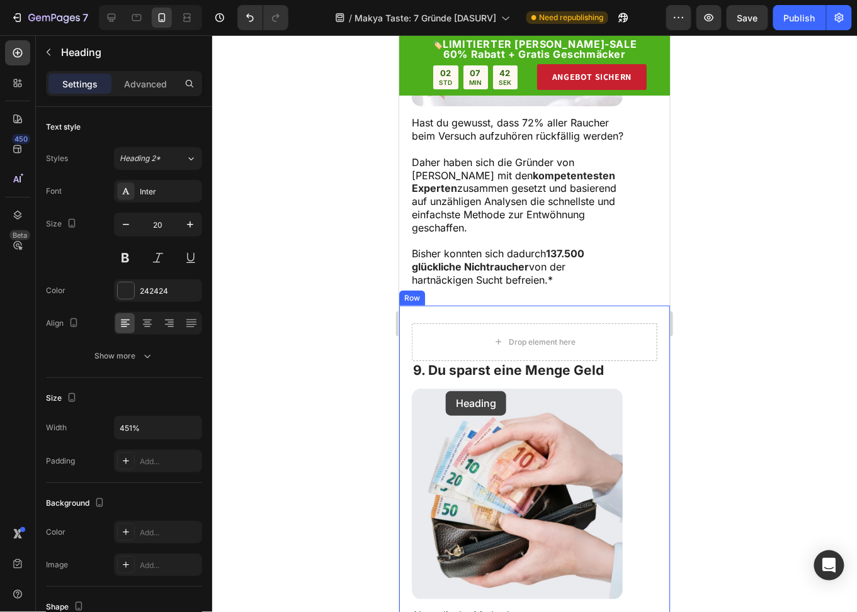
scroll to position [2889, 0]
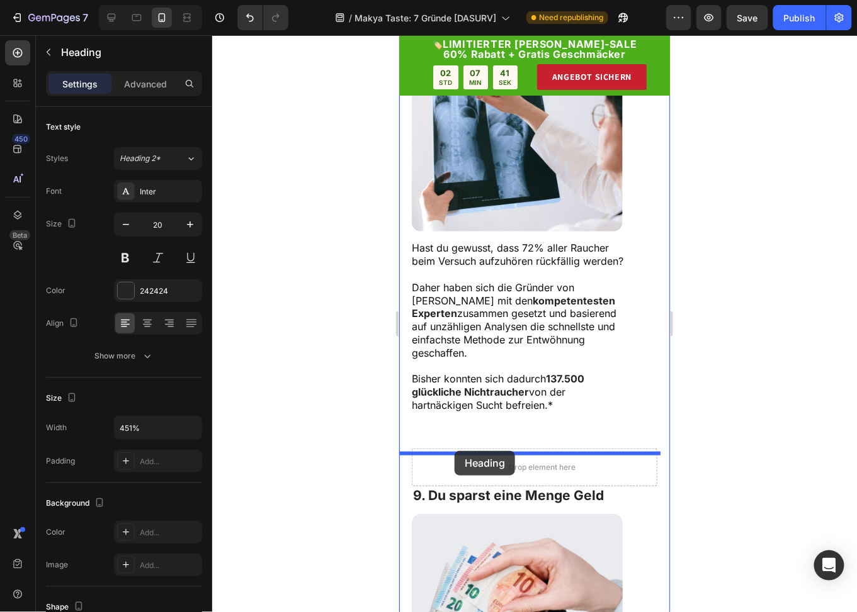
drag, startPoint x: 431, startPoint y: 481, endPoint x: 454, endPoint y: 451, distance: 38.3
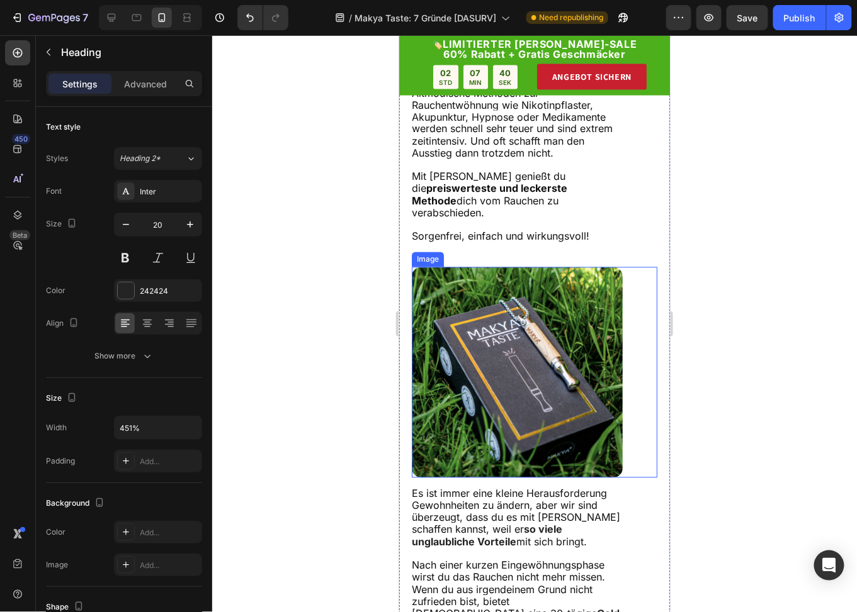
click at [497, 407] on img at bounding box center [516, 372] width 211 height 211
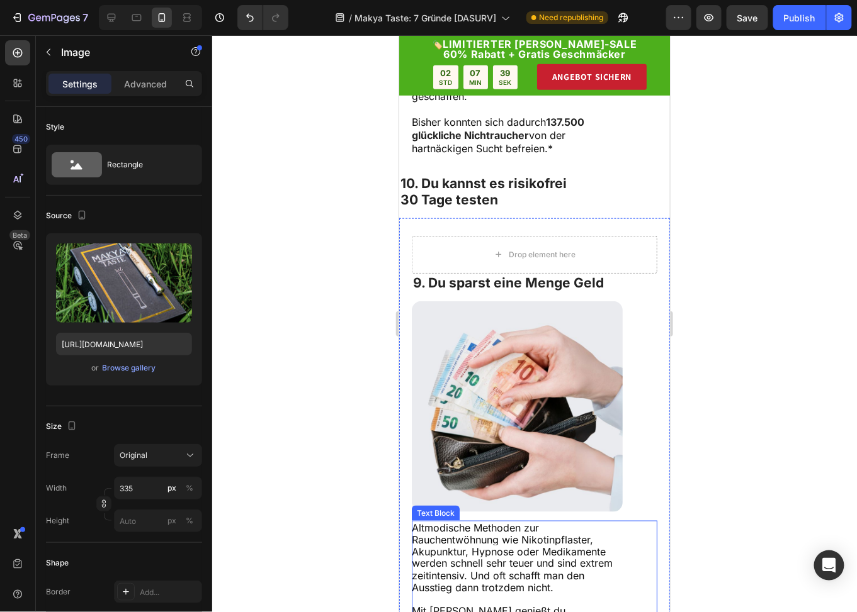
scroll to position [3141, 0]
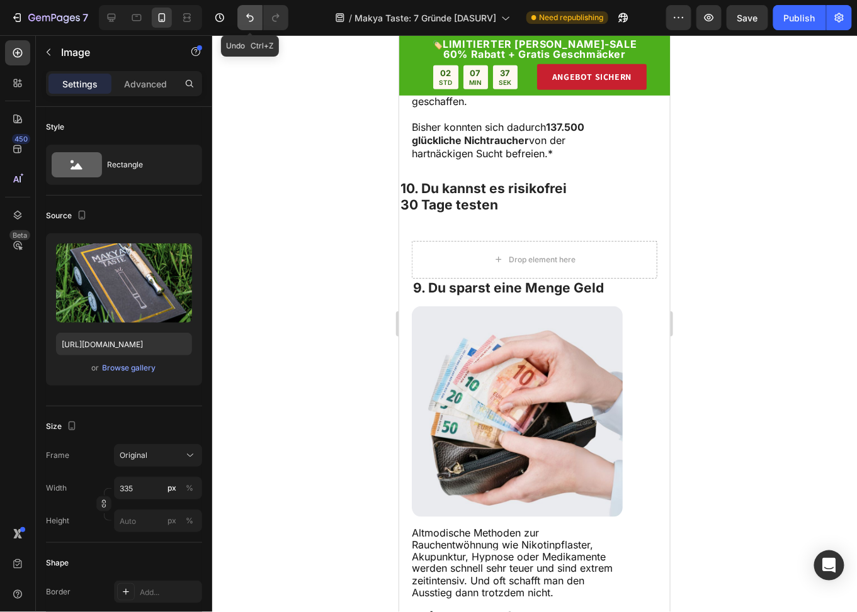
click at [239, 17] on button "Undo/Redo" at bounding box center [249, 17] width 25 height 25
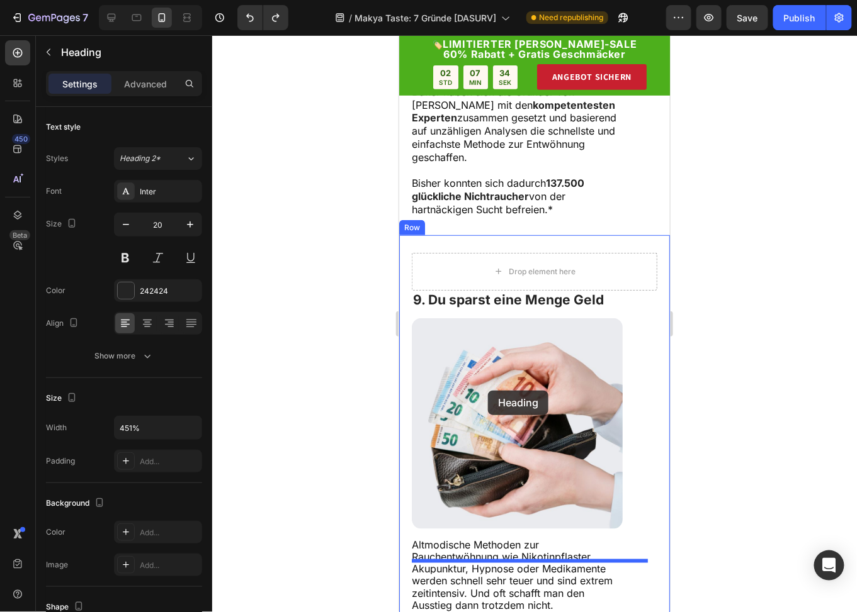
scroll to position [3077, 0]
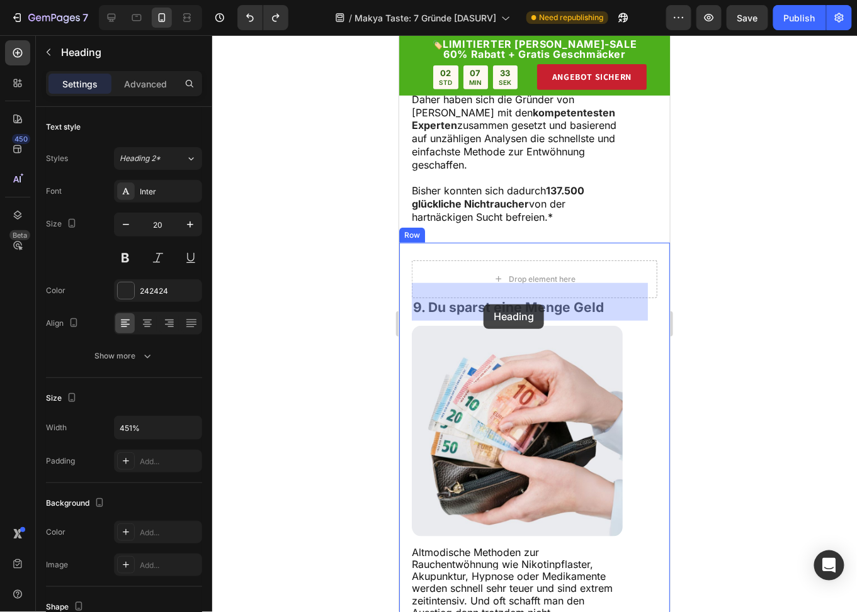
drag, startPoint x: 481, startPoint y: 439, endPoint x: 483, endPoint y: 304, distance: 134.7
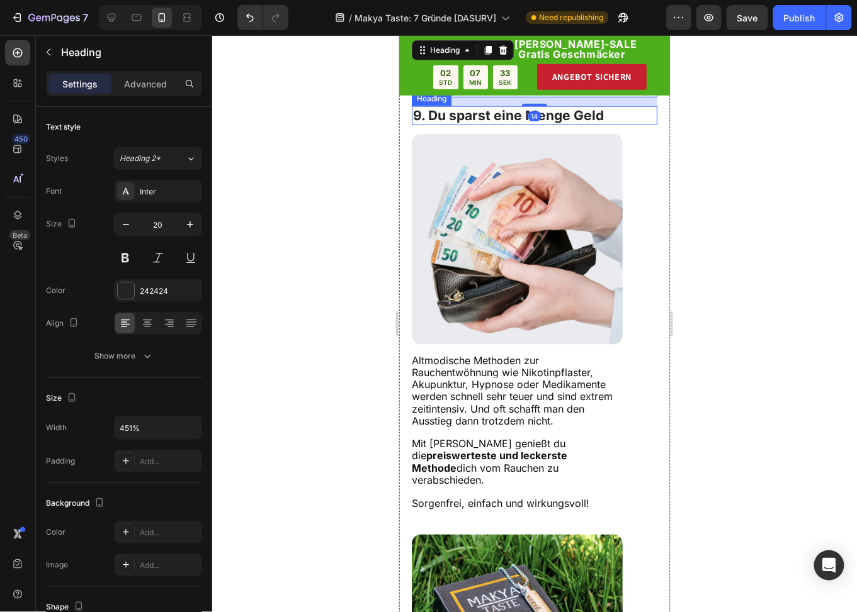
scroll to position [3518, 0]
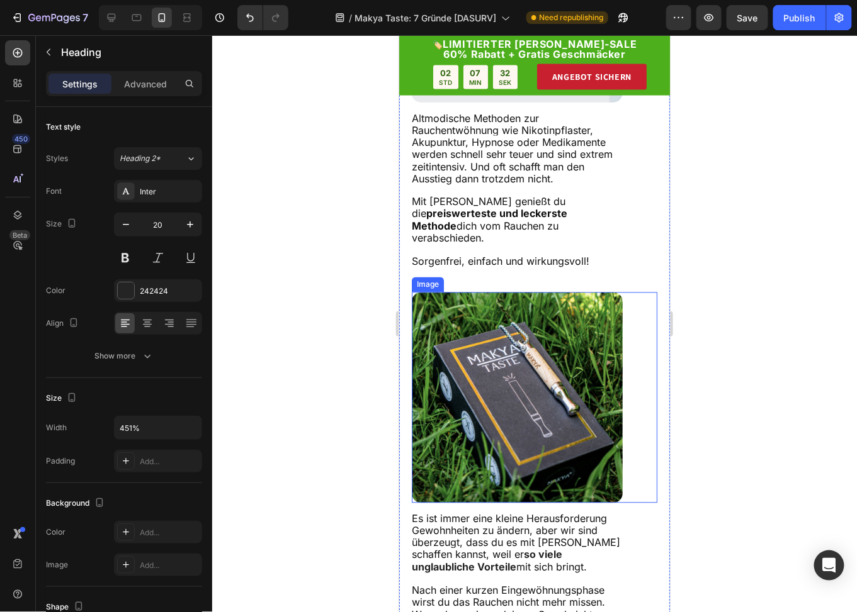
click at [495, 393] on img at bounding box center [516, 397] width 211 height 211
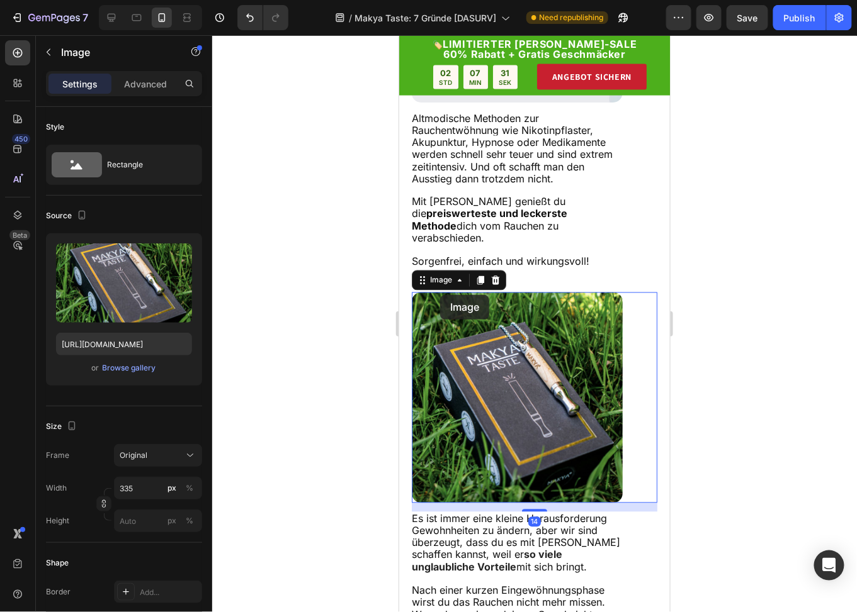
scroll to position [3266, 0]
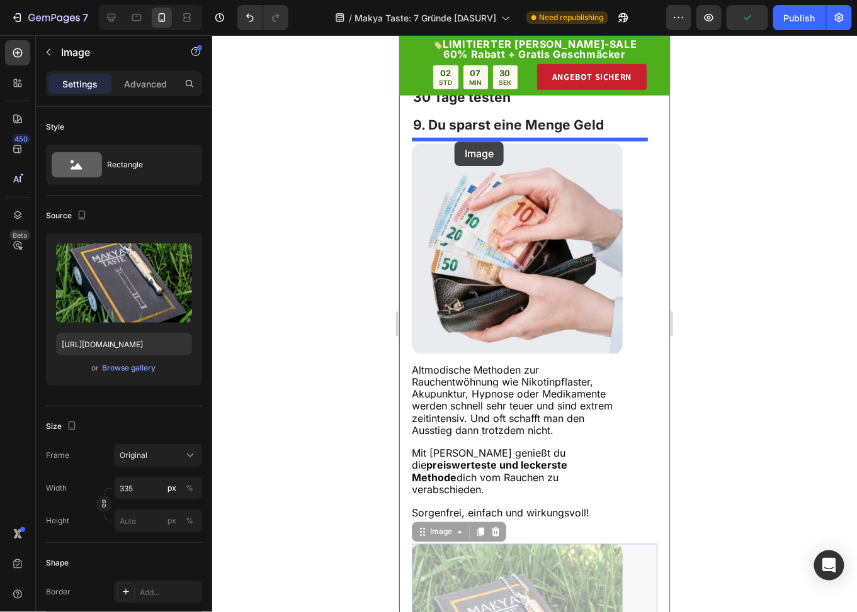
drag, startPoint x: 433, startPoint y: 298, endPoint x: 454, endPoint y: 141, distance: 158.7
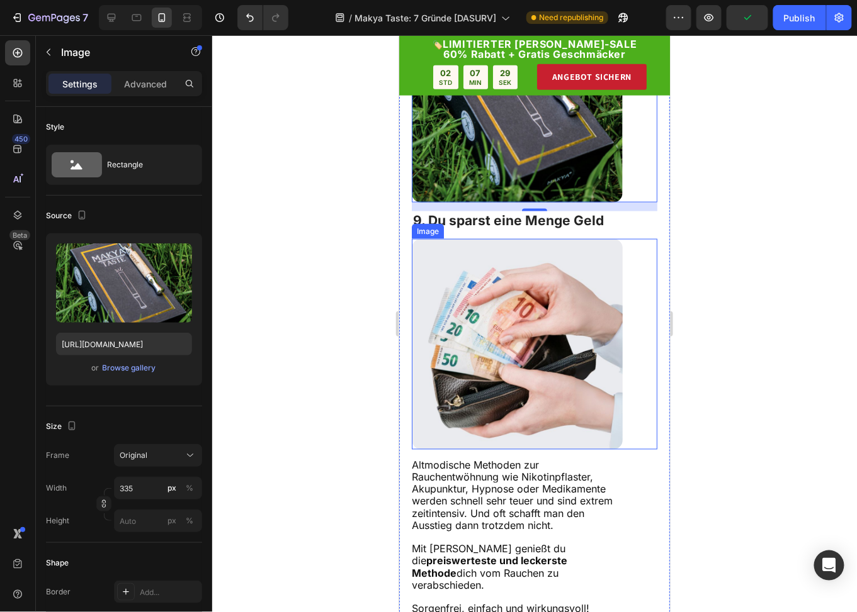
scroll to position [3392, 0]
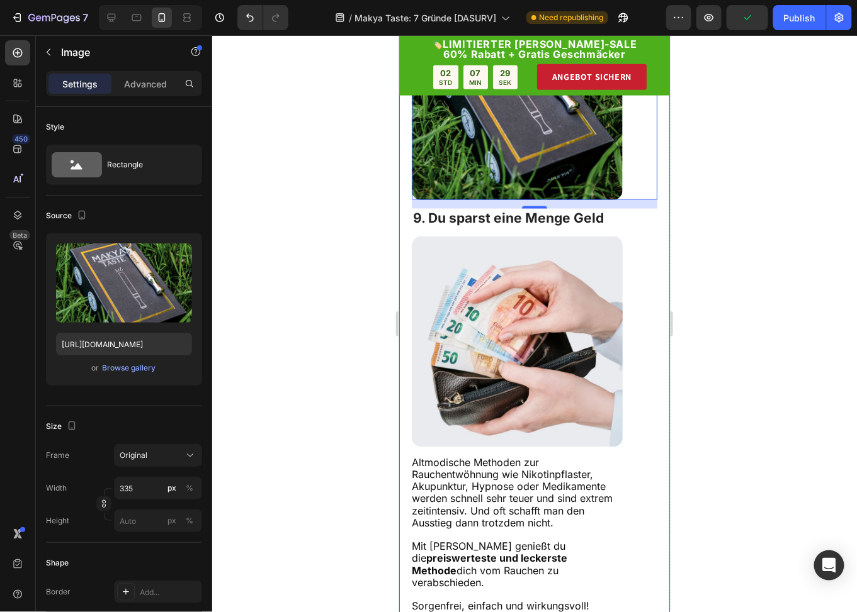
click at [488, 505] on span "Altmodische Methoden zur Rauchentwöhnung wie Nikotinpflaster, Akupunktur, Hypno…" at bounding box center [511, 492] width 201 height 73
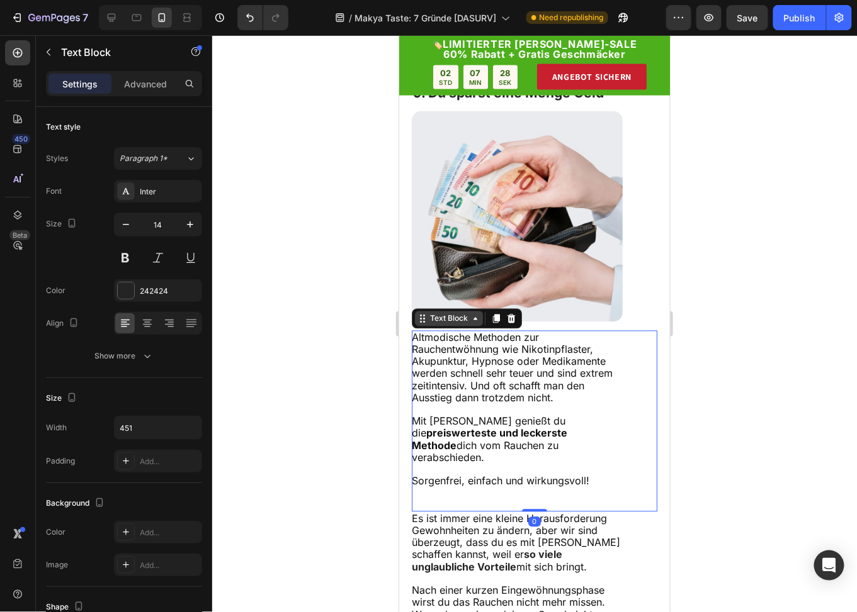
scroll to position [3644, 0]
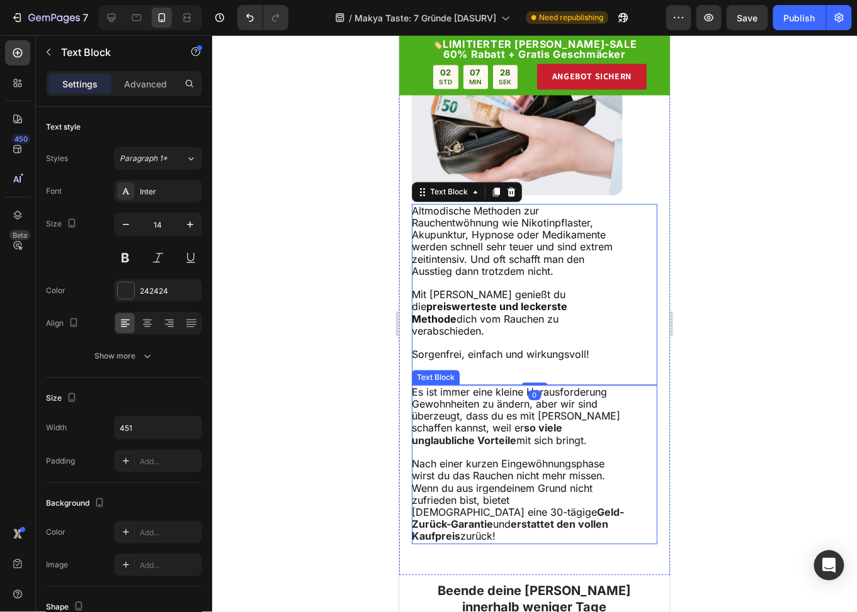
click at [515, 447] on span "mit sich bringt." at bounding box center [550, 440] width 70 height 13
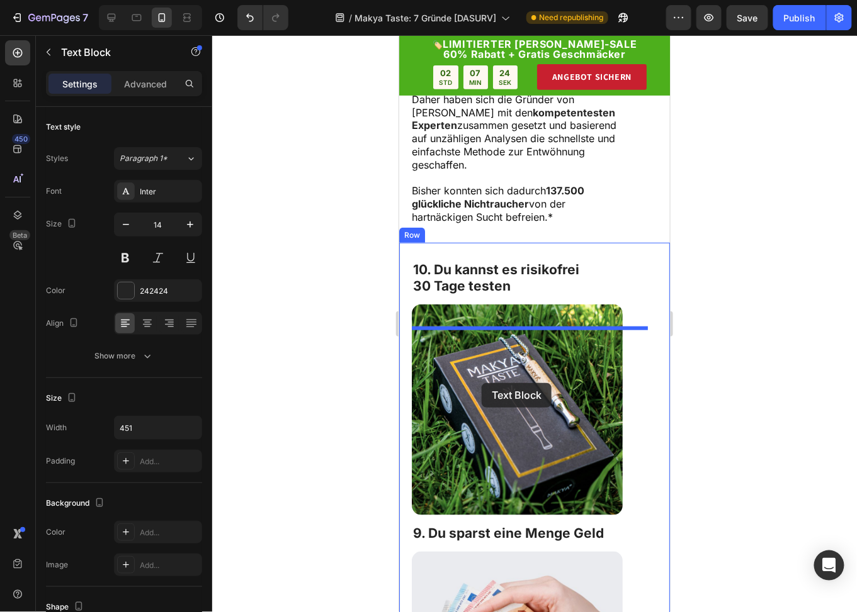
scroll to position [3329, 0]
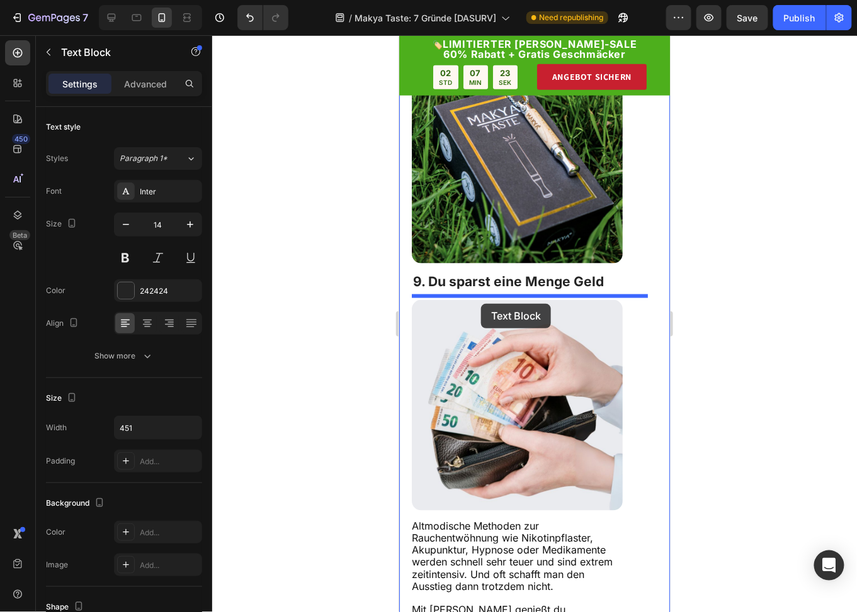
drag, startPoint x: 430, startPoint y: 391, endPoint x: 480, endPoint y: 303, distance: 100.9
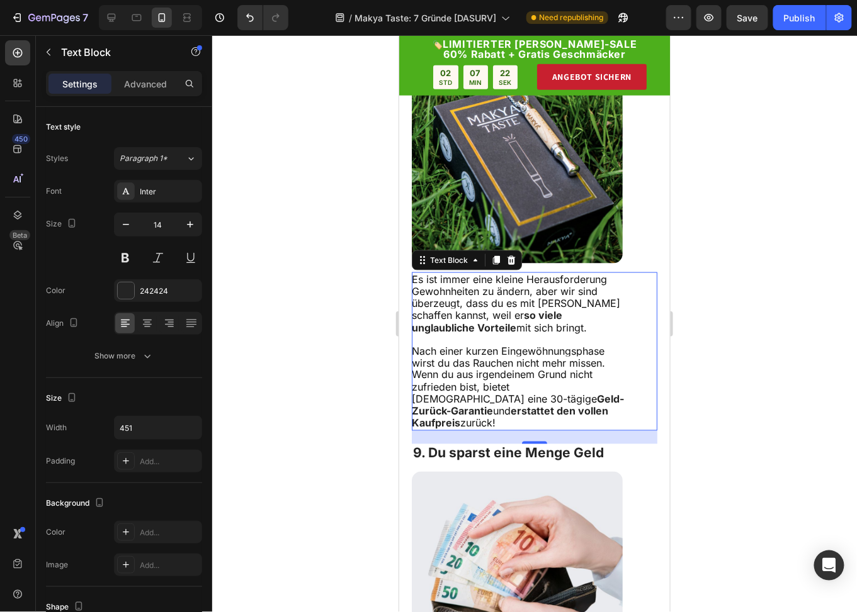
click at [437, 444] on div "21" at bounding box center [533, 436] width 245 height 13
click at [437, 461] on strong "9. Du sparst eine Menge Geld" at bounding box center [507, 453] width 191 height 16
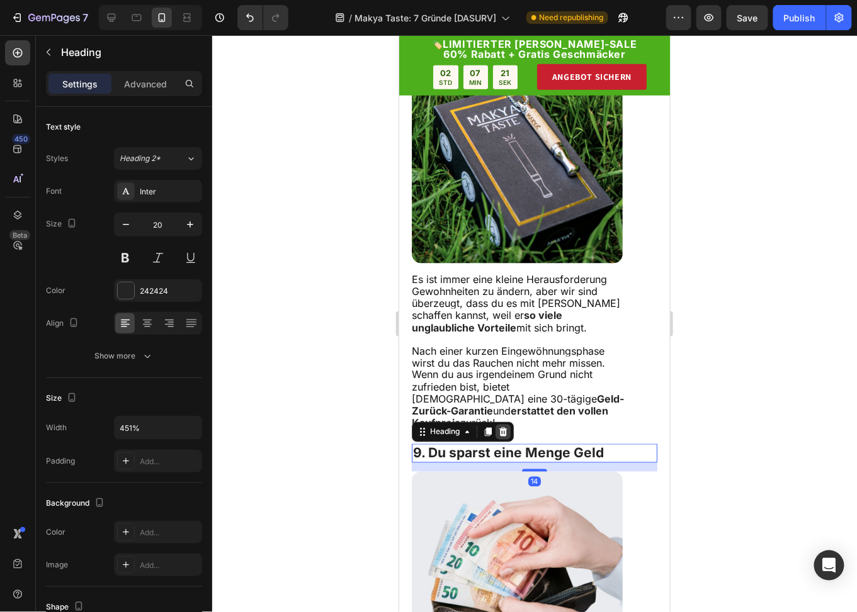
click at [502, 439] on div at bounding box center [502, 431] width 15 height 15
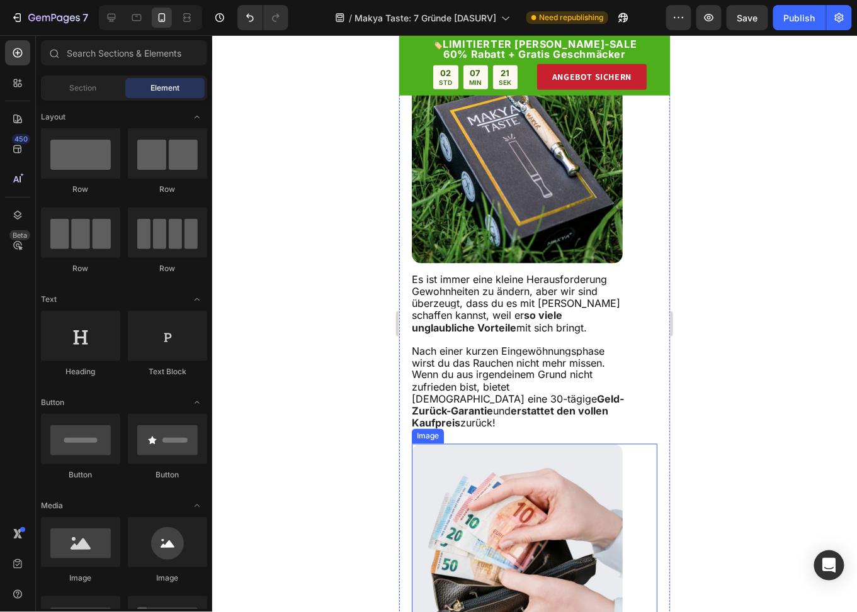
click at [485, 486] on img at bounding box center [516, 549] width 211 height 211
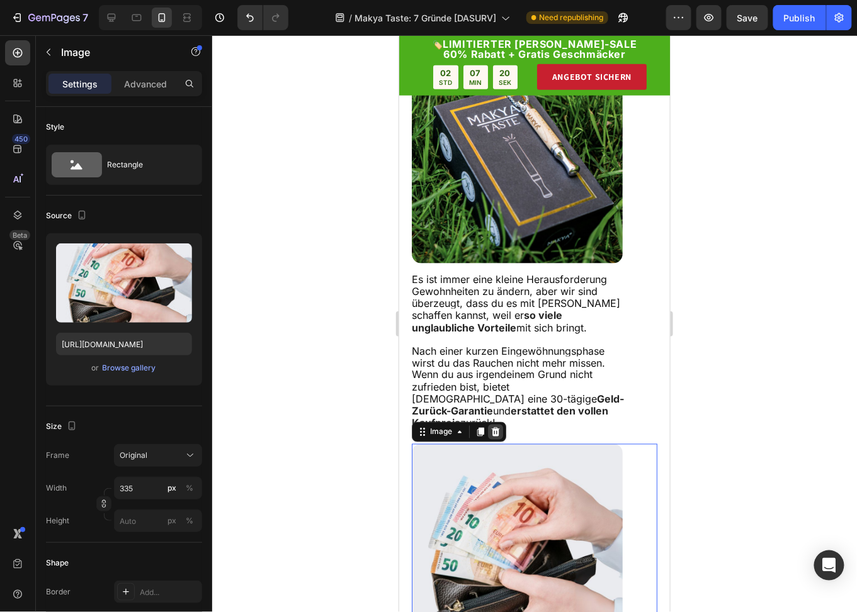
click at [500, 439] on div at bounding box center [494, 431] width 15 height 15
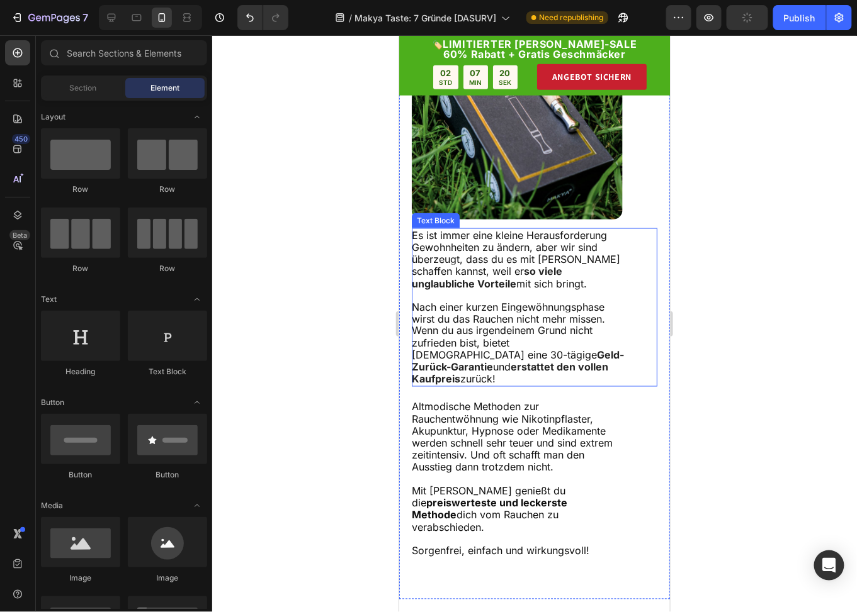
scroll to position [3455, 0]
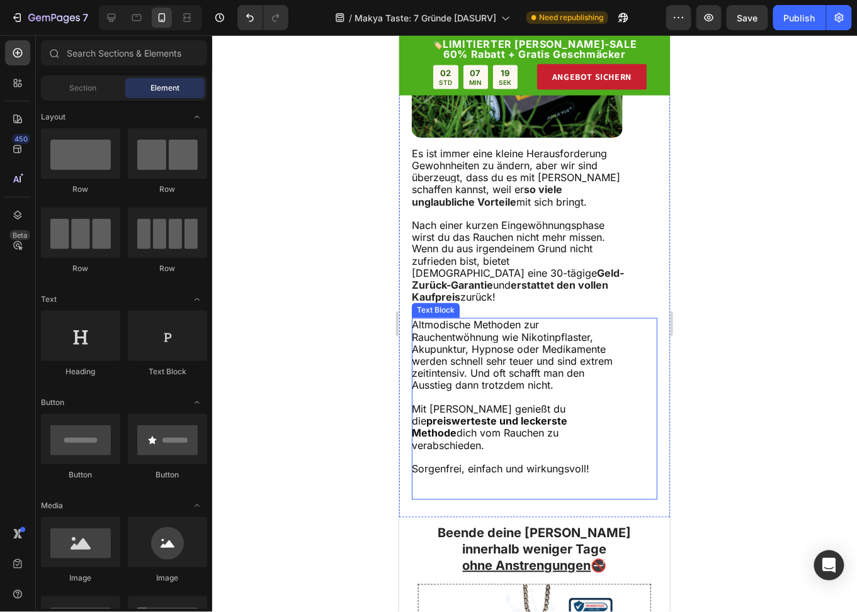
click at [473, 374] on span "Altmodische Methoden zur Rauchentwöhnung wie Nikotinpflaster, Akupunktur, Hypno…" at bounding box center [511, 354] width 201 height 73
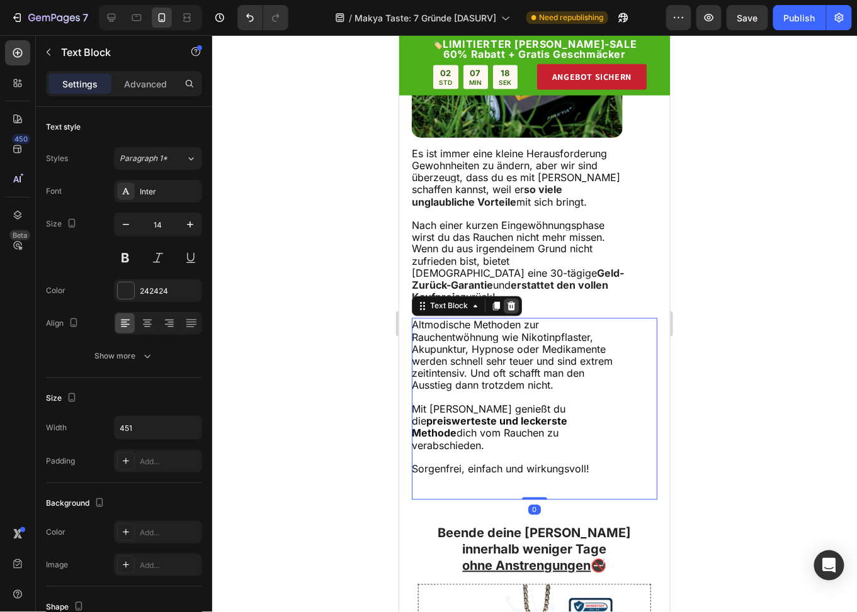
click at [507, 310] on icon at bounding box center [511, 305] width 8 height 9
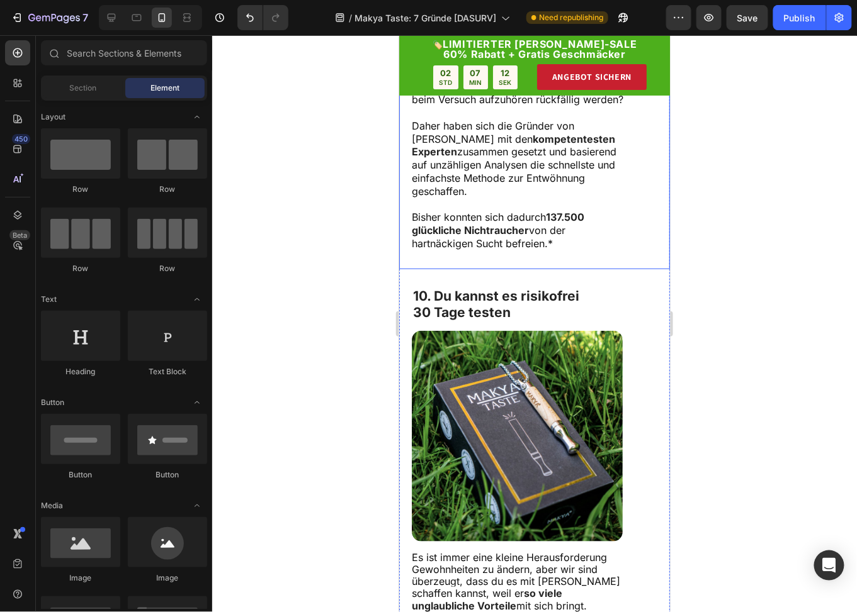
scroll to position [3077, 0]
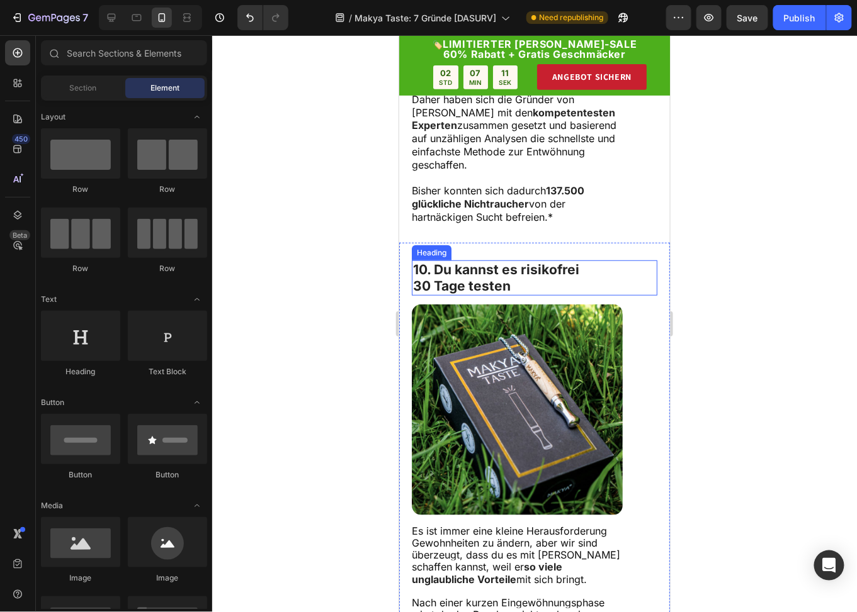
click at [422, 258] on div "Heading" at bounding box center [430, 252] width 35 height 11
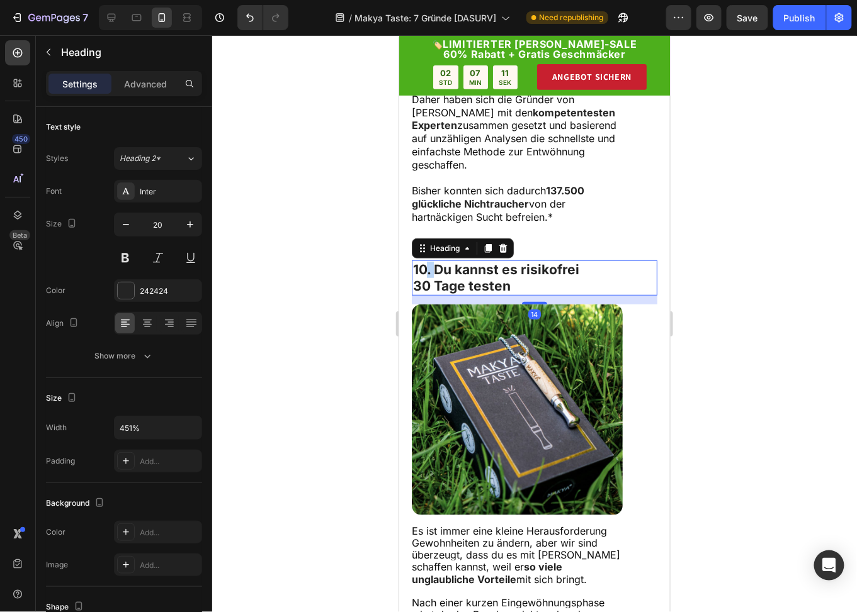
click at [425, 277] on strong "10. Du kannst es risikofrei" at bounding box center [495, 269] width 166 height 16
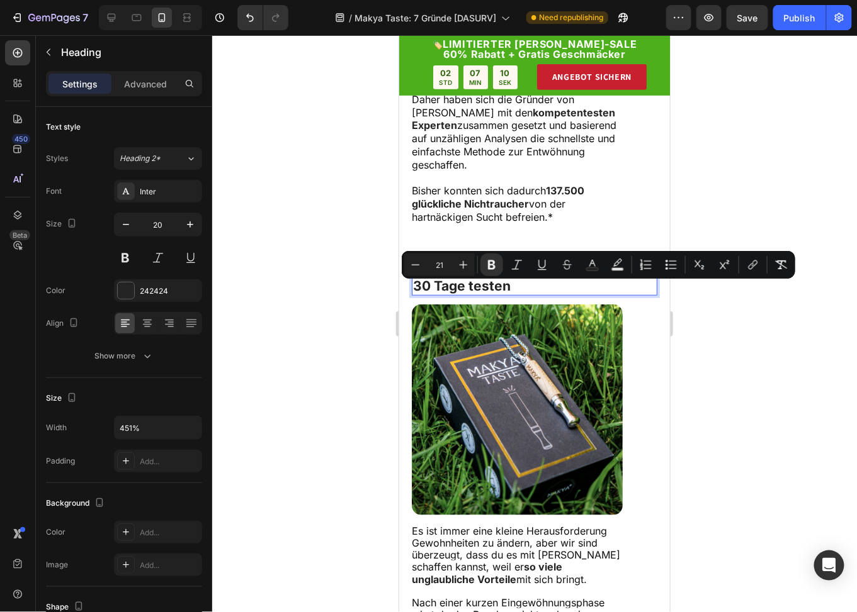
click at [427, 277] on strong "10. Du kannst es risikofrei" at bounding box center [495, 269] width 166 height 16
drag, startPoint x: 424, startPoint y: 293, endPoint x: 413, endPoint y: 292, distance: 11.4
click at [413, 277] on strong "10. Du kannst es risikofrei" at bounding box center [495, 269] width 166 height 16
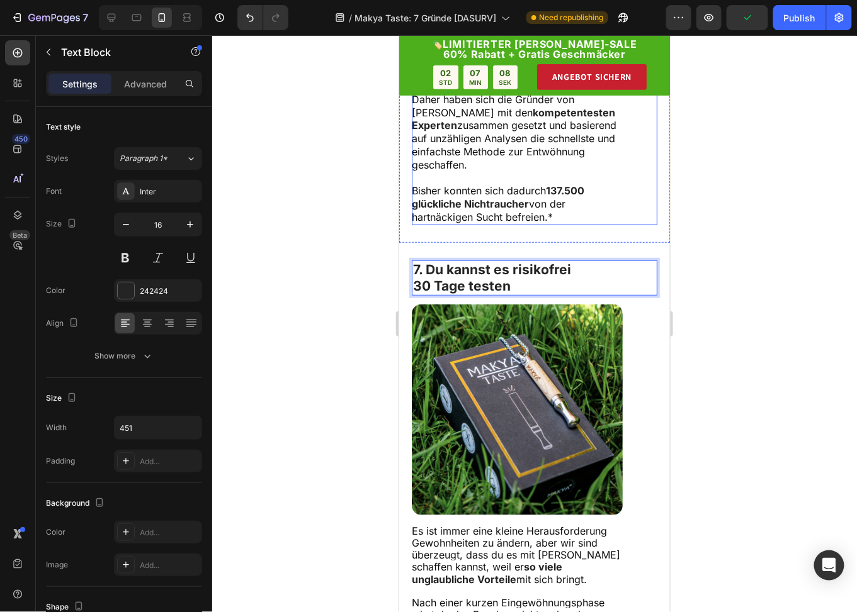
click at [486, 184] on p at bounding box center [517, 177] width 213 height 13
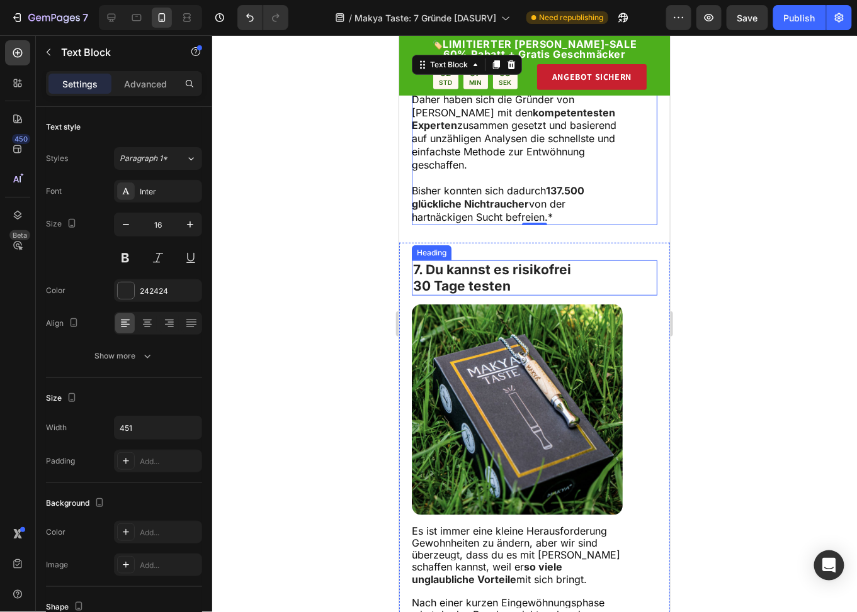
click at [520, 277] on strong "7. Du kannst es risikofrei" at bounding box center [491, 269] width 158 height 16
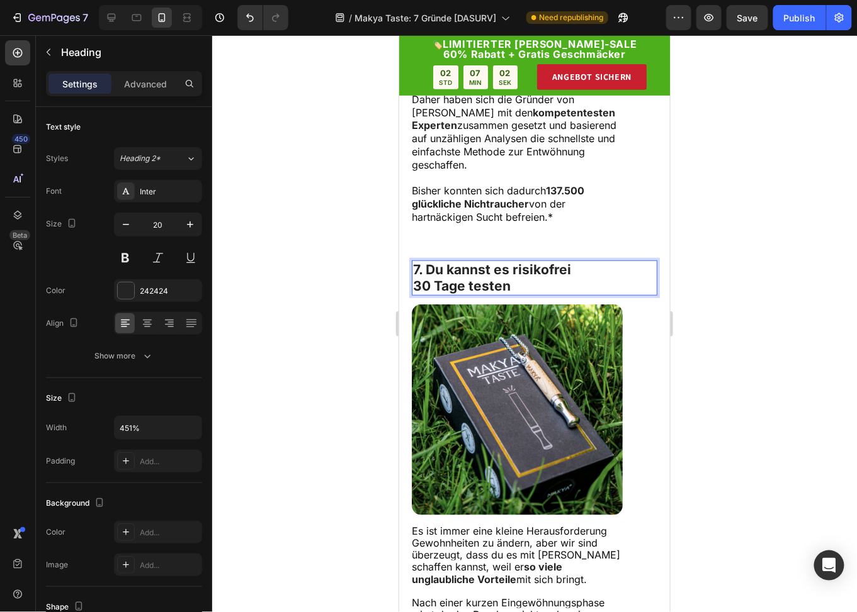
click at [517, 294] on p "7. Du kannst es risikofrei 30 Tage testen" at bounding box center [533, 277] width 243 height 33
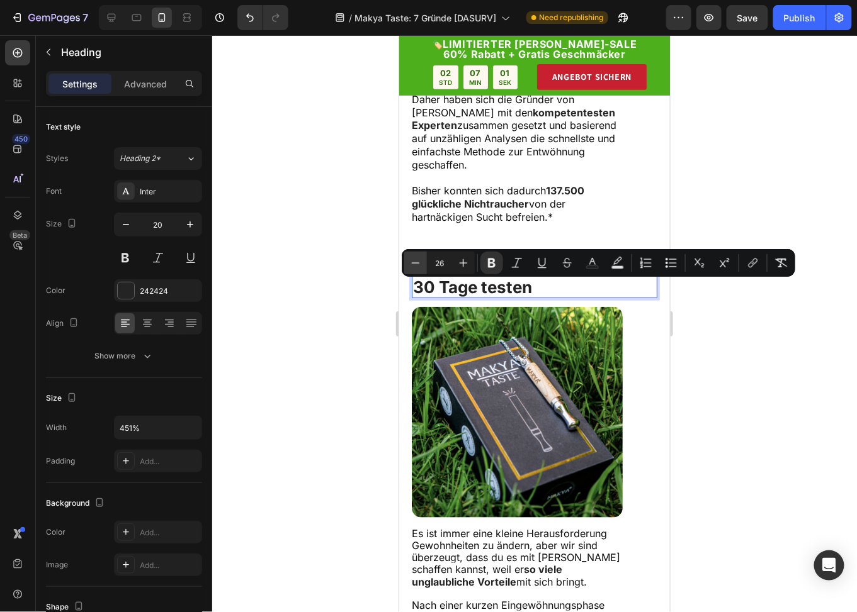
click at [419, 261] on icon "Editor contextual toolbar" at bounding box center [415, 263] width 13 height 13
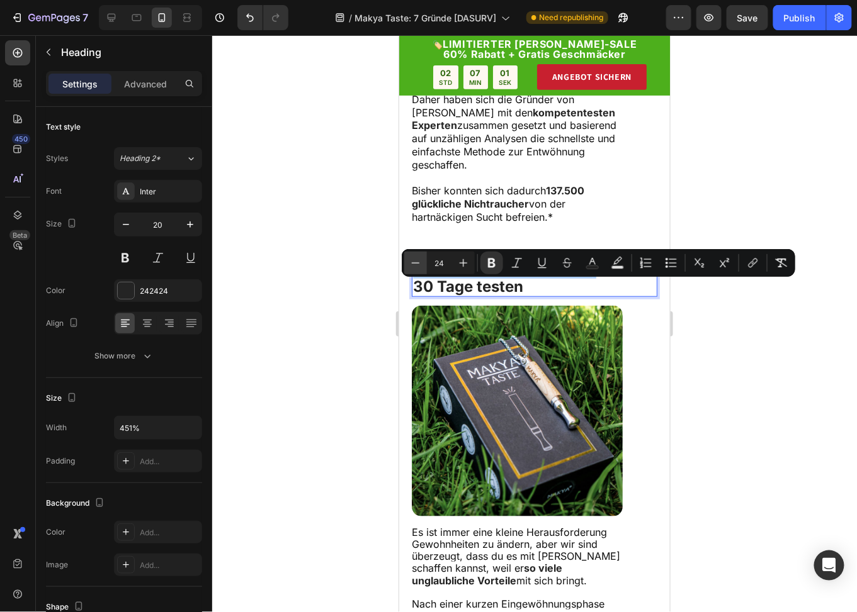
click at [419, 261] on icon "Editor contextual toolbar" at bounding box center [415, 263] width 13 height 13
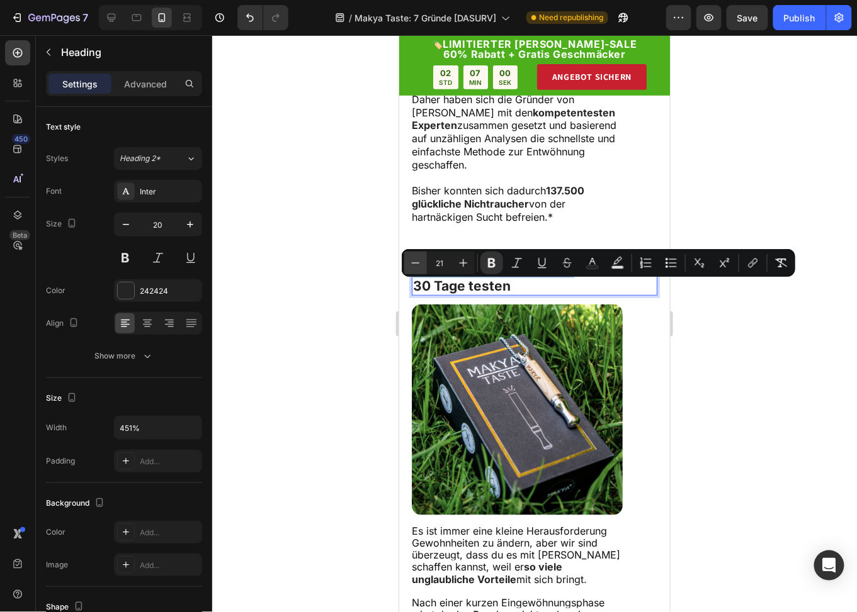
click at [419, 261] on icon "Editor contextual toolbar" at bounding box center [415, 263] width 13 height 13
type input "20"
click at [516, 294] on p "7. Du kannst es risikofrei 30 Tage testen" at bounding box center [533, 277] width 243 height 33
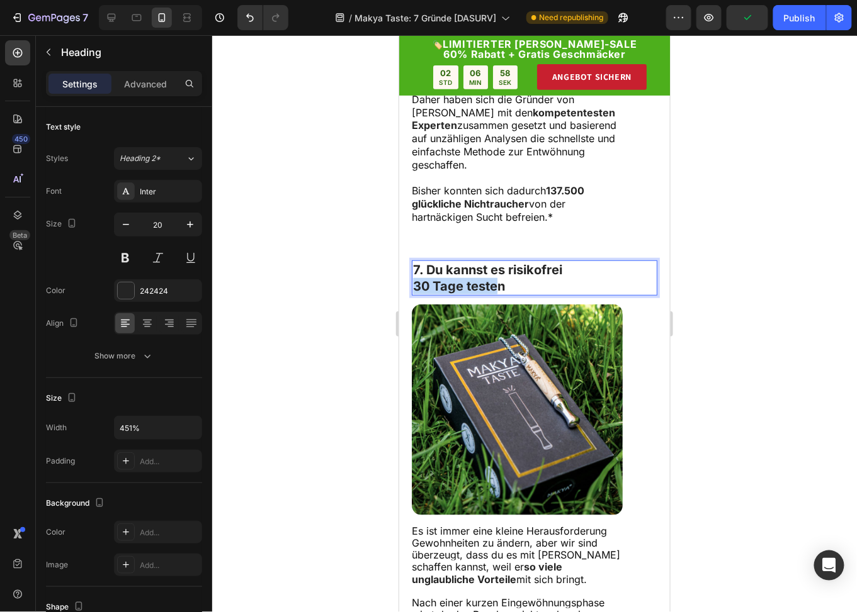
drag, startPoint x: 461, startPoint y: 309, endPoint x: 414, endPoint y: 310, distance: 47.2
click at [414, 293] on strong "30 Tage testen" at bounding box center [458, 285] width 92 height 15
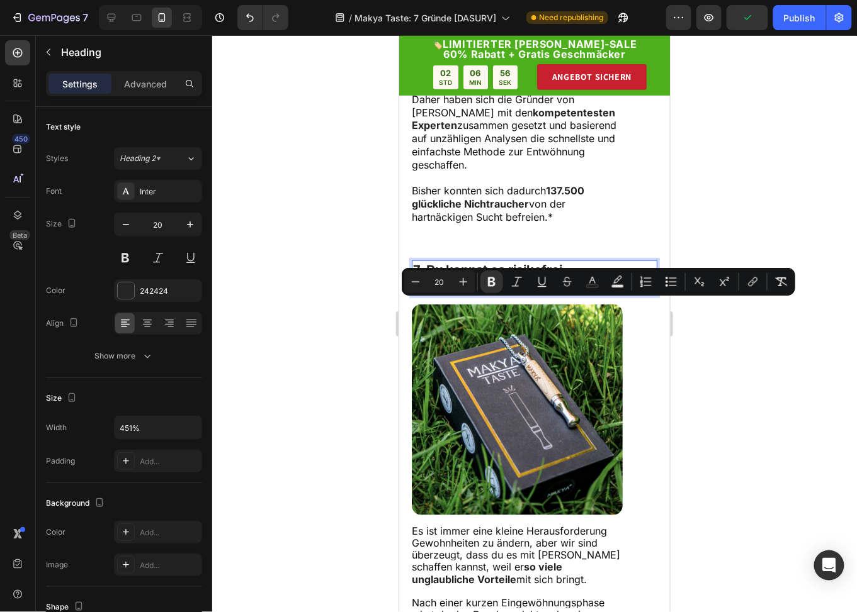
click at [510, 294] on p "7. Du kannst es risikofrei 30 Tage testen" at bounding box center [533, 277] width 243 height 33
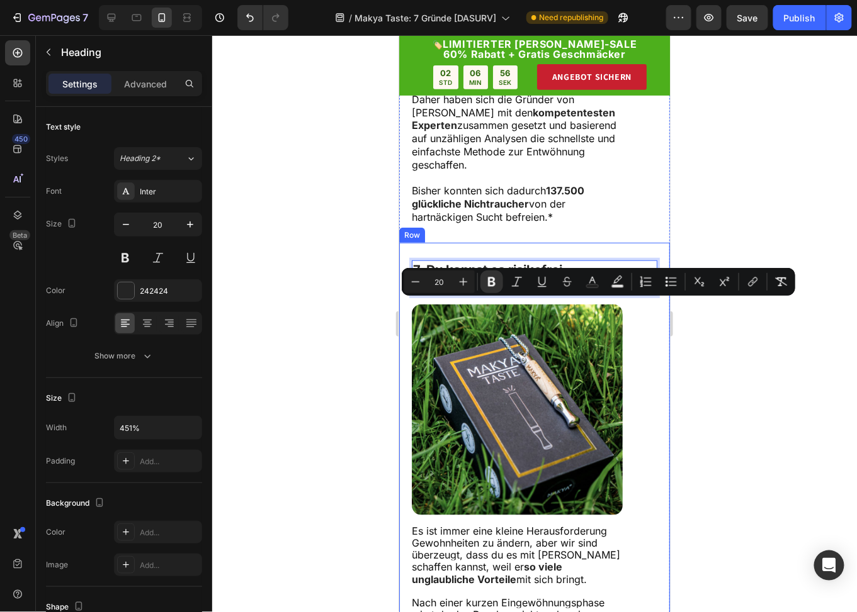
drag, startPoint x: 499, startPoint y: 307, endPoint x: 406, endPoint y: 307, distance: 93.1
click at [406, 307] on div "7. Du kannst es risikofrei 30 Tage testen Heading 14 Image Es ist immer eine kl…" at bounding box center [533, 477] width 271 height 471
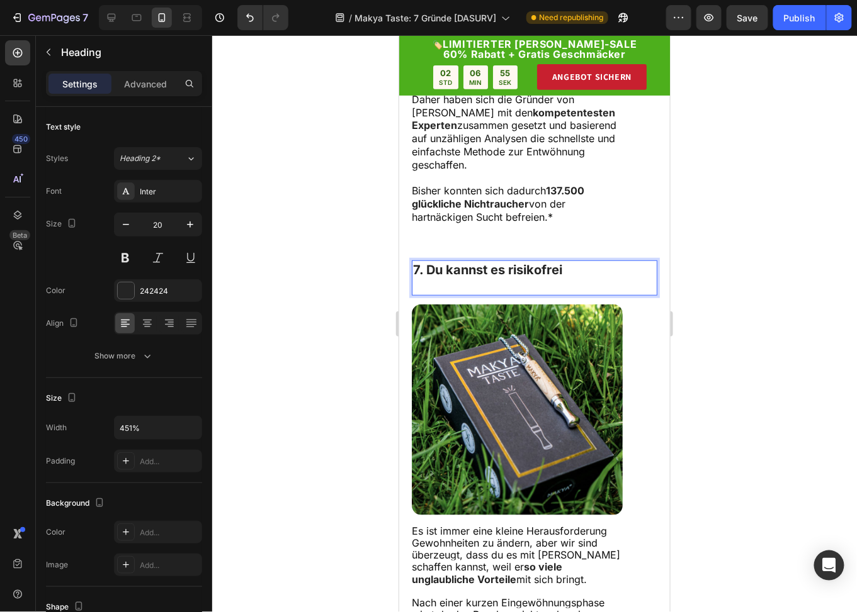
click at [507, 277] on strong "7. Du kannst es risikofrei" at bounding box center [486, 269] width 149 height 15
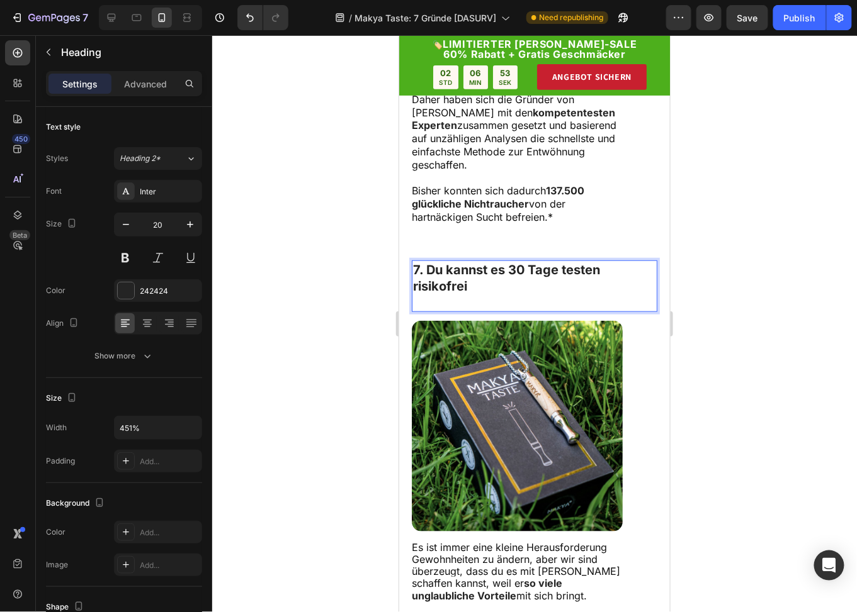
click at [486, 310] on p "7. Du kannst es 30 Tage testen risikofrei" at bounding box center [533, 285] width 243 height 49
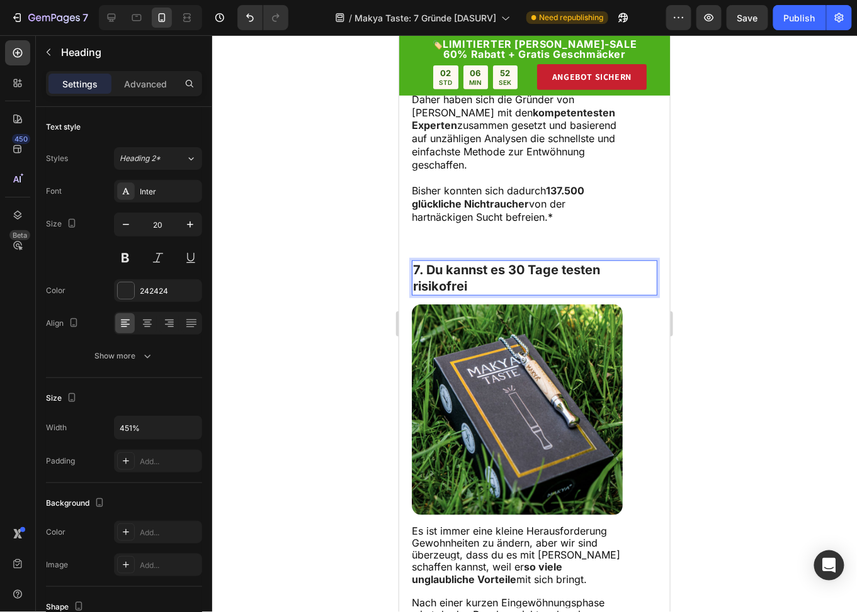
click at [560, 293] on strong "7. Du kannst es 30 Tage testen risikofrei" at bounding box center [505, 277] width 187 height 31
click at [581, 293] on strong "7. Du kannst es 30 Tage testen risikofrei" at bounding box center [505, 277] width 187 height 31
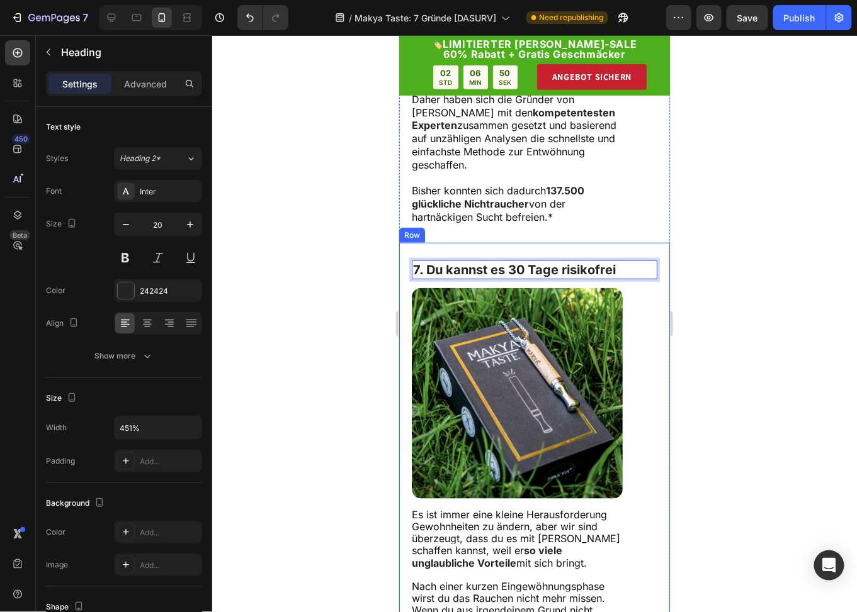
click at [512, 288] on div "7. Du kannst es 30 Tage risikofrei Heading 14" at bounding box center [533, 274] width 245 height 28
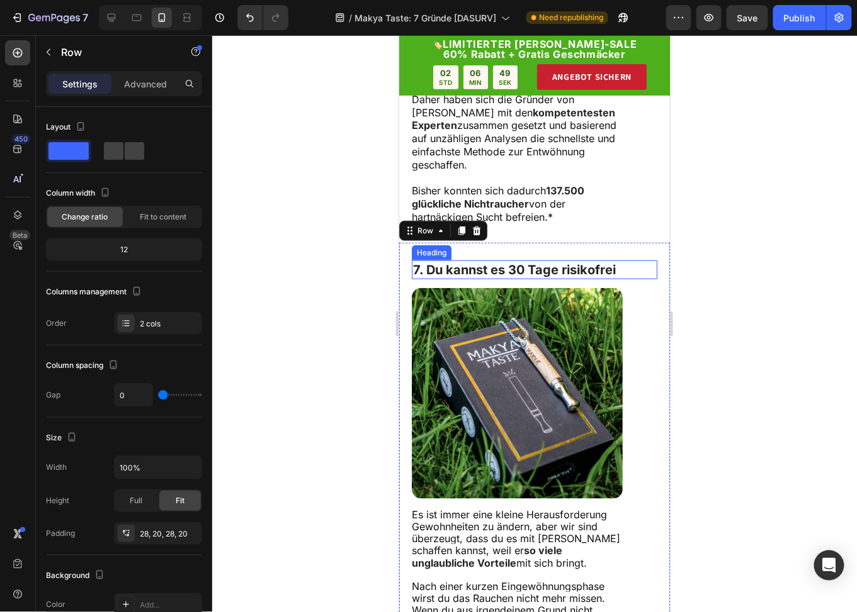
click at [587, 277] on strong "7. Du kannst es 30 Tage risikofrei" at bounding box center [513, 269] width 203 height 15
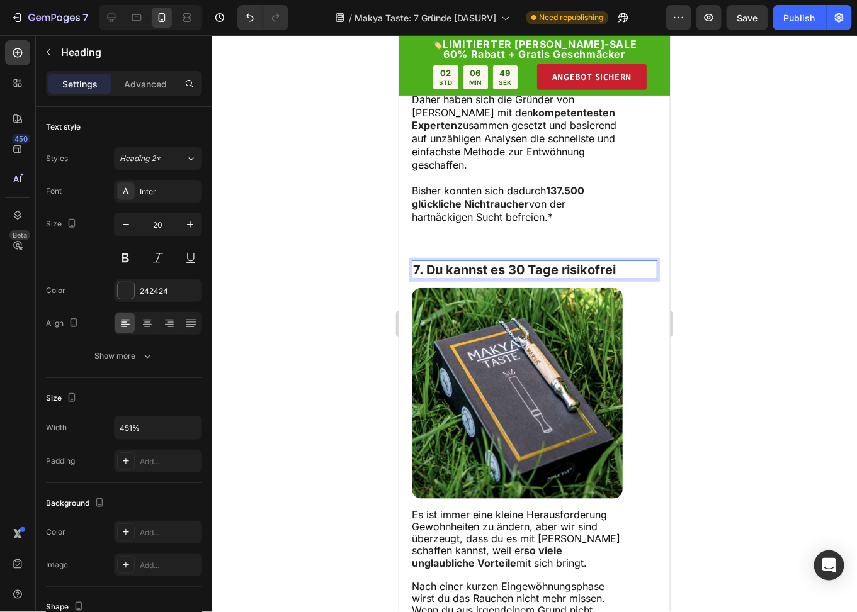
click at [587, 277] on strong "7. Du kannst es 30 Tage risikofrei" at bounding box center [513, 269] width 203 height 15
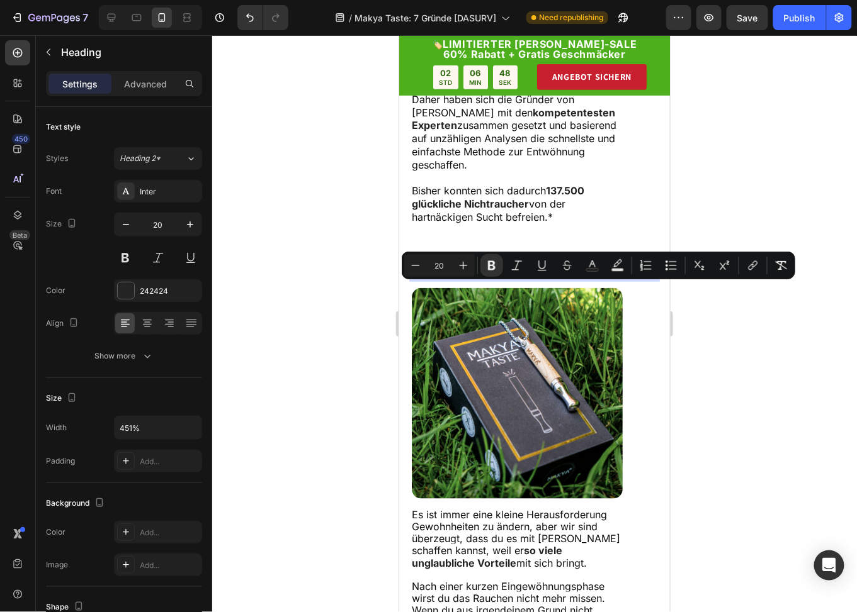
click at [615, 277] on strong "7. Du kannst es 30 Tage risikofrei" at bounding box center [513, 269] width 203 height 15
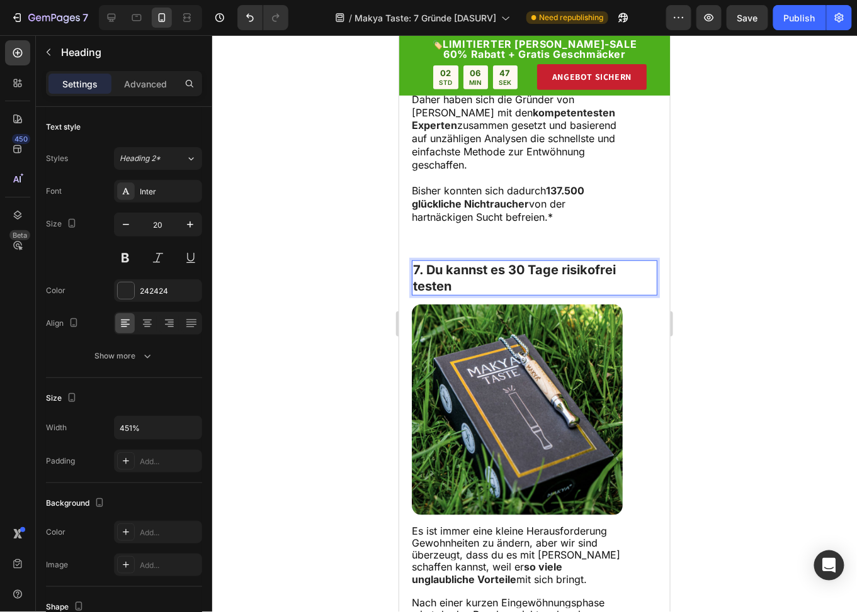
click at [562, 293] on strong "7. Du kannst es 30 Tage risikofrei testen" at bounding box center [513, 277] width 203 height 31
click at [533, 294] on p "7. Du kannst es 30 Tage risikofrei testen" at bounding box center [533, 277] width 243 height 33
click at [553, 210] on strong "137.500 glückliche Nichtraucher" at bounding box center [497, 197] width 172 height 26
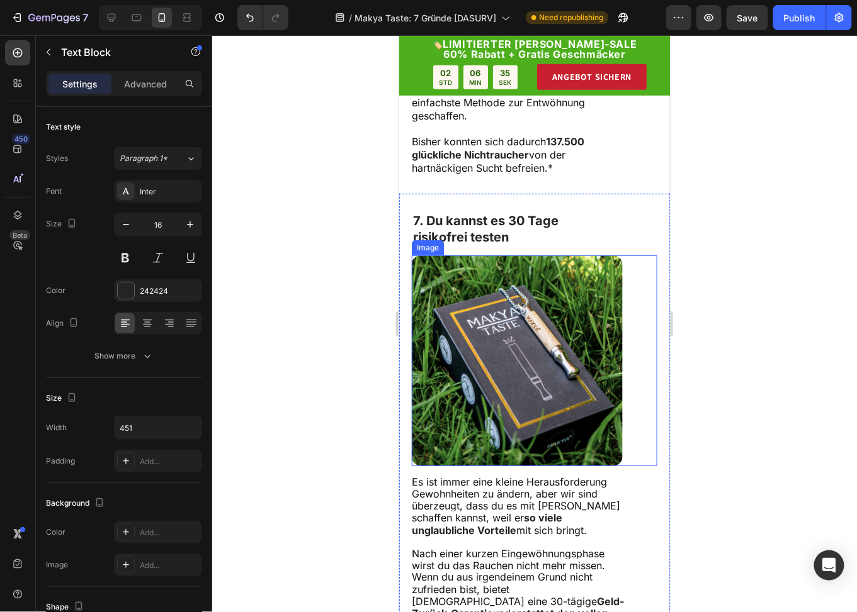
scroll to position [3392, 0]
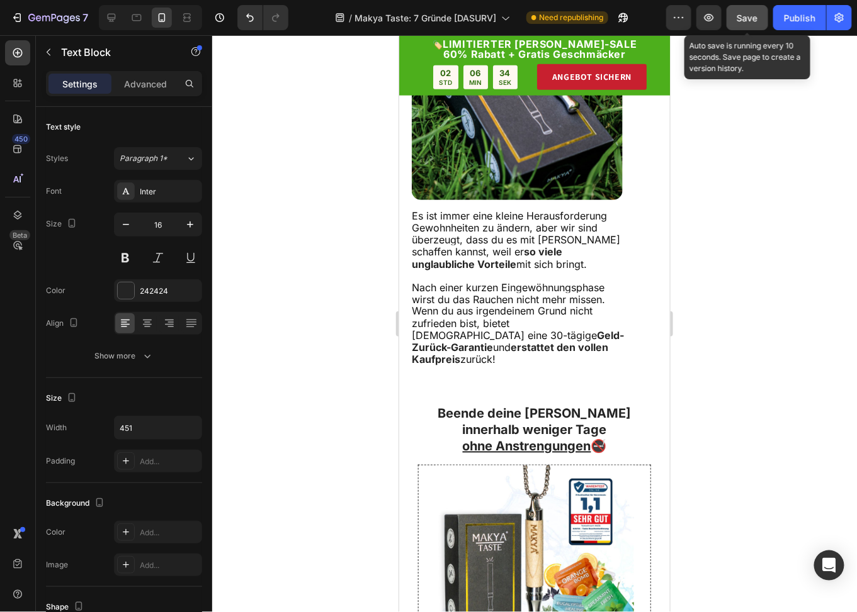
click at [739, 14] on span "Save" at bounding box center [747, 18] width 21 height 11
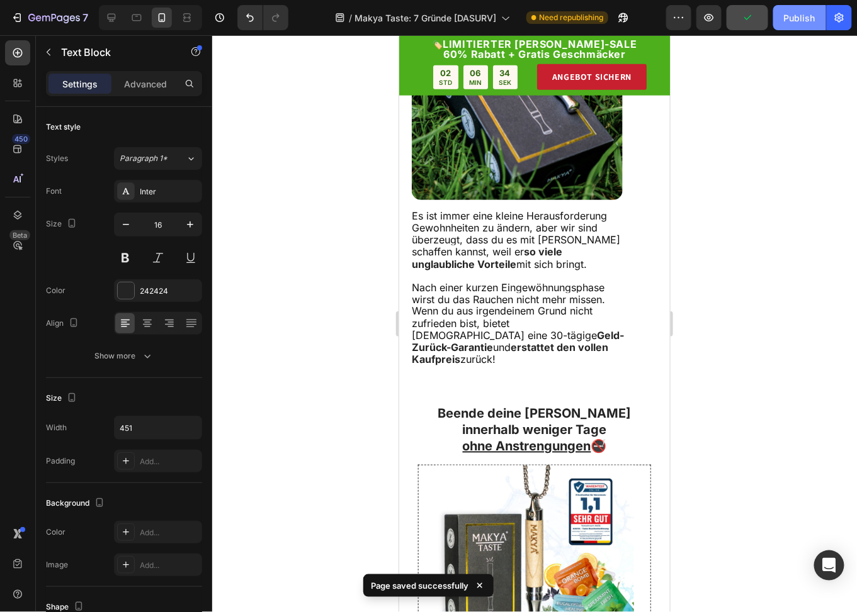
click at [804, 20] on div "Publish" at bounding box center [799, 17] width 31 height 13
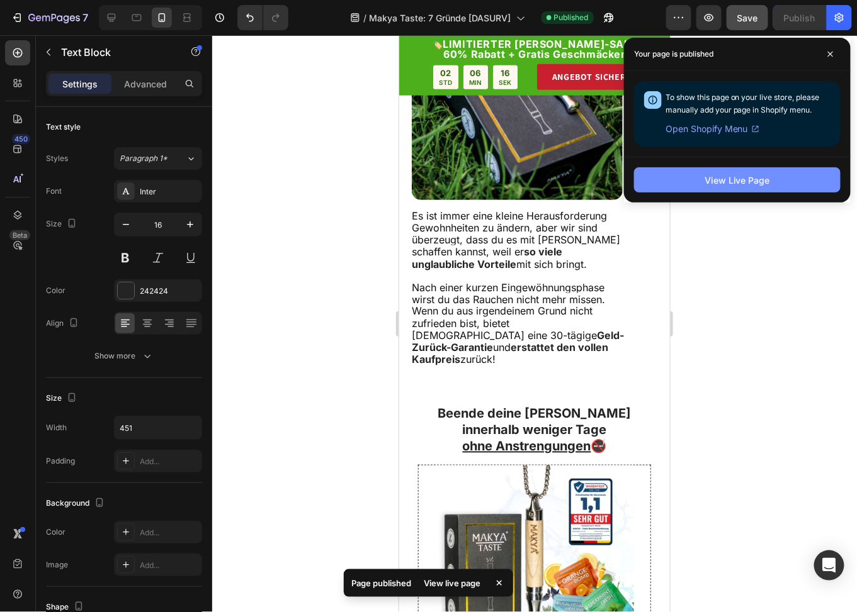
click at [668, 184] on button "View Live Page" at bounding box center [737, 179] width 206 height 25
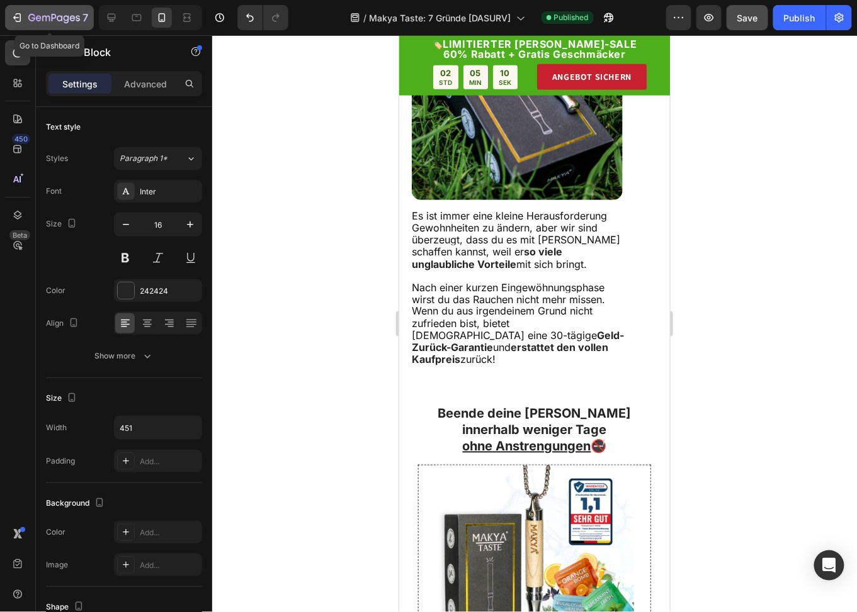
click at [52, 17] on icon "button" at bounding box center [54, 18] width 5 height 8
